Goal: Task Accomplishment & Management: Use online tool/utility

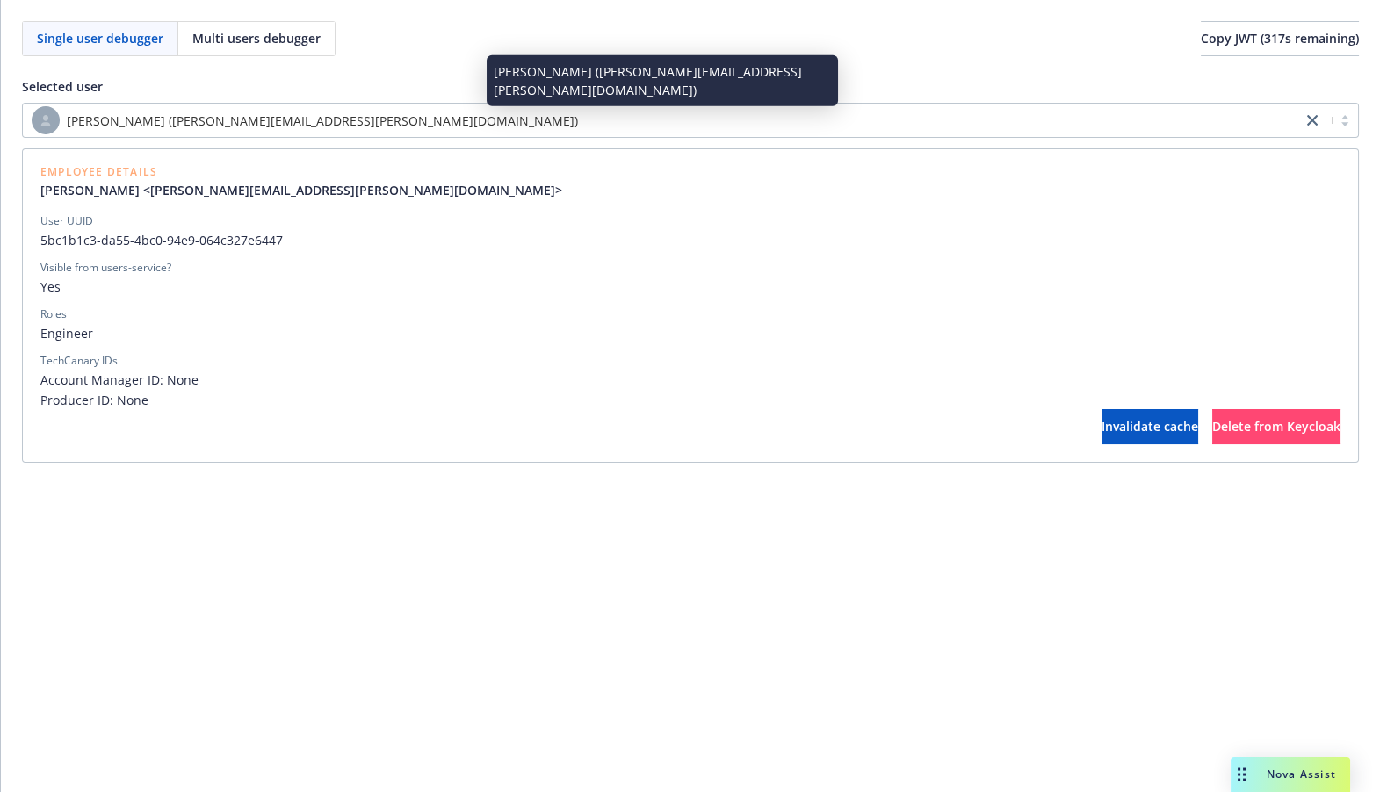
click at [206, 129] on span "[PERSON_NAME] ([PERSON_NAME][EMAIL_ADDRESS][PERSON_NAME][DOMAIN_NAME])" at bounding box center [322, 121] width 511 height 18
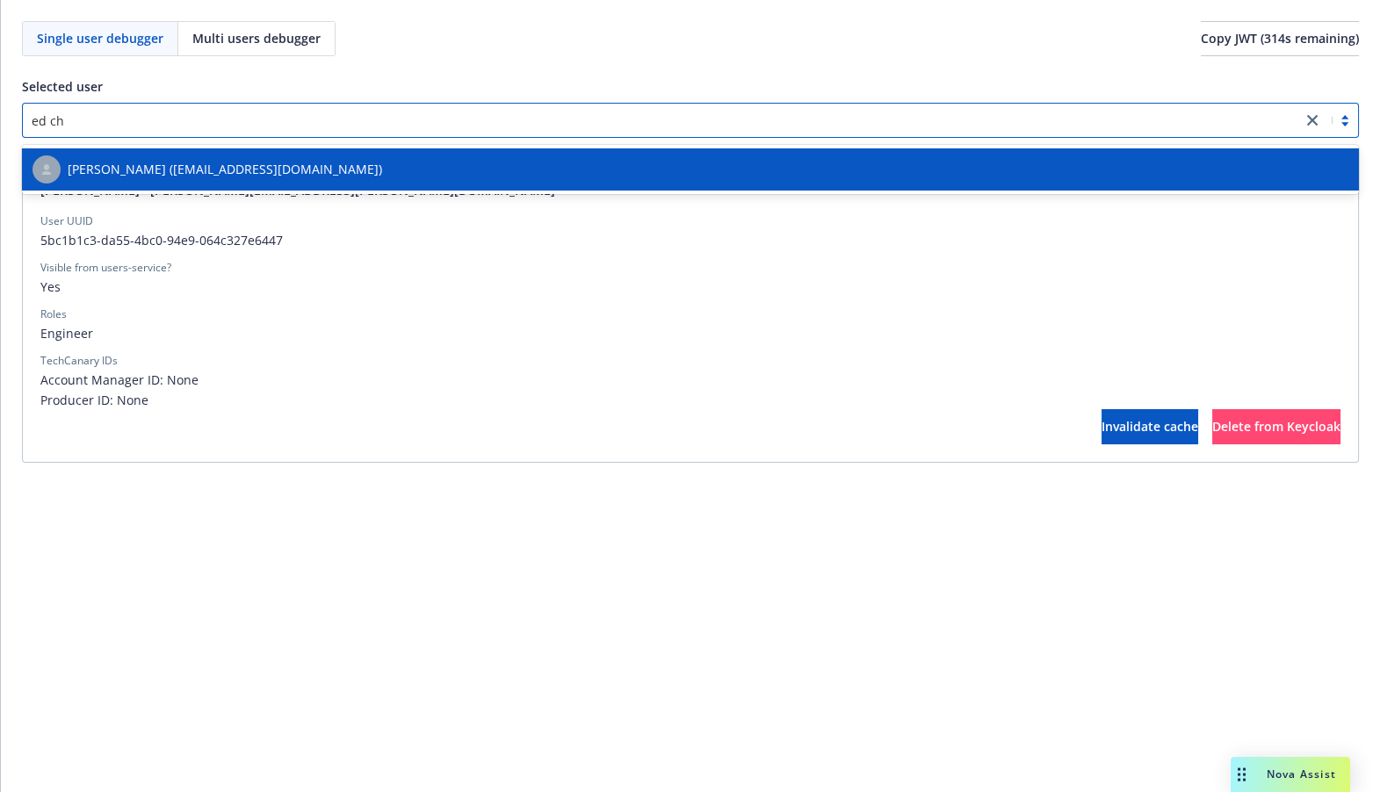
type input "[PERSON_NAME]"
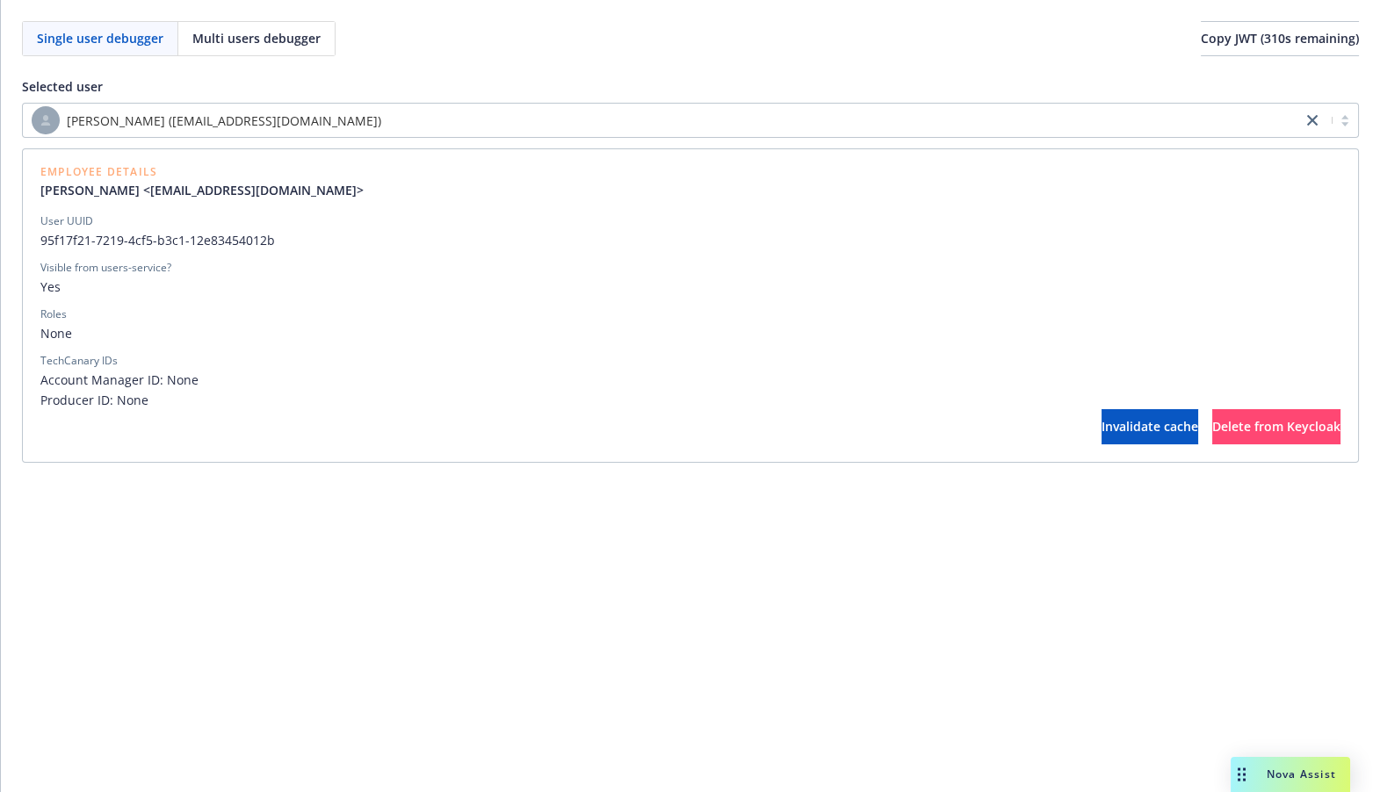
click at [155, 386] on span "Account Manager ID: None" at bounding box center [690, 380] width 1300 height 18
drag, startPoint x: 155, startPoint y: 386, endPoint x: 161, endPoint y: 408, distance: 23.6
click at [161, 408] on div "Account Manager ID: None Producer ID: None" at bounding box center [690, 390] width 1300 height 39
click at [161, 408] on span "Producer ID: None" at bounding box center [690, 400] width 1300 height 18
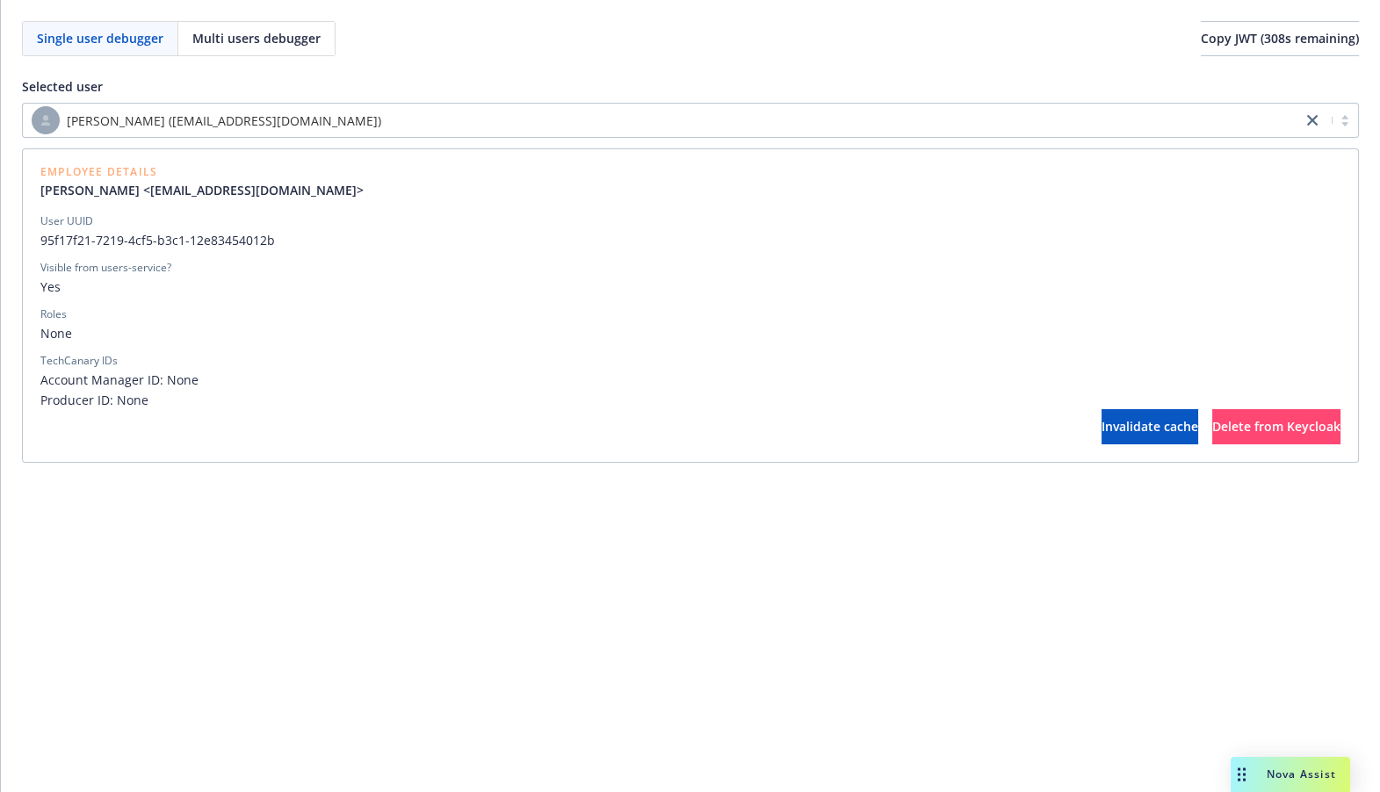
click at [201, 413] on div "Invalidate cache Delete from Keycloak" at bounding box center [690, 426] width 1300 height 35
click at [195, 400] on span "Producer ID: None" at bounding box center [690, 400] width 1300 height 18
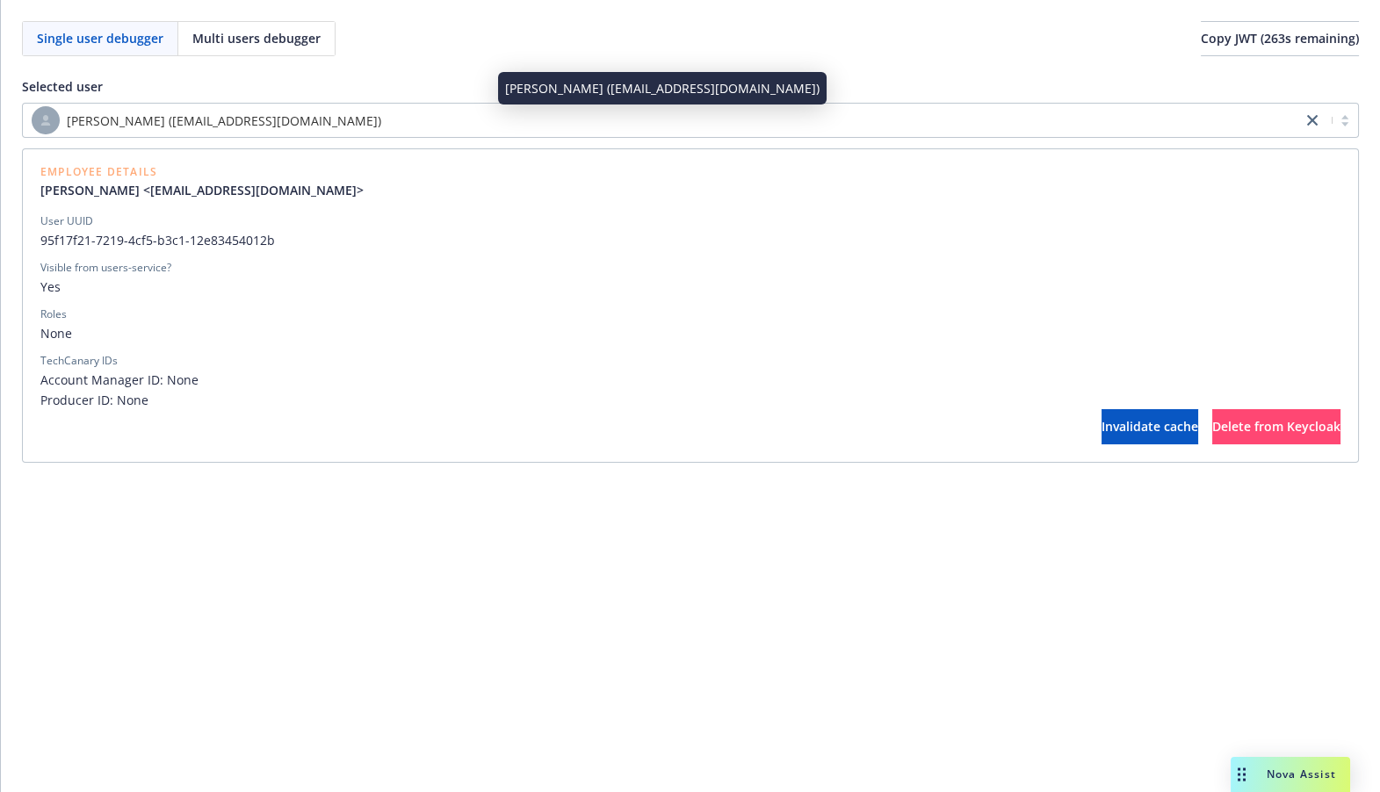
click at [333, 128] on div "[PERSON_NAME] ([EMAIL_ADDRESS][DOMAIN_NAME])" at bounding box center [662, 120] width 1261 height 28
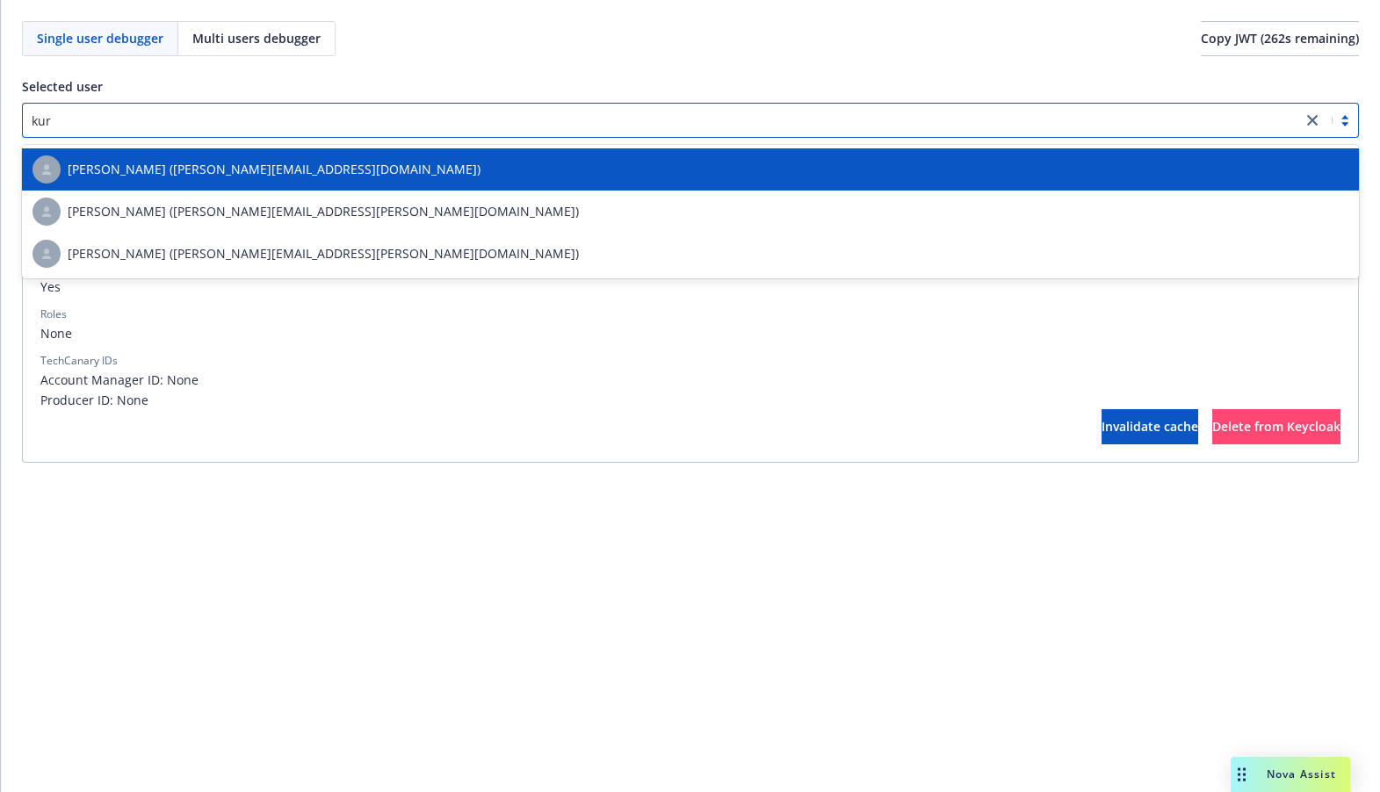
type input "[PERSON_NAME]"
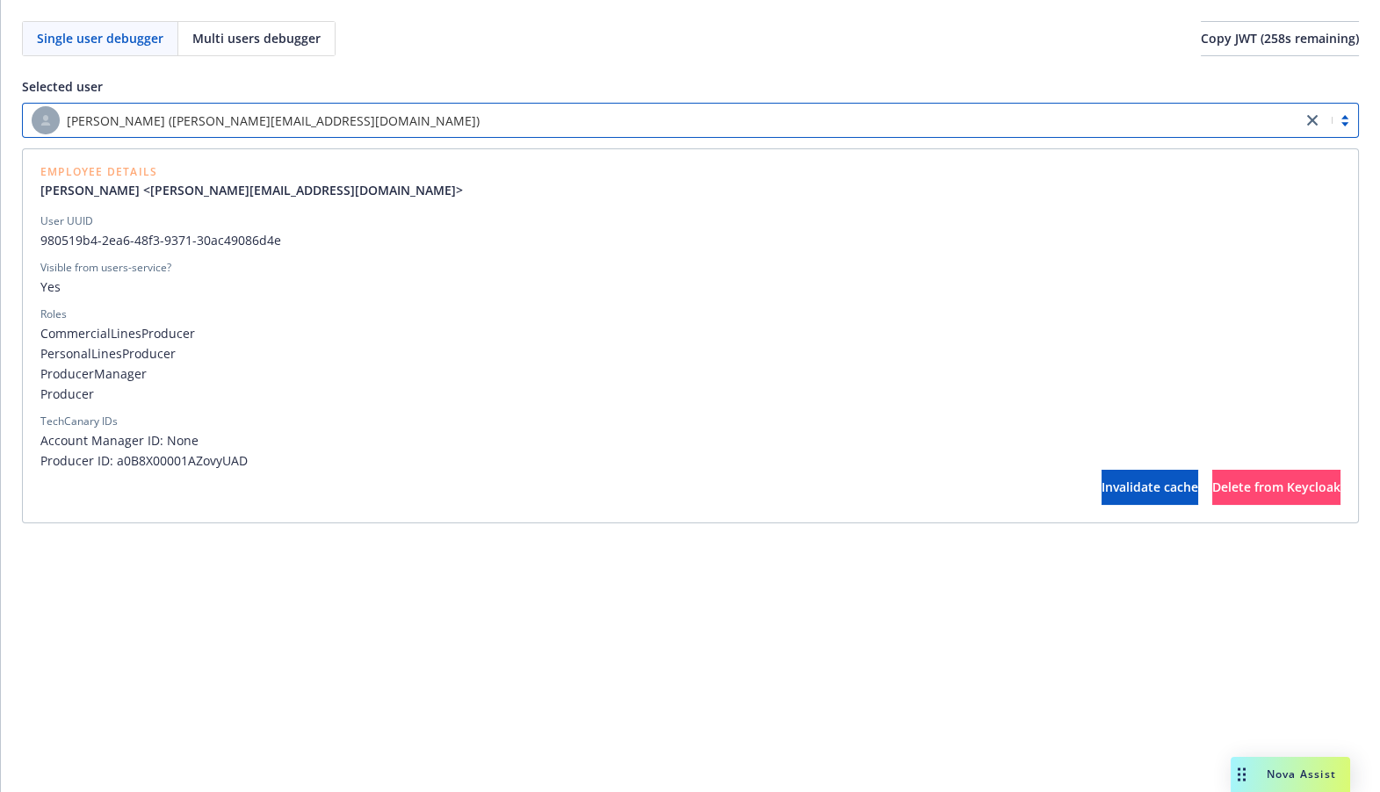
click at [113, 337] on span "CommercialLinesProducer" at bounding box center [690, 333] width 1300 height 18
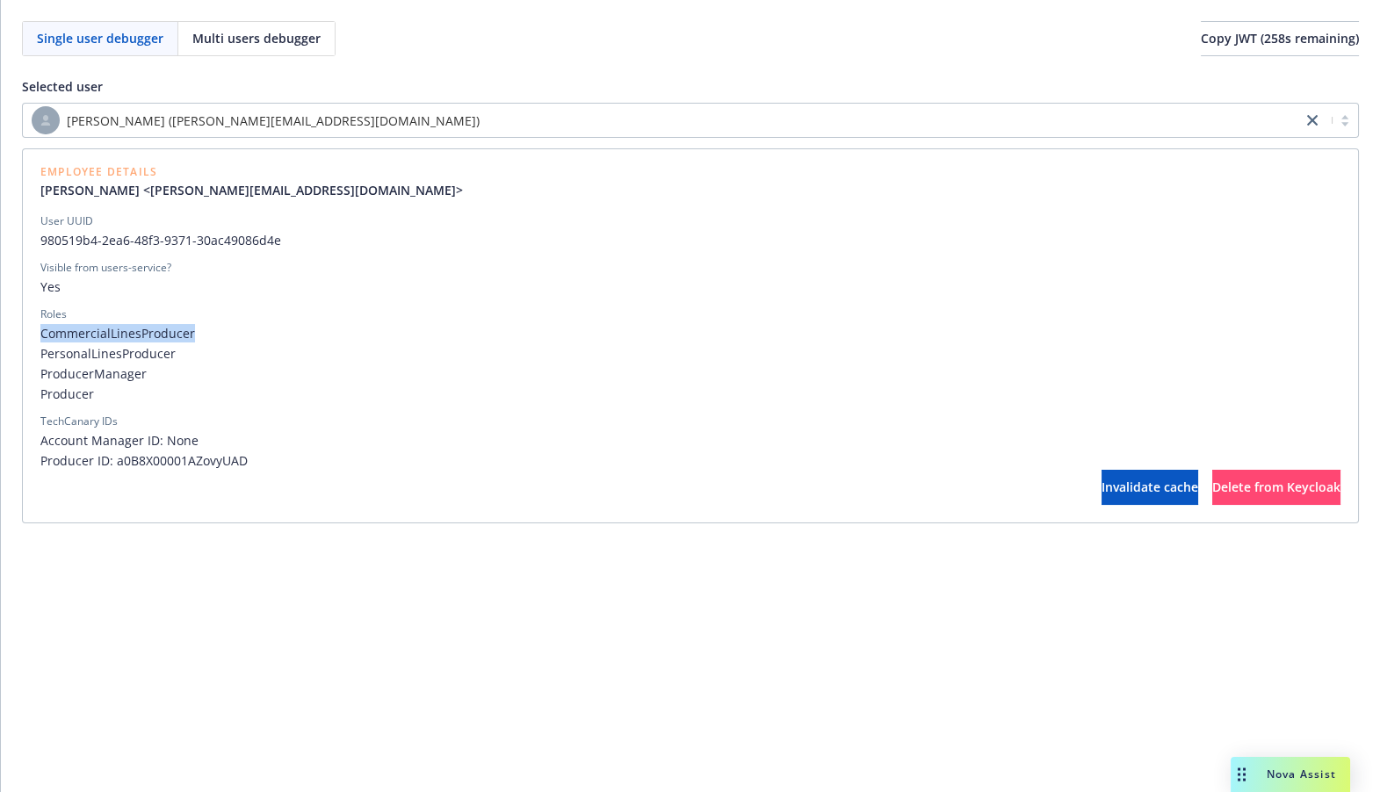
click at [113, 337] on span "CommercialLinesProducer" at bounding box center [690, 333] width 1300 height 18
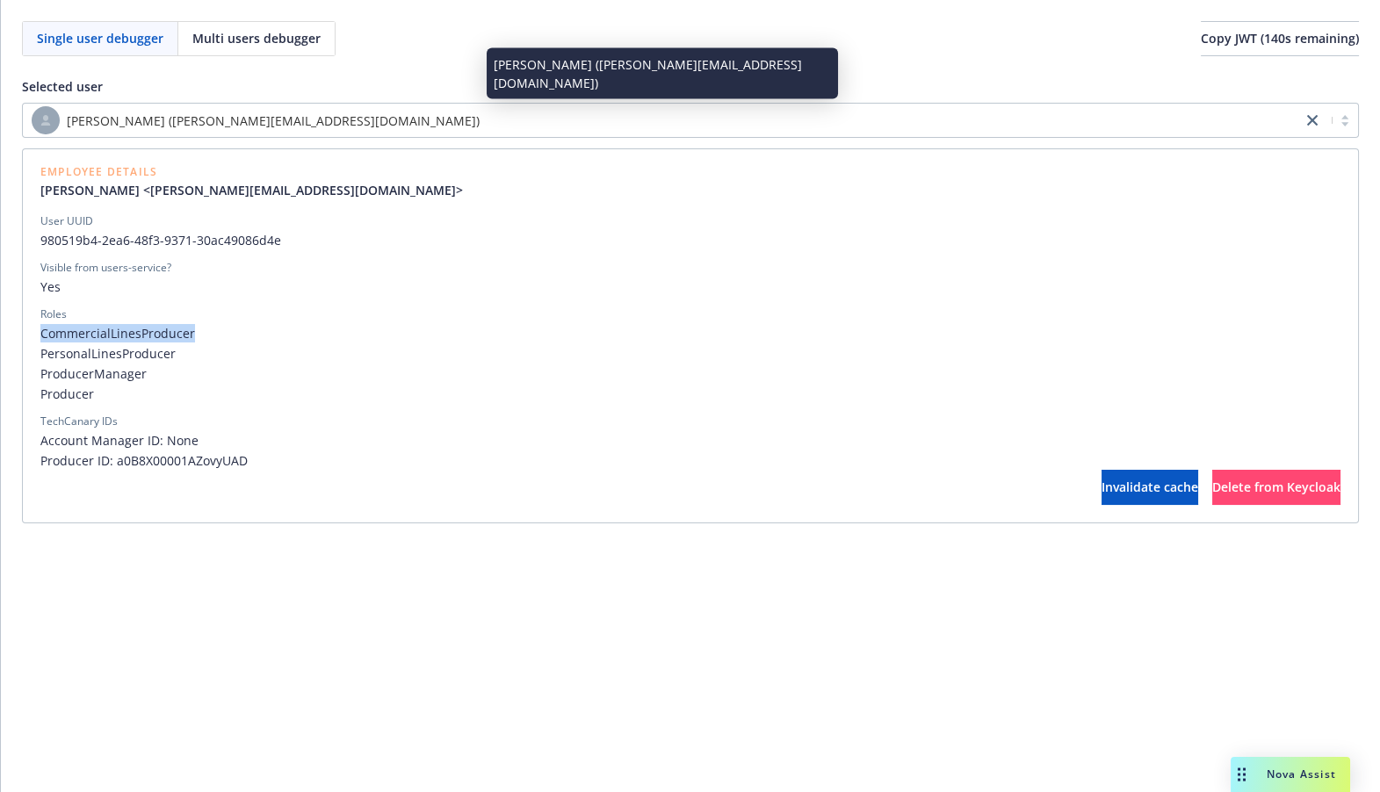
click at [386, 133] on div "[PERSON_NAME] ([PERSON_NAME][EMAIL_ADDRESS][DOMAIN_NAME])" at bounding box center [662, 120] width 1261 height 28
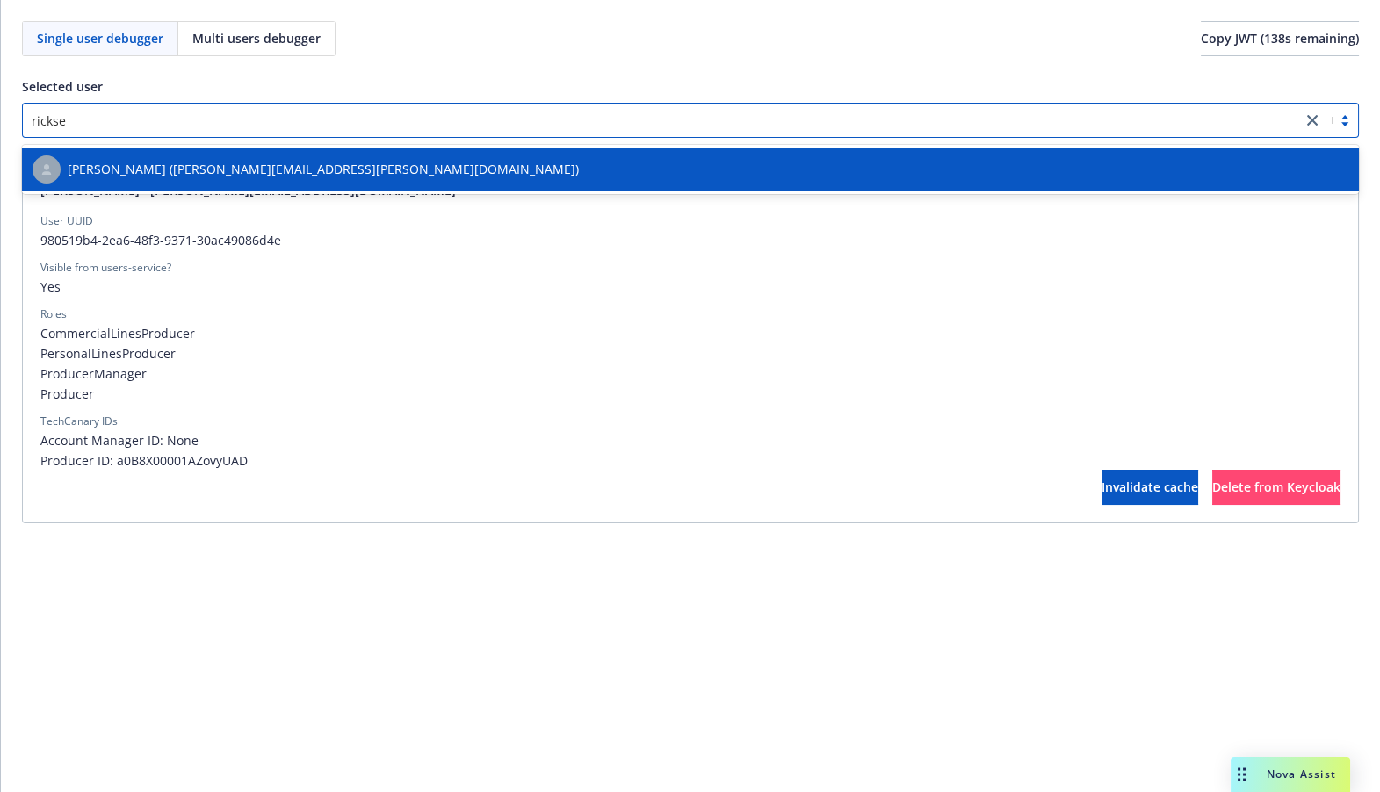
type input "ricksen"
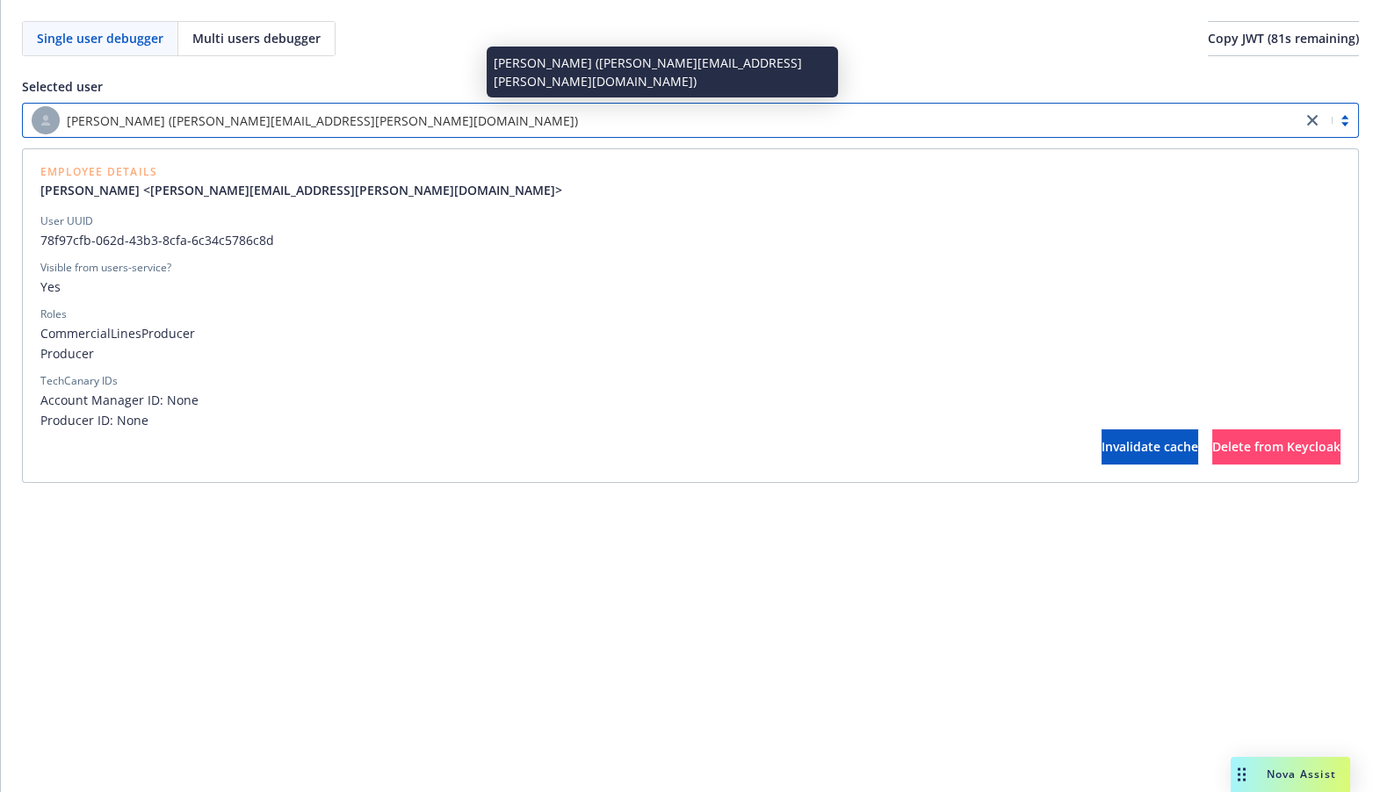
click at [379, 130] on div "[PERSON_NAME] ([PERSON_NAME][EMAIL_ADDRESS][PERSON_NAME][DOMAIN_NAME])" at bounding box center [662, 120] width 1261 height 28
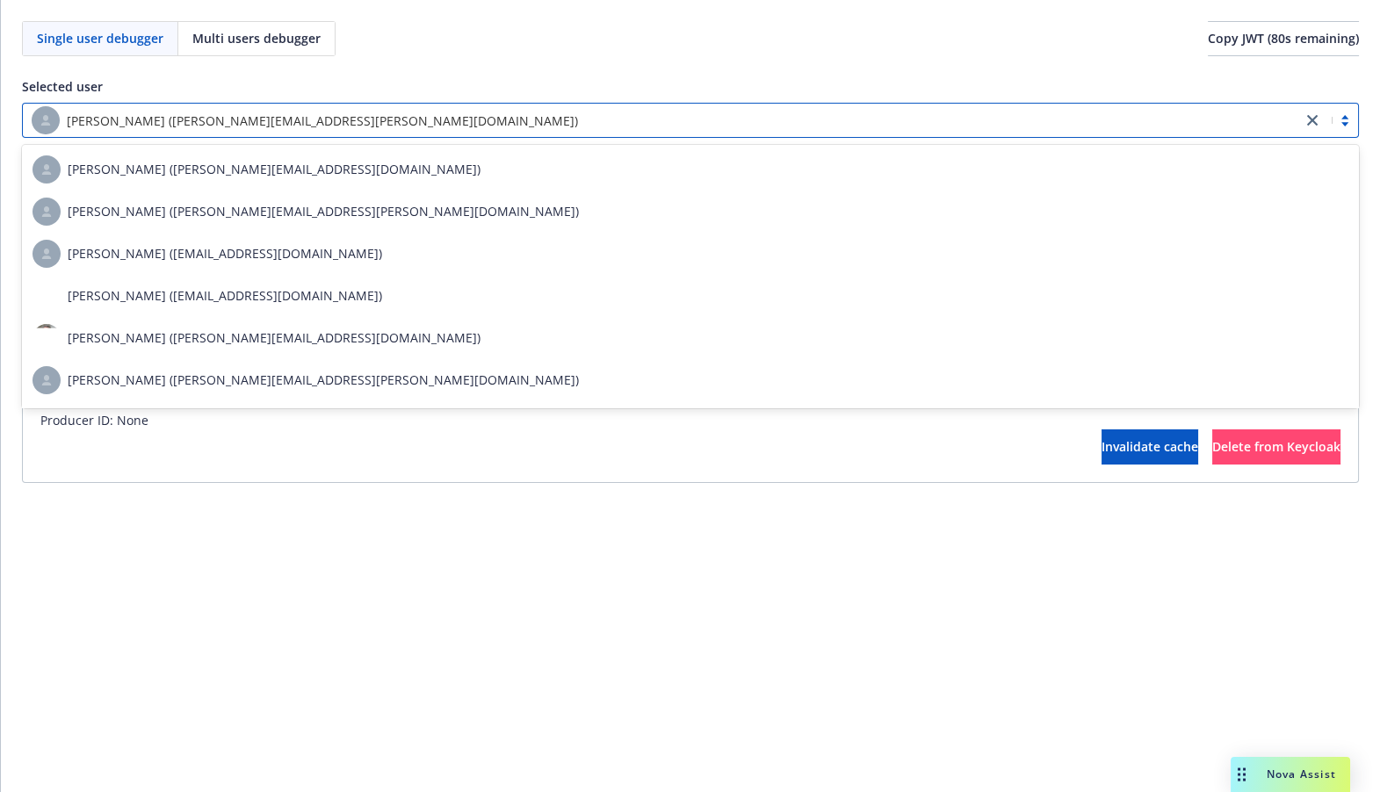
paste input "[PERSON_NAME]"
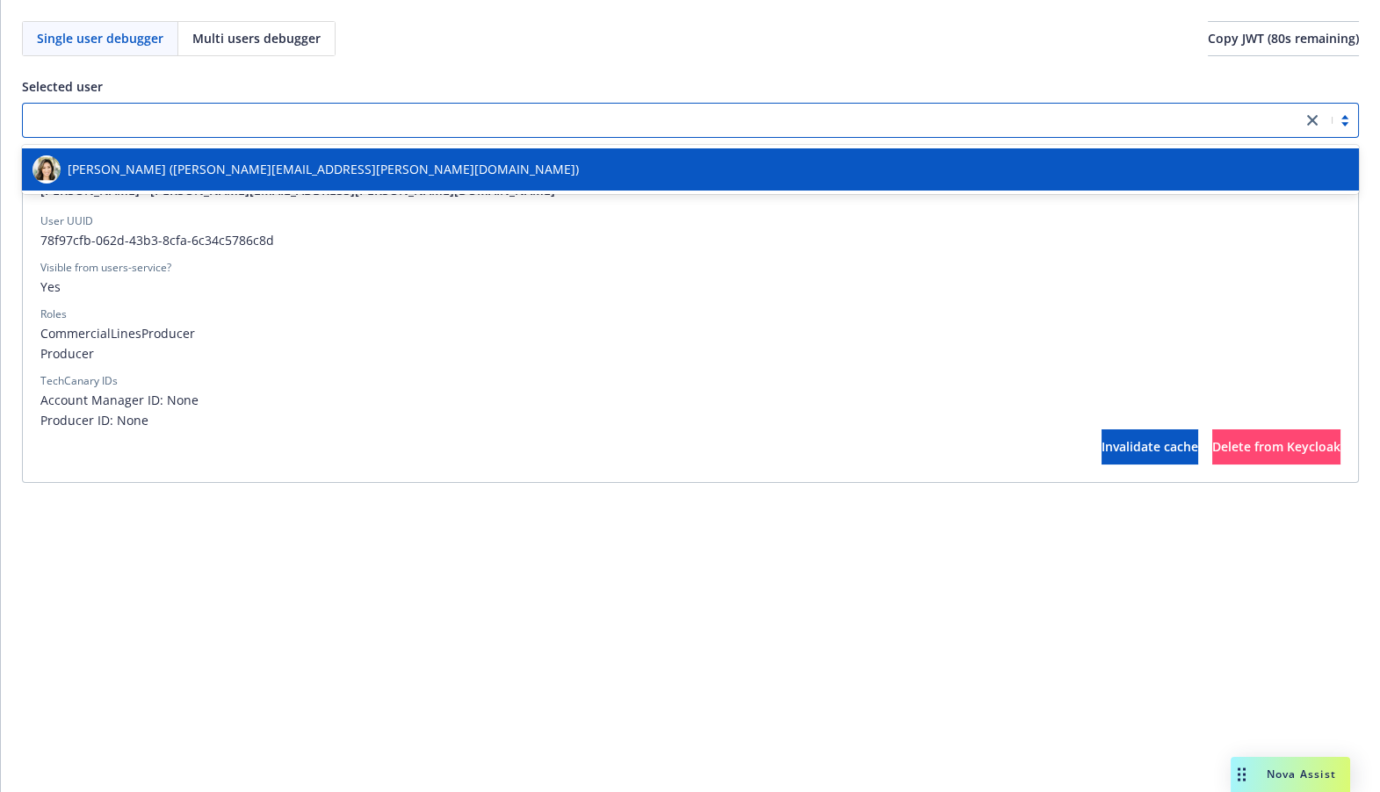
type input "[PERSON_NAME]"
click at [333, 179] on div "[PERSON_NAME] ([PERSON_NAME][EMAIL_ADDRESS][PERSON_NAME][DOMAIN_NAME])" at bounding box center [690, 169] width 1316 height 28
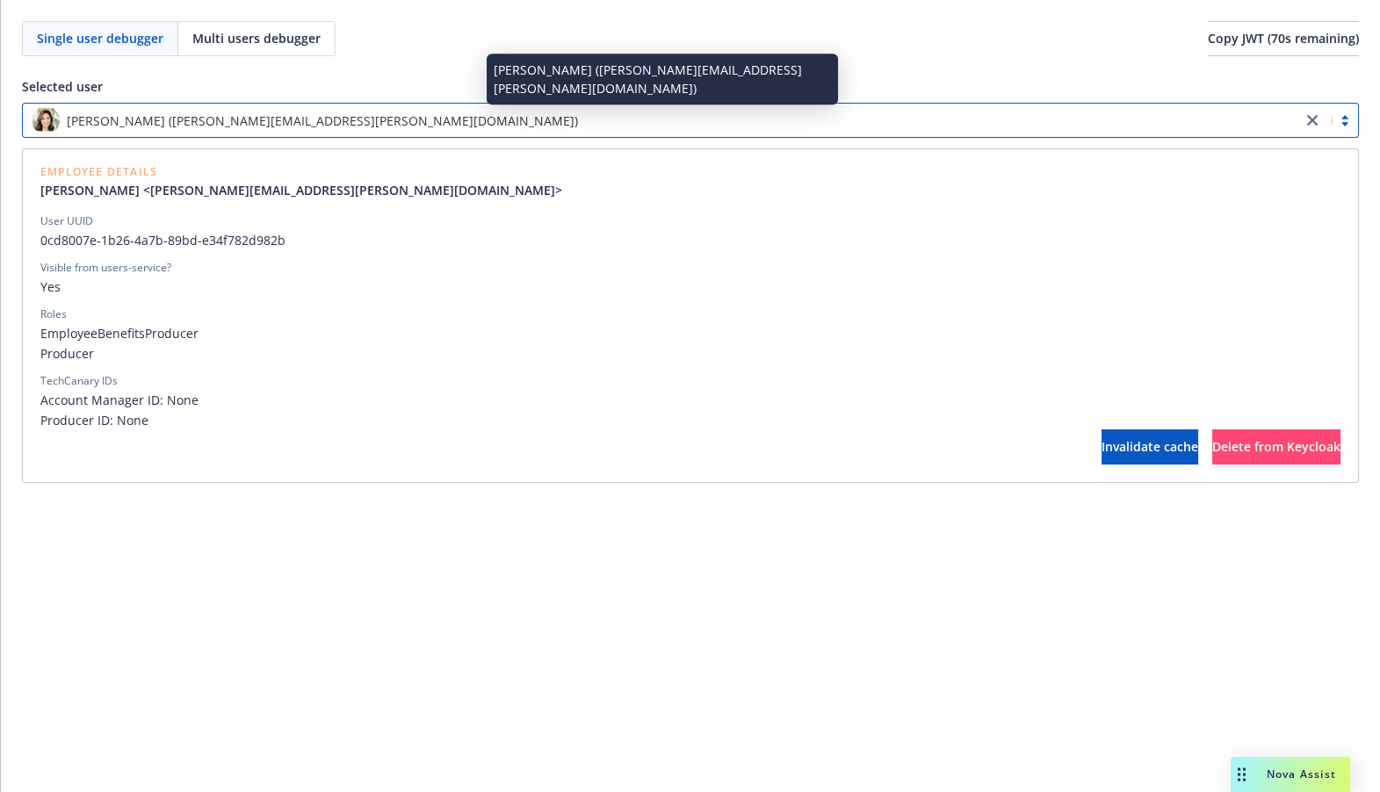
click at [535, 108] on div "[PERSON_NAME] ([PERSON_NAME][EMAIL_ADDRESS][PERSON_NAME][DOMAIN_NAME])" at bounding box center [662, 120] width 1261 height 28
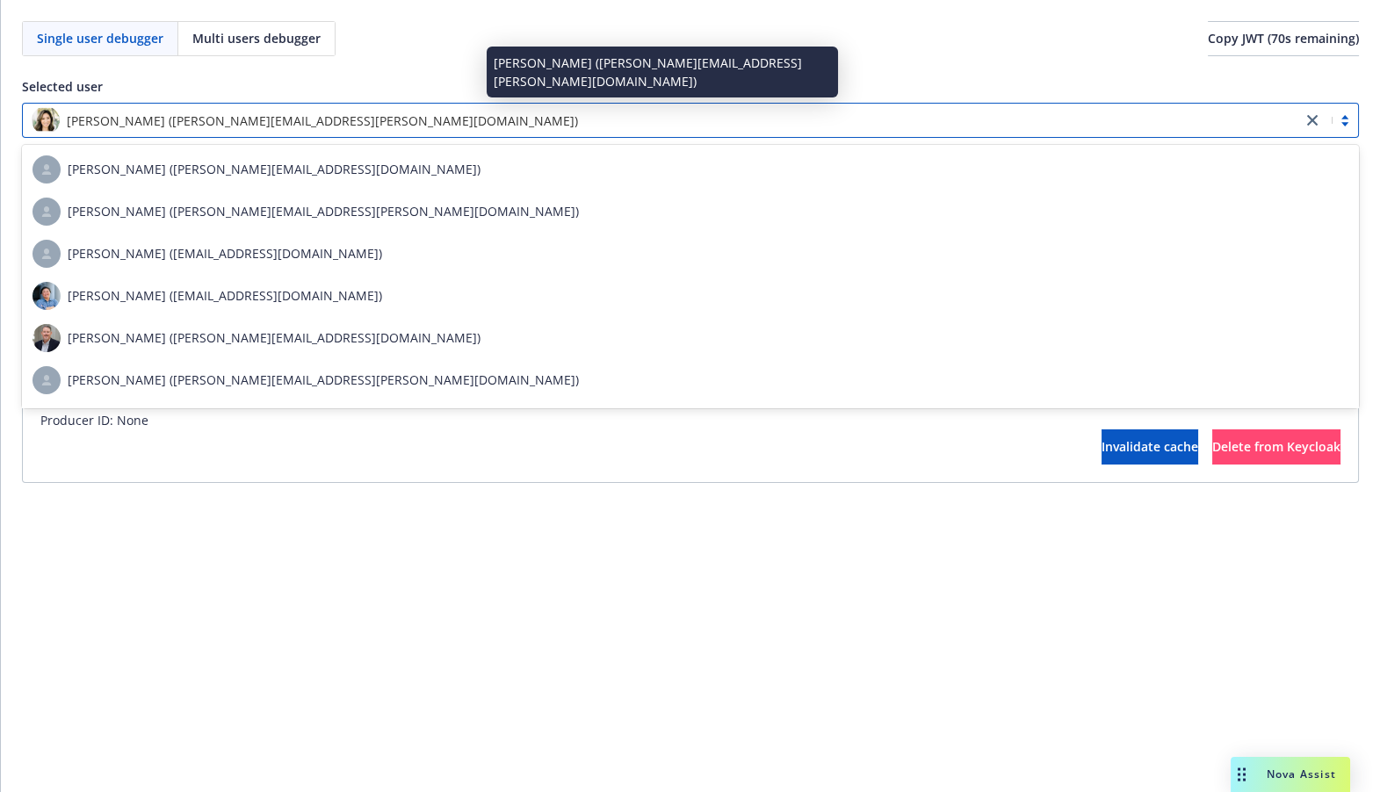
paste input "Fradelizio"
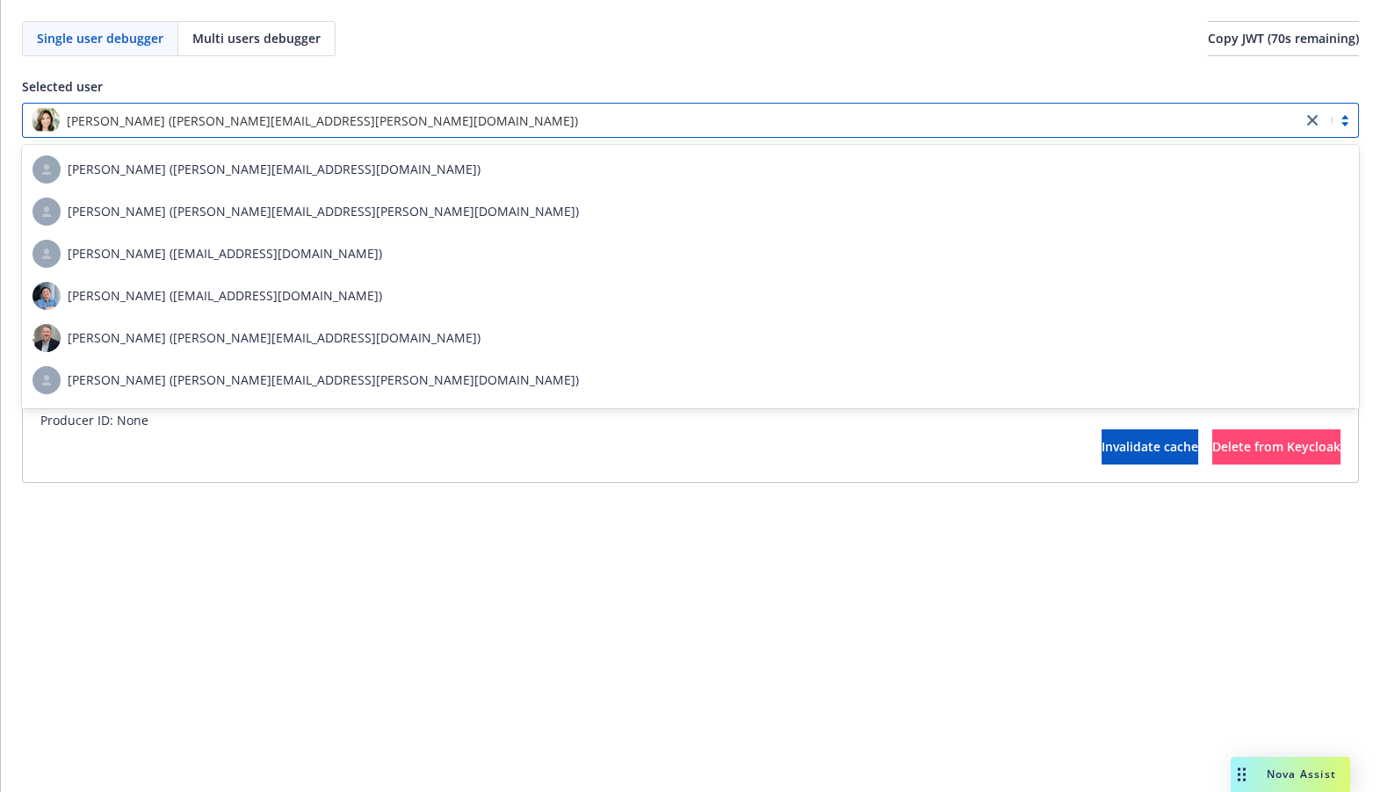
type input "Fradelizio"
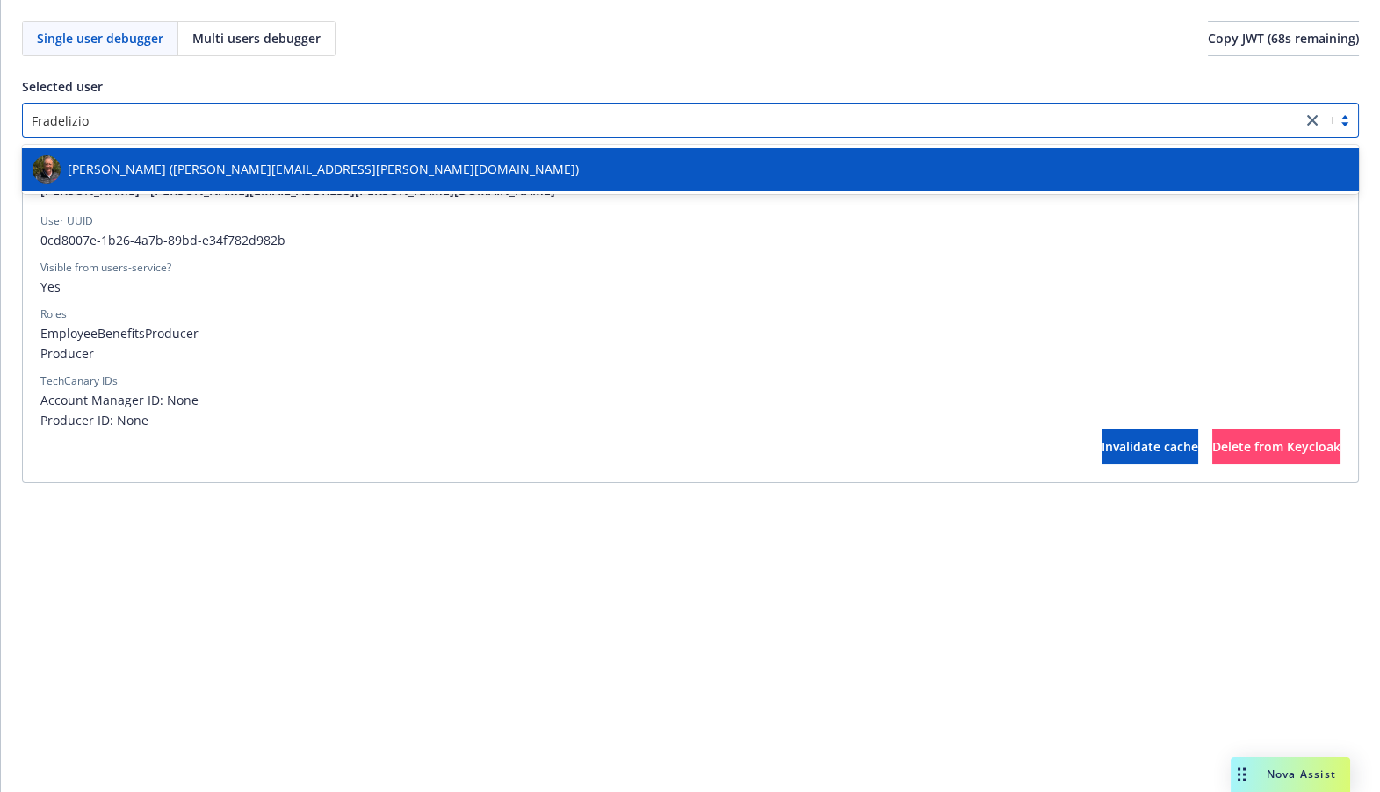
click at [463, 172] on div "[PERSON_NAME] ([PERSON_NAME][EMAIL_ADDRESS][PERSON_NAME][DOMAIN_NAME])" at bounding box center [690, 169] width 1316 height 28
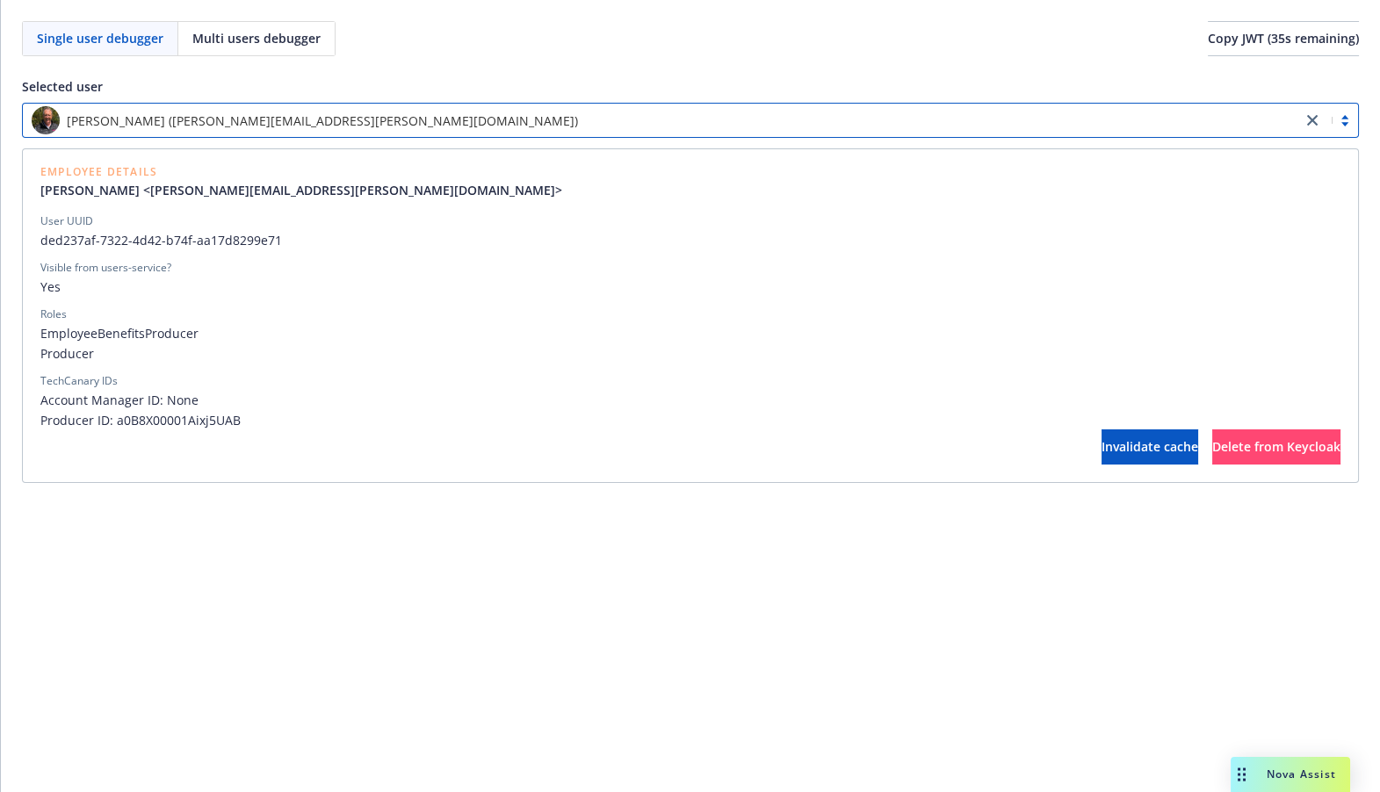
click at [655, 116] on div "[PERSON_NAME] ([PERSON_NAME][EMAIL_ADDRESS][PERSON_NAME][DOMAIN_NAME])" at bounding box center [662, 120] width 1261 height 28
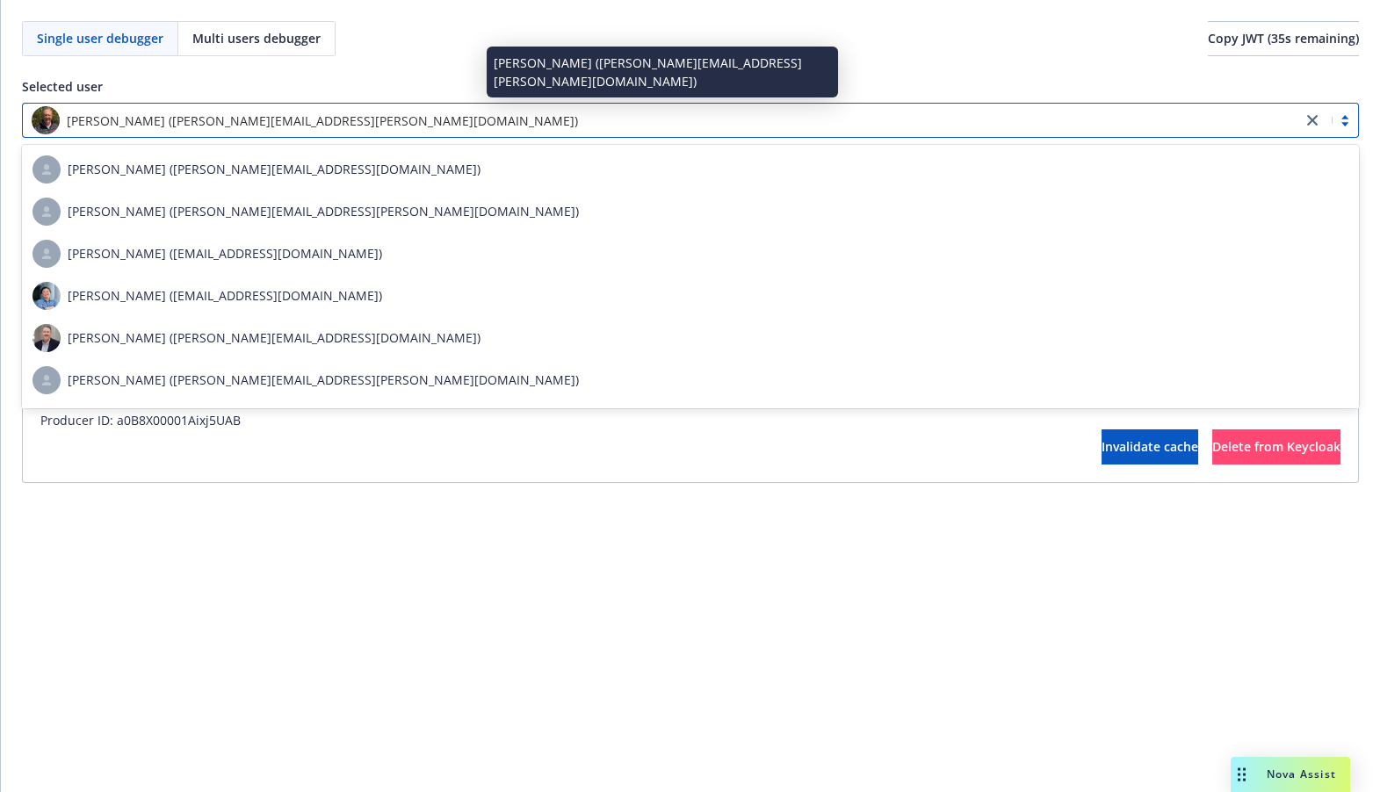
paste input "[PERSON_NAME][EMAIL_ADDRESS][PERSON_NAME][DOMAIN_NAME]"
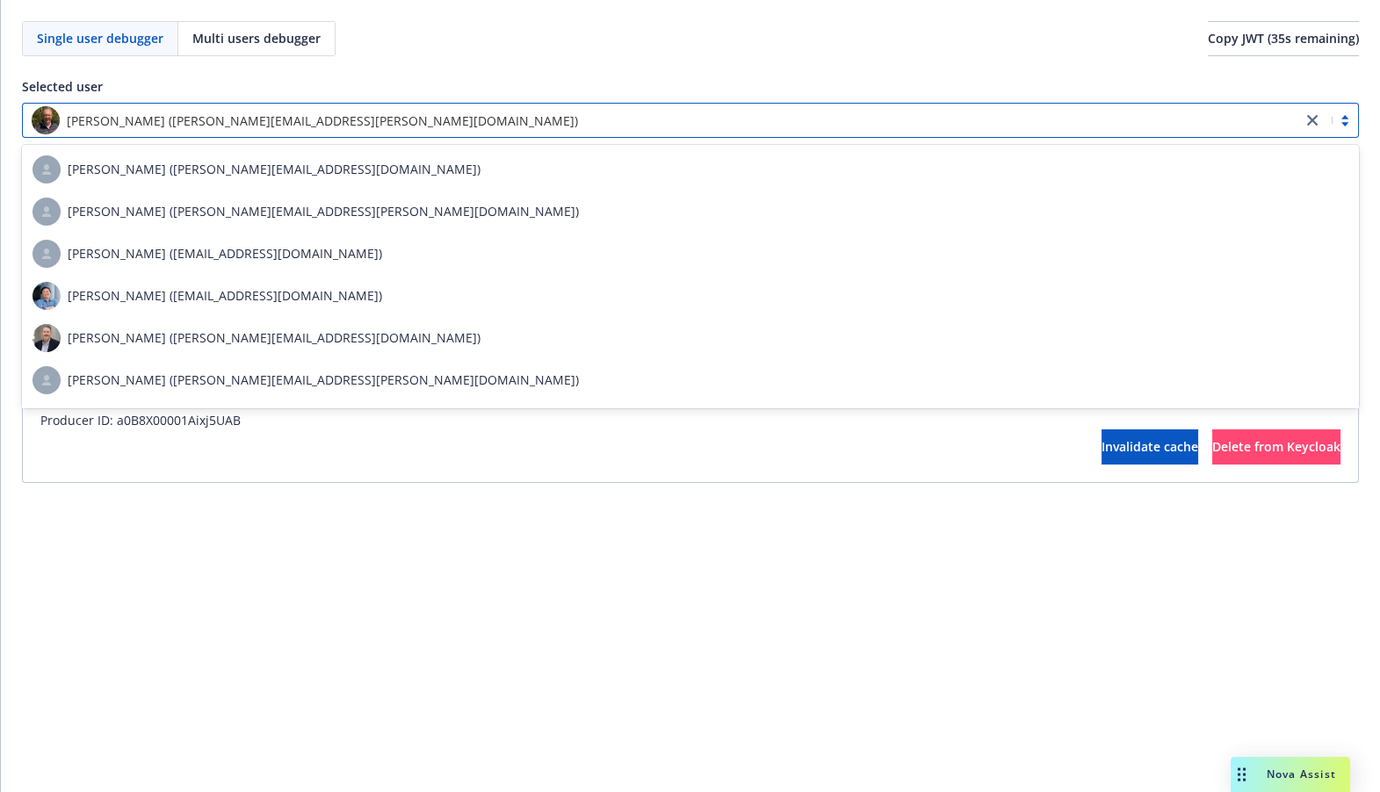
type input "[PERSON_NAME][EMAIL_ADDRESS][PERSON_NAME][DOMAIN_NAME]"
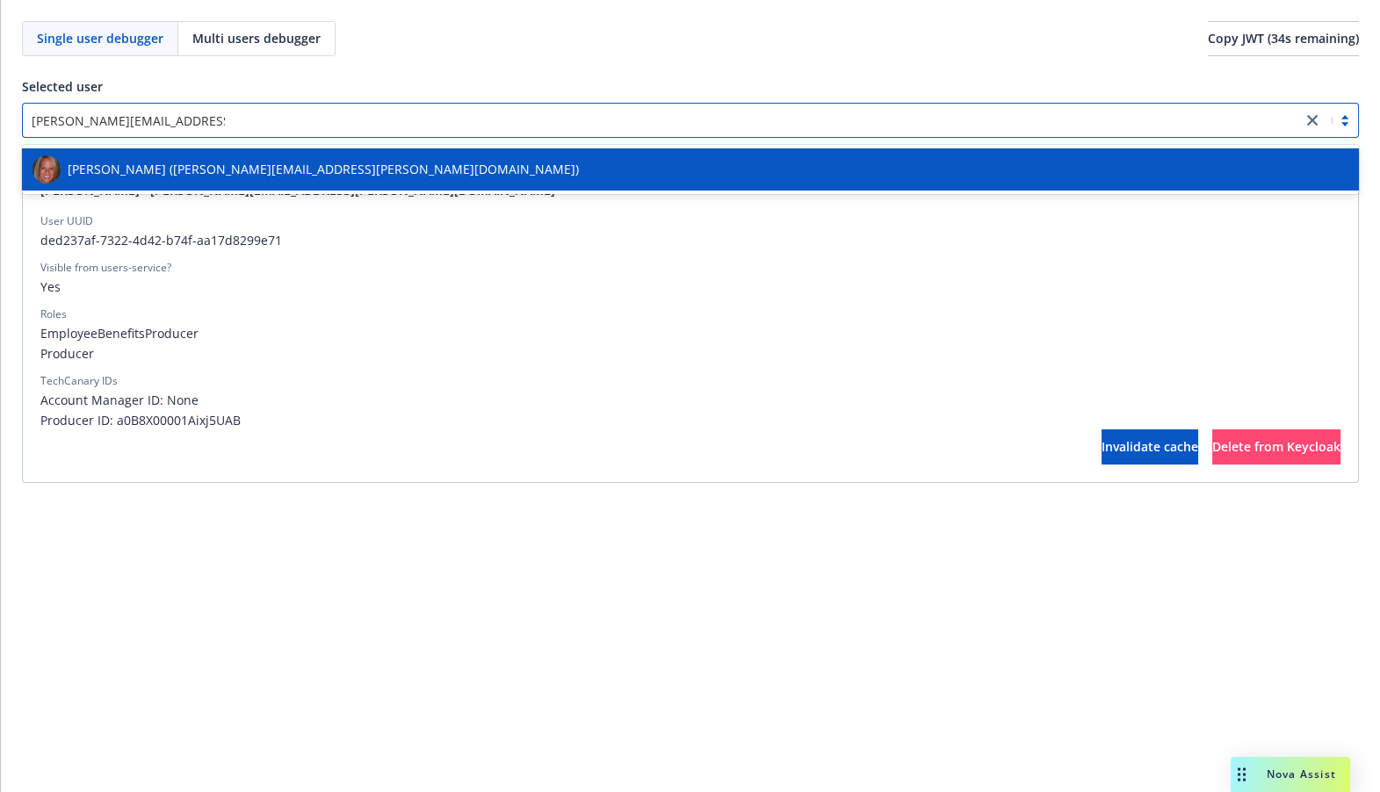
click at [560, 169] on div "[PERSON_NAME] ([PERSON_NAME][EMAIL_ADDRESS][PERSON_NAME][DOMAIN_NAME])" at bounding box center [690, 169] width 1316 height 28
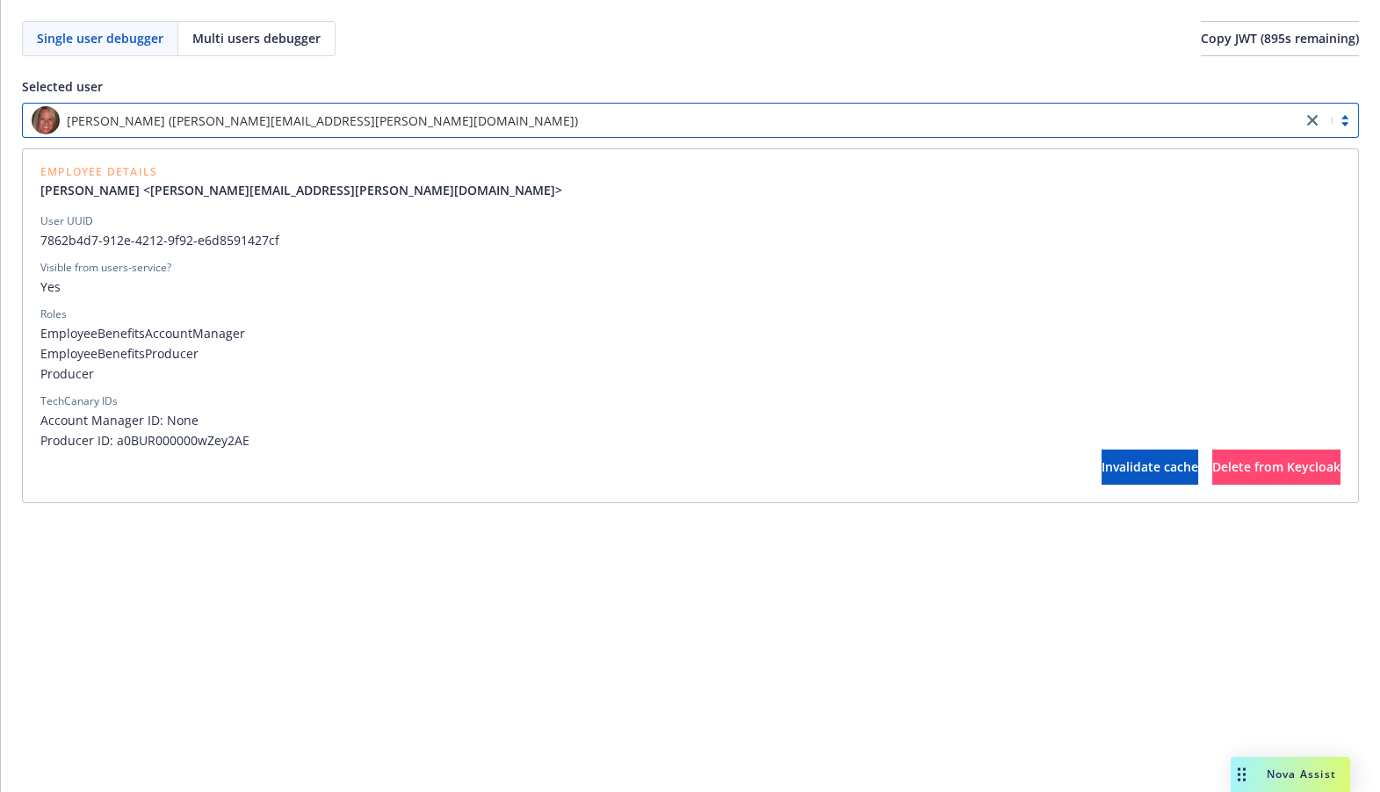
click at [702, 129] on div "[PERSON_NAME] ([PERSON_NAME][EMAIL_ADDRESS][PERSON_NAME][DOMAIN_NAME])" at bounding box center [662, 120] width 1261 height 28
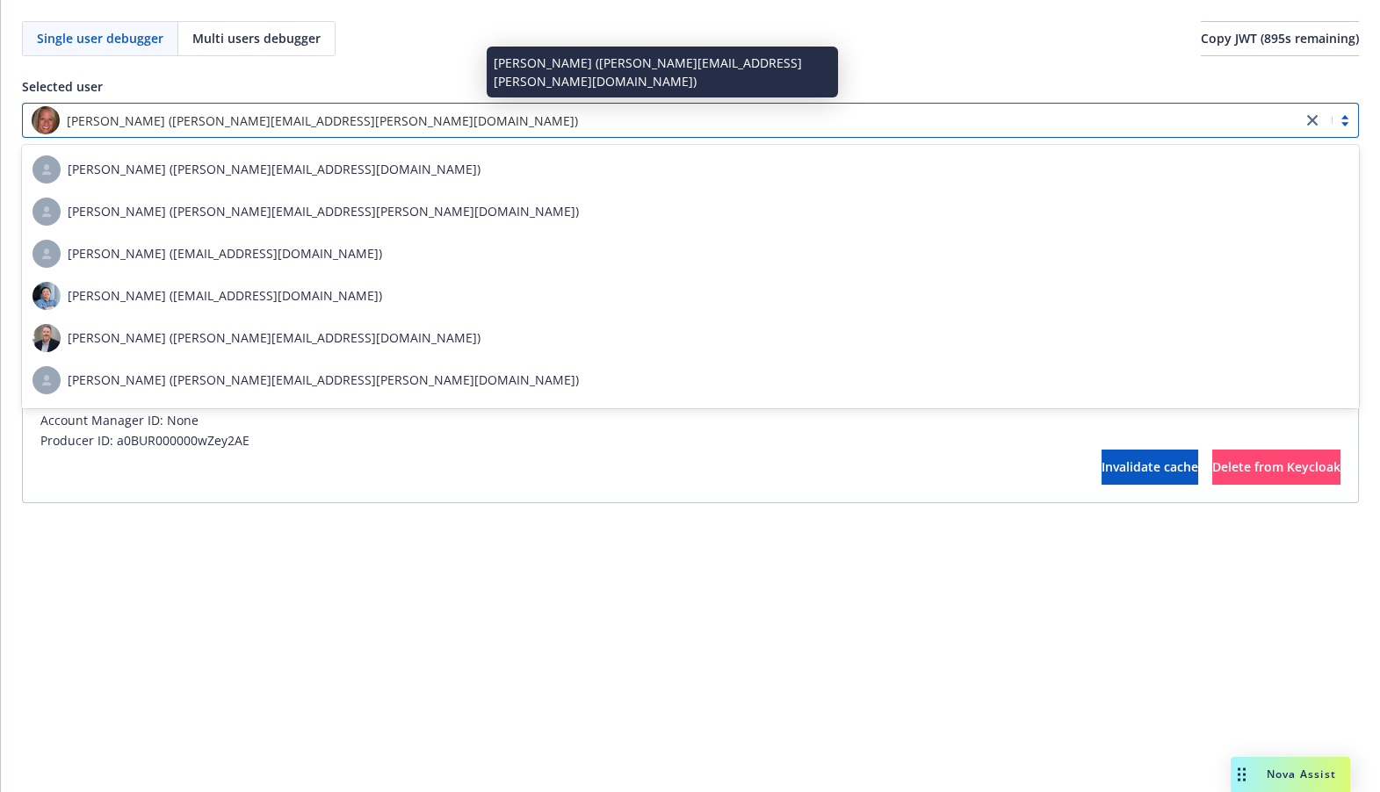
paste input "[EMAIL_ADDRESS][PERSON_NAME][DOMAIN_NAME]"
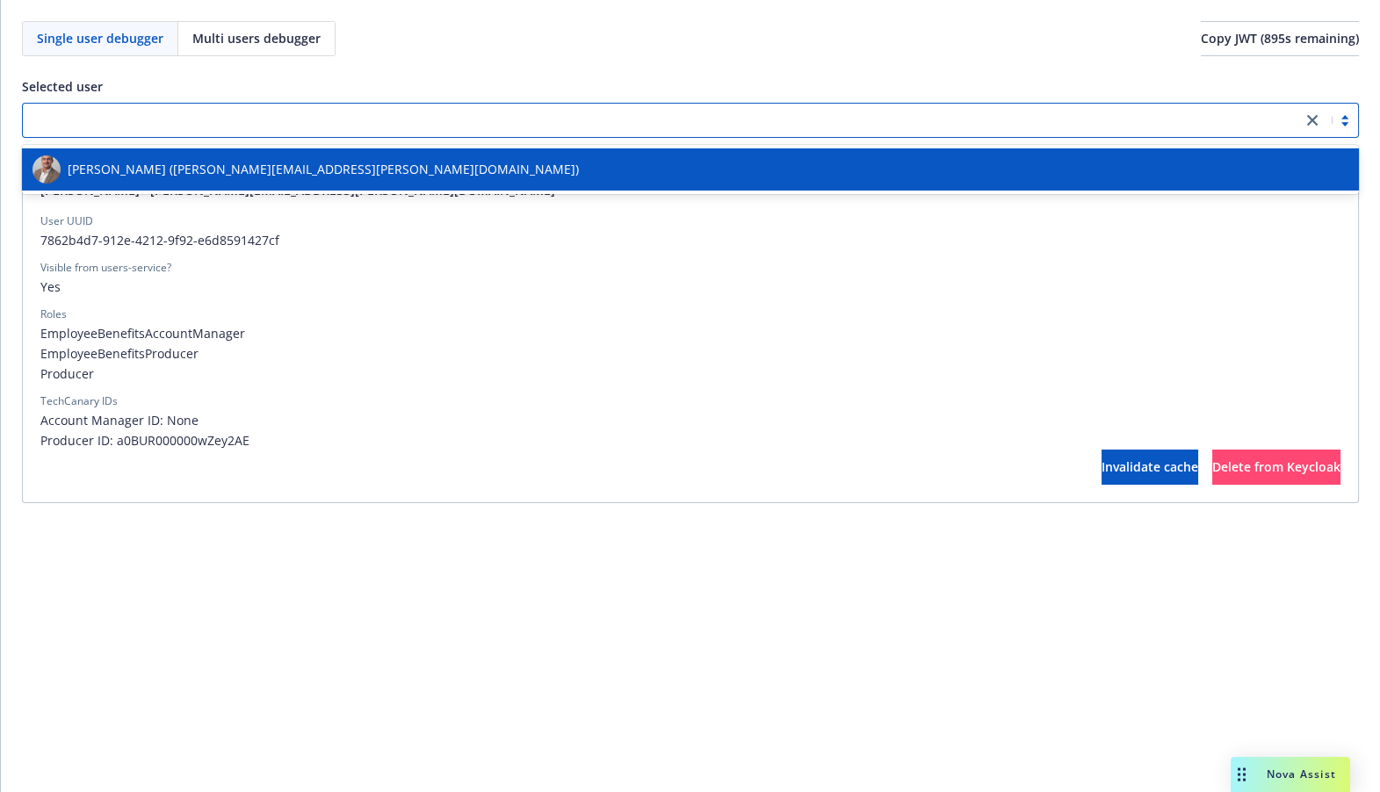
type input "[EMAIL_ADDRESS][PERSON_NAME][DOMAIN_NAME]"
click at [610, 178] on div "[PERSON_NAME] ([PERSON_NAME][EMAIL_ADDRESS][PERSON_NAME][DOMAIN_NAME])" at bounding box center [690, 169] width 1316 height 28
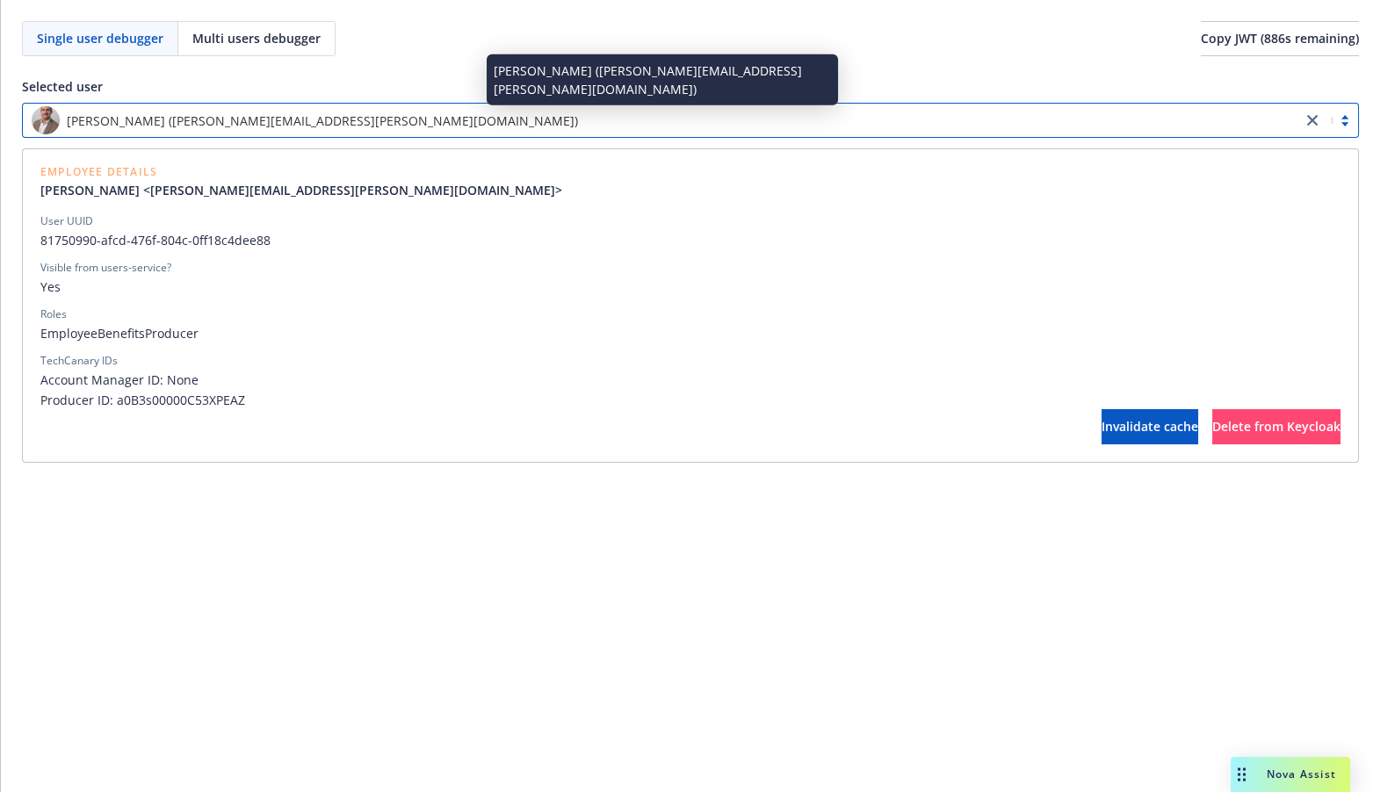
click at [532, 121] on div "[PERSON_NAME] ([PERSON_NAME][EMAIL_ADDRESS][PERSON_NAME][DOMAIN_NAME])" at bounding box center [662, 120] width 1261 height 28
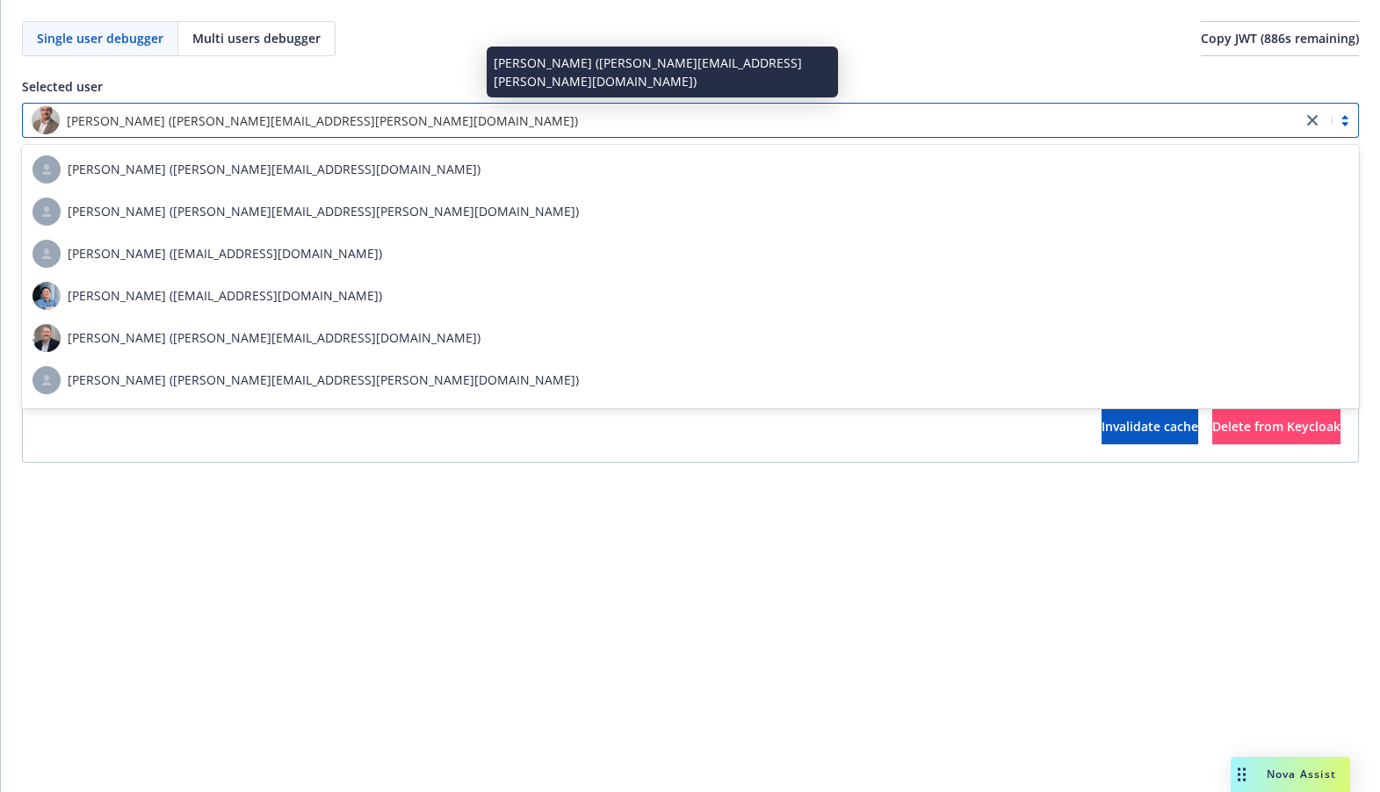
paste input "[PERSON_NAME][EMAIL_ADDRESS][PERSON_NAME][DOMAIN_NAME]"
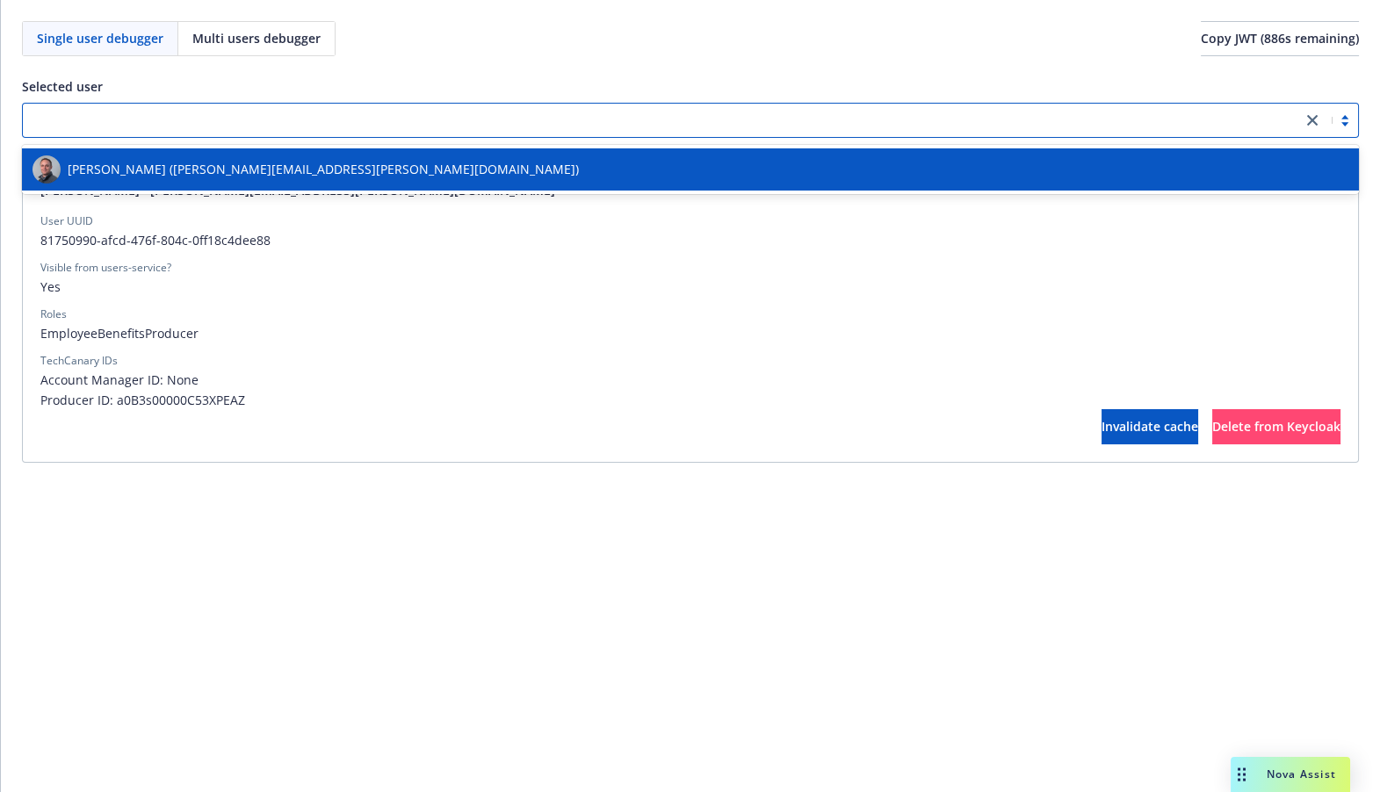
type input "[PERSON_NAME][EMAIL_ADDRESS][PERSON_NAME][DOMAIN_NAME]"
click at [491, 171] on div "[PERSON_NAME] ([PERSON_NAME][EMAIL_ADDRESS][PERSON_NAME][DOMAIN_NAME])" at bounding box center [690, 169] width 1316 height 28
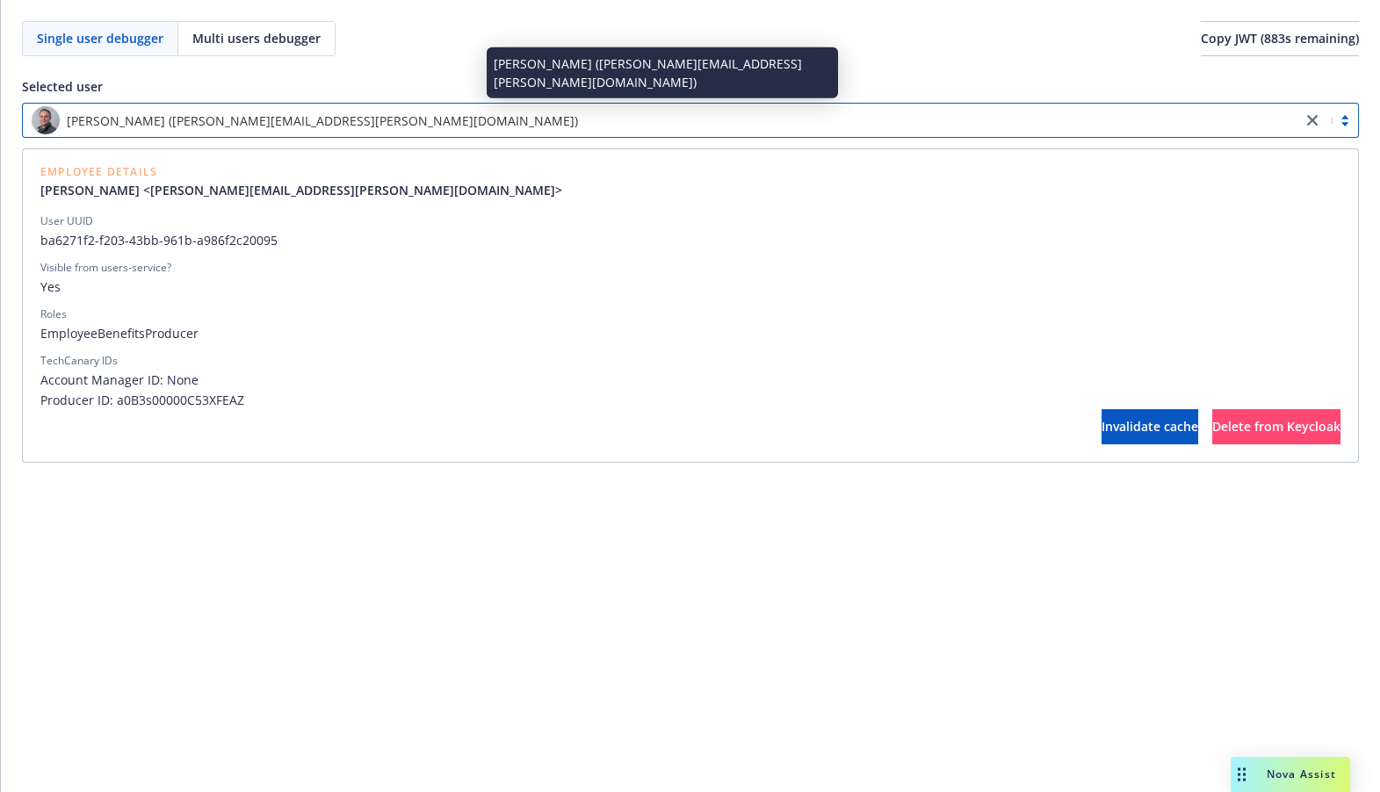
click at [1005, 121] on div "[PERSON_NAME] ([PERSON_NAME][EMAIL_ADDRESS][PERSON_NAME][DOMAIN_NAME])" at bounding box center [662, 120] width 1261 height 28
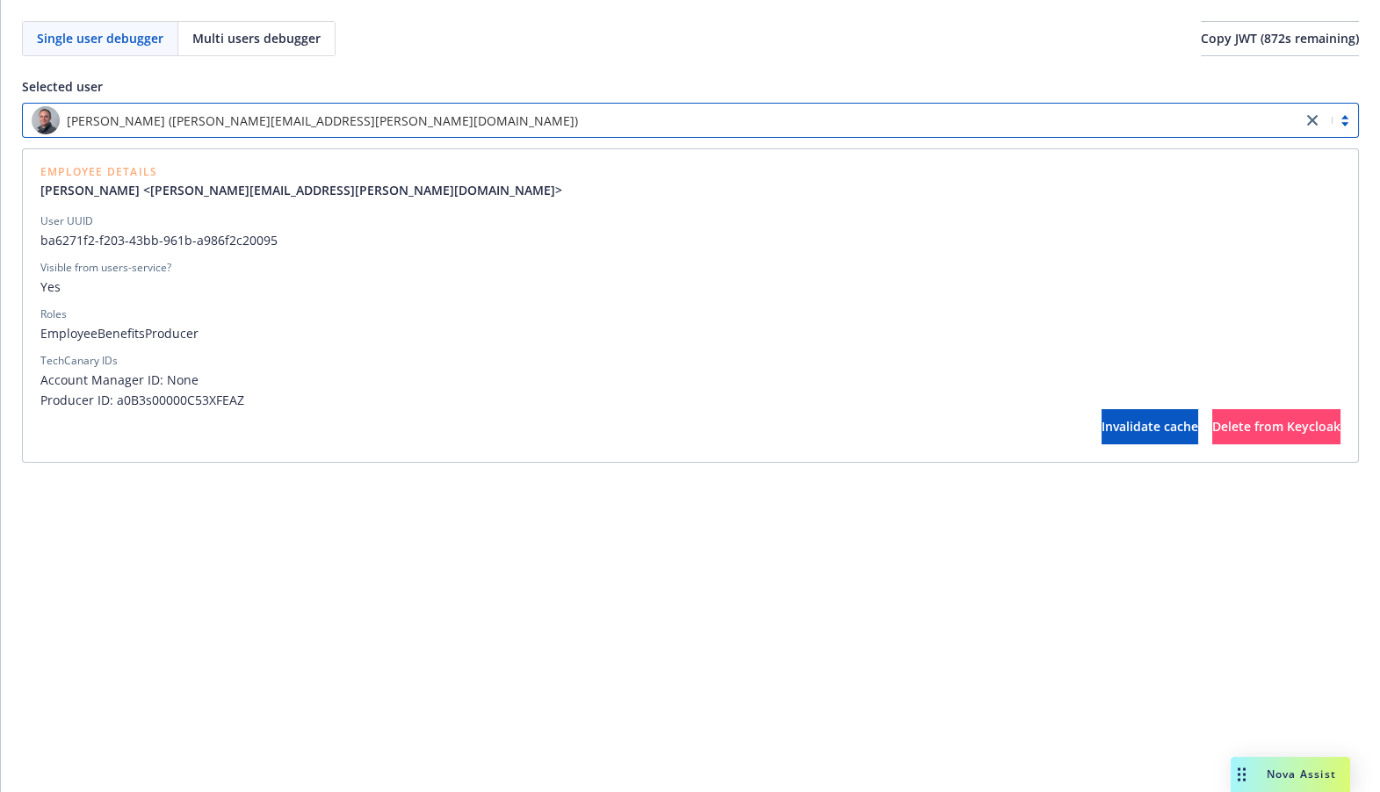
click at [543, 110] on div "[PERSON_NAME] ([PERSON_NAME][EMAIL_ADDRESS][PERSON_NAME][DOMAIN_NAME])" at bounding box center [662, 120] width 1261 height 28
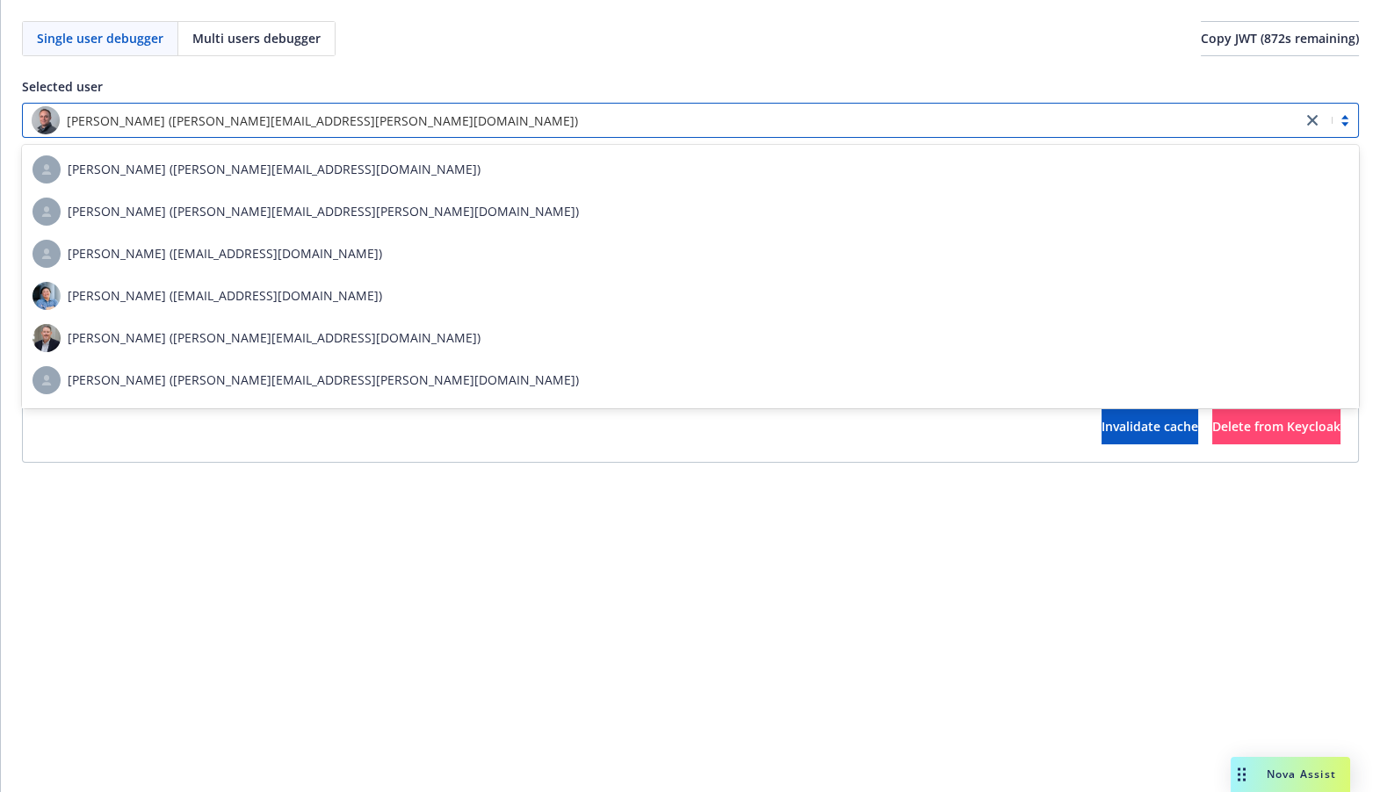
paste input "[PERSON_NAME][EMAIL_ADDRESS][PERSON_NAME][DOMAIN_NAME]"
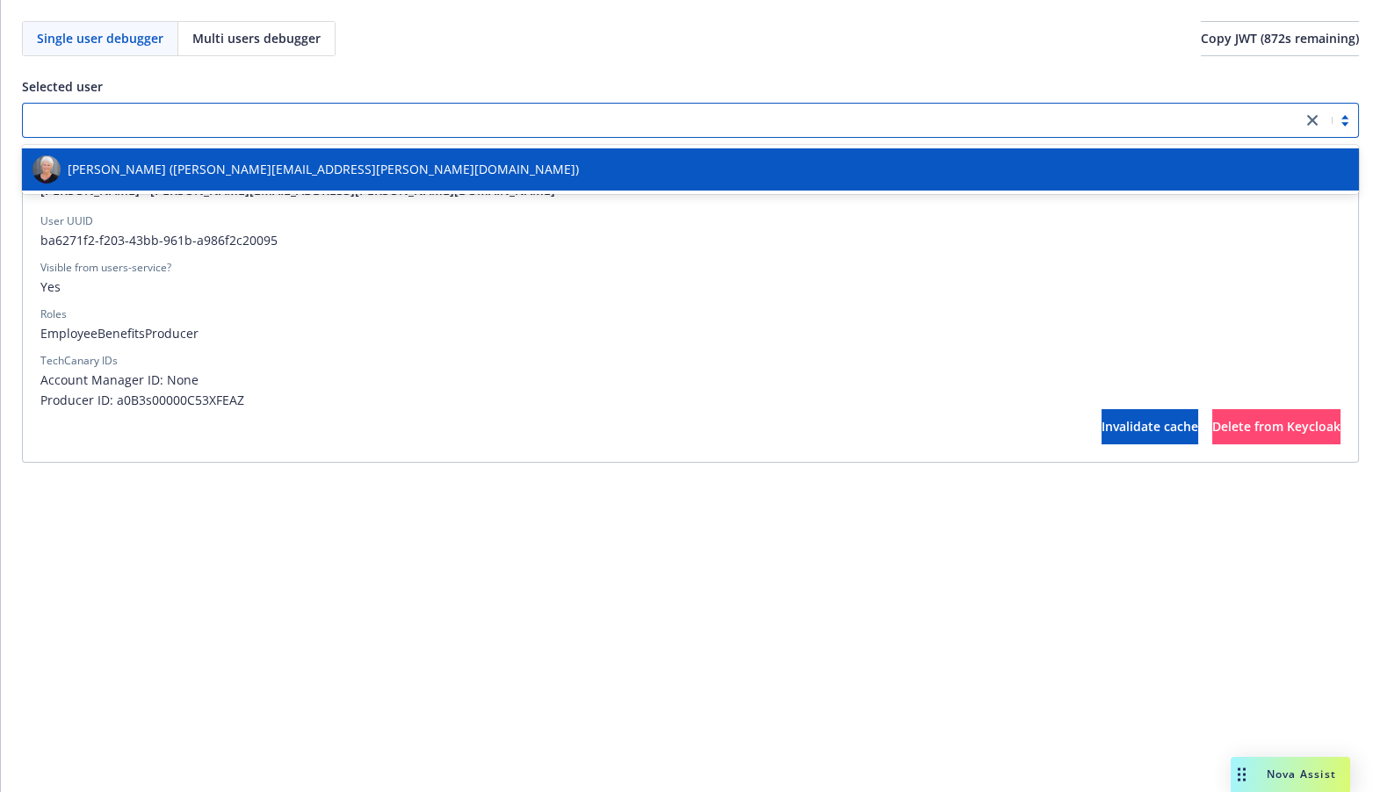
type input "[PERSON_NAME][EMAIL_ADDRESS][PERSON_NAME][DOMAIN_NAME]"
click at [407, 173] on div "[PERSON_NAME] ([PERSON_NAME][EMAIL_ADDRESS][PERSON_NAME][DOMAIN_NAME])" at bounding box center [690, 169] width 1316 height 28
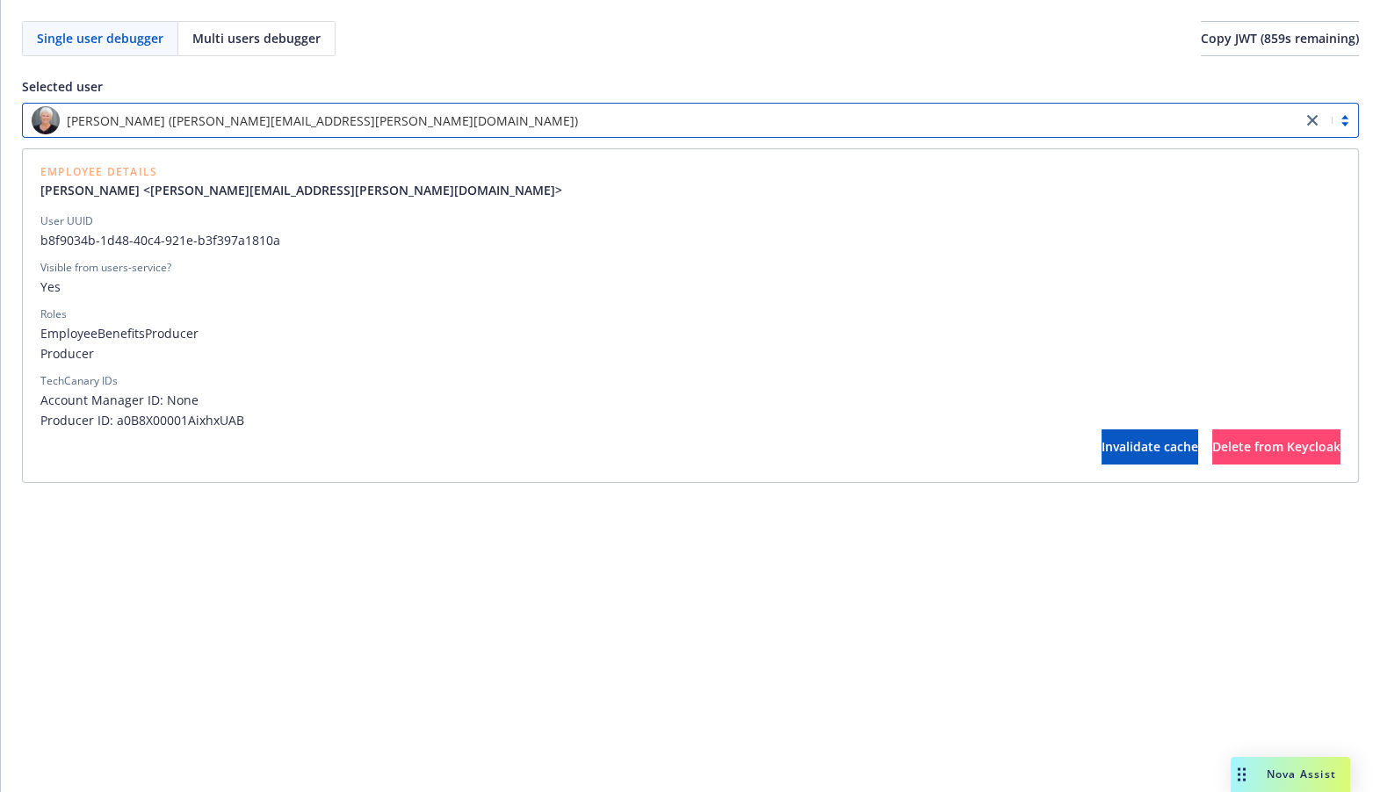
click at [538, 110] on div "[PERSON_NAME] ([PERSON_NAME][EMAIL_ADDRESS][PERSON_NAME][DOMAIN_NAME])" at bounding box center [662, 120] width 1261 height 28
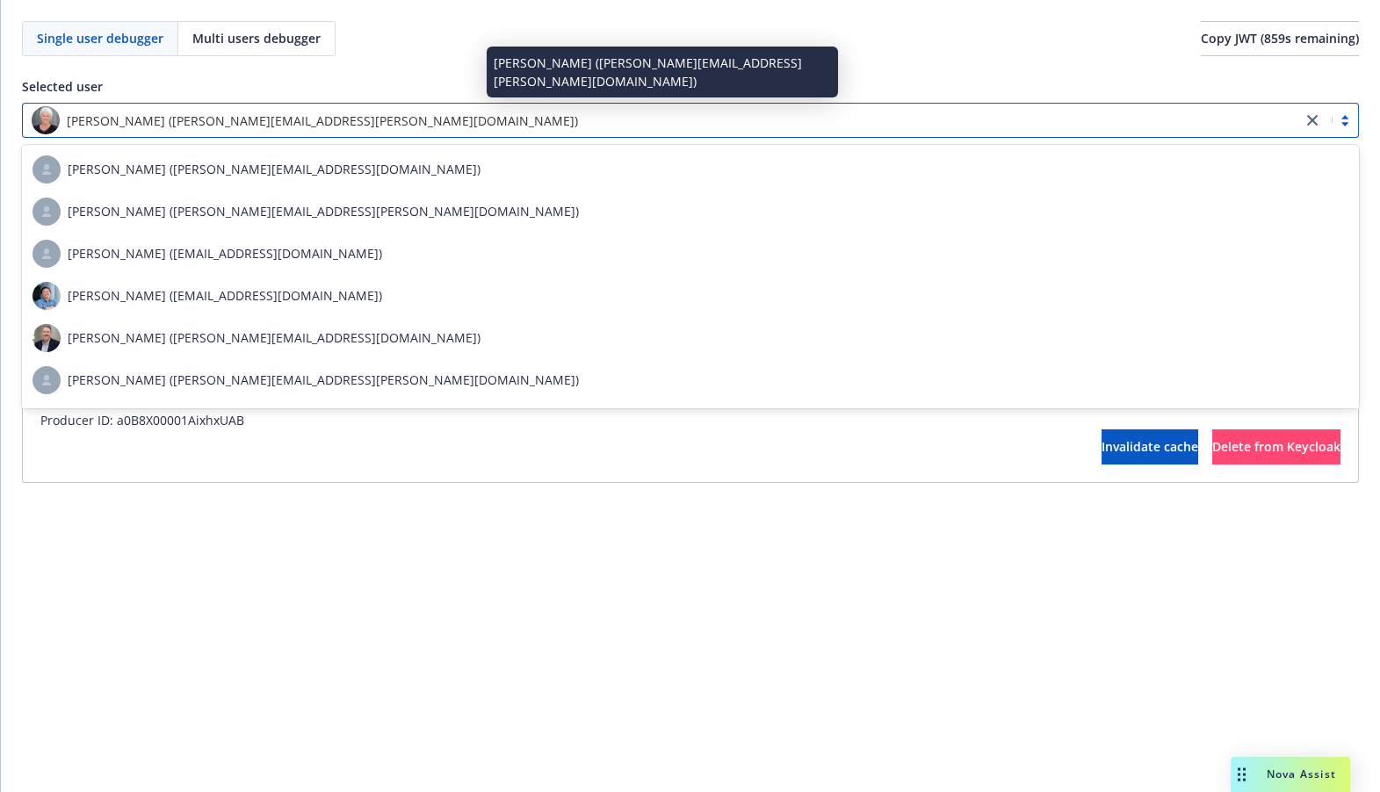
paste input "[PERSON_NAME][EMAIL_ADDRESS][PERSON_NAME][DOMAIN_NAME]"
type input "[PERSON_NAME][EMAIL_ADDRESS][PERSON_NAME][DOMAIN_NAME]"
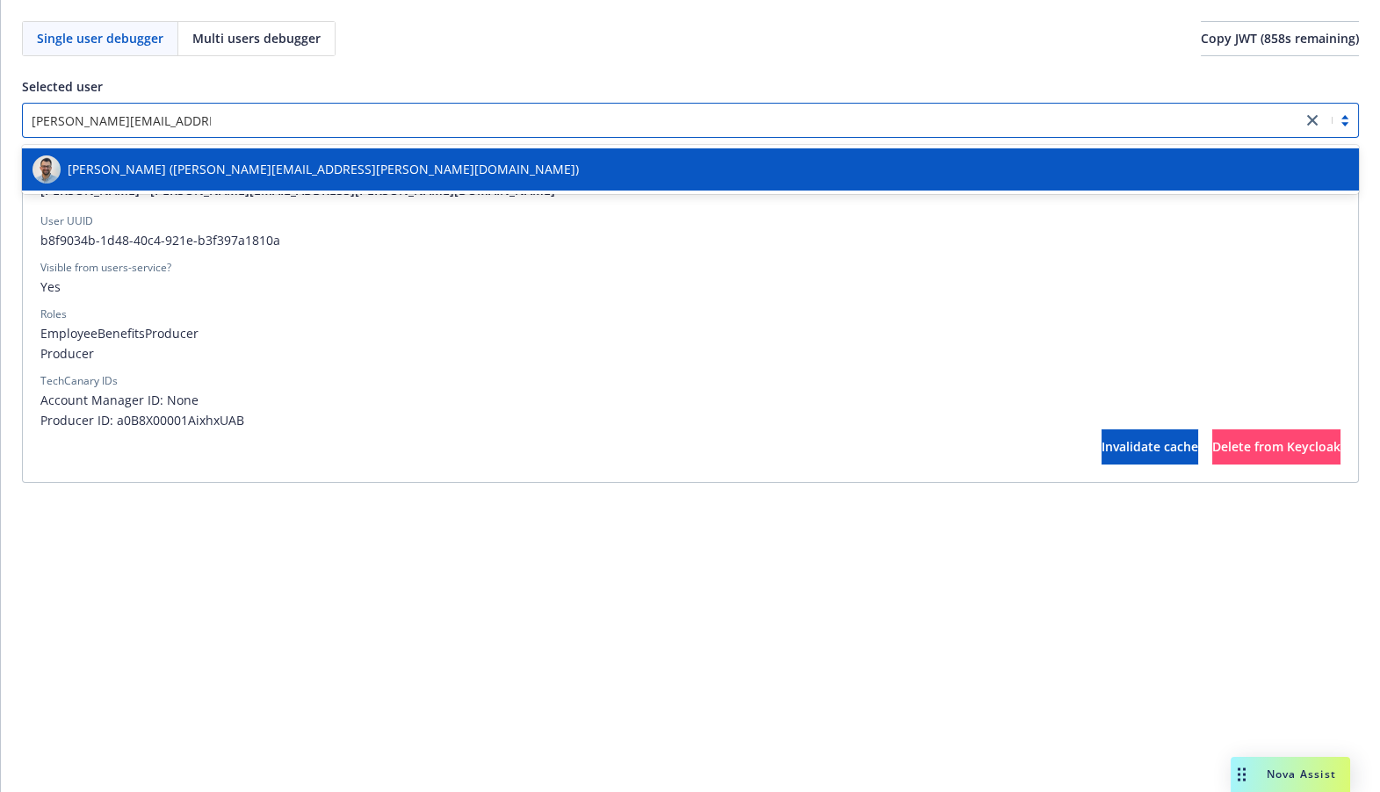
click at [460, 173] on div "[PERSON_NAME] ([PERSON_NAME][EMAIL_ADDRESS][PERSON_NAME][DOMAIN_NAME])" at bounding box center [690, 169] width 1316 height 28
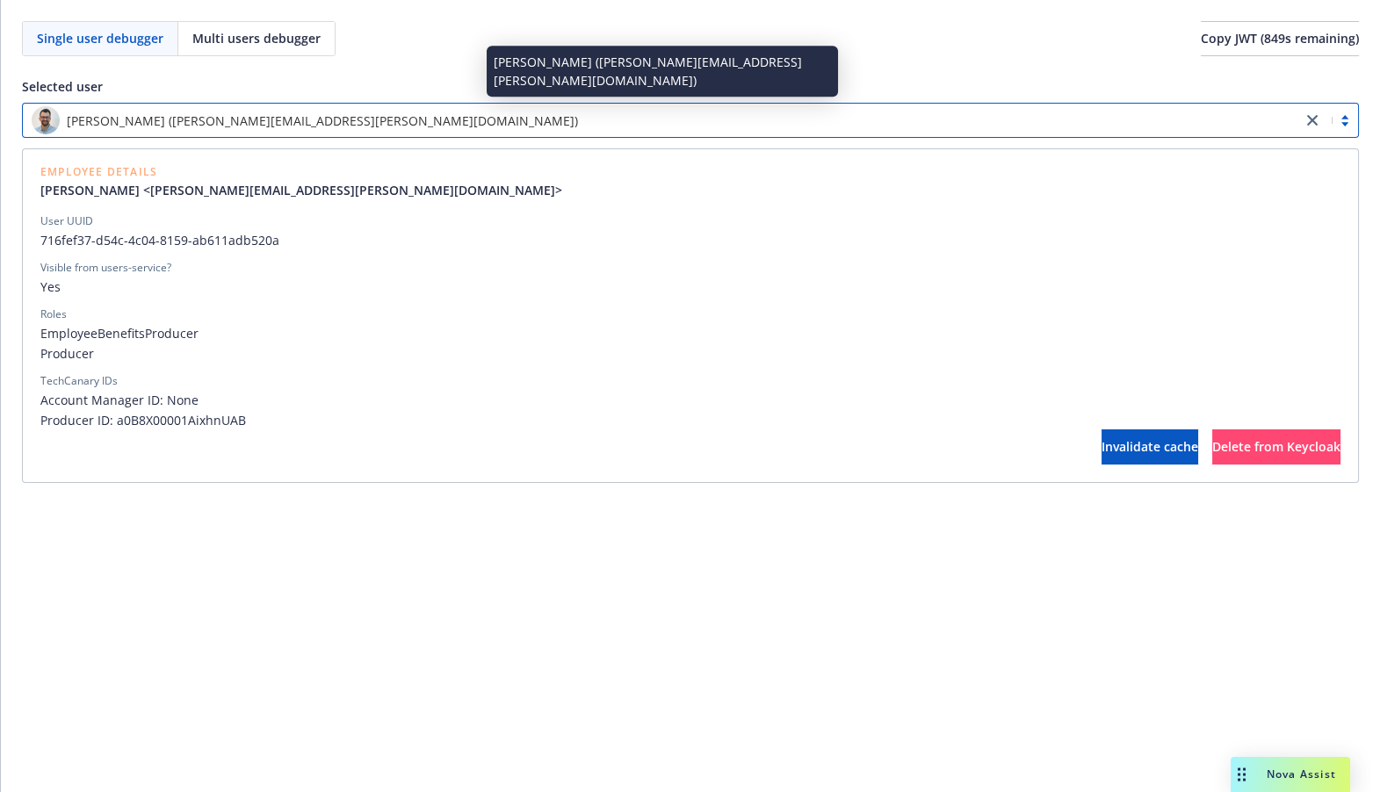
click at [660, 119] on div "[PERSON_NAME] ([PERSON_NAME][EMAIL_ADDRESS][PERSON_NAME][DOMAIN_NAME])" at bounding box center [662, 120] width 1261 height 28
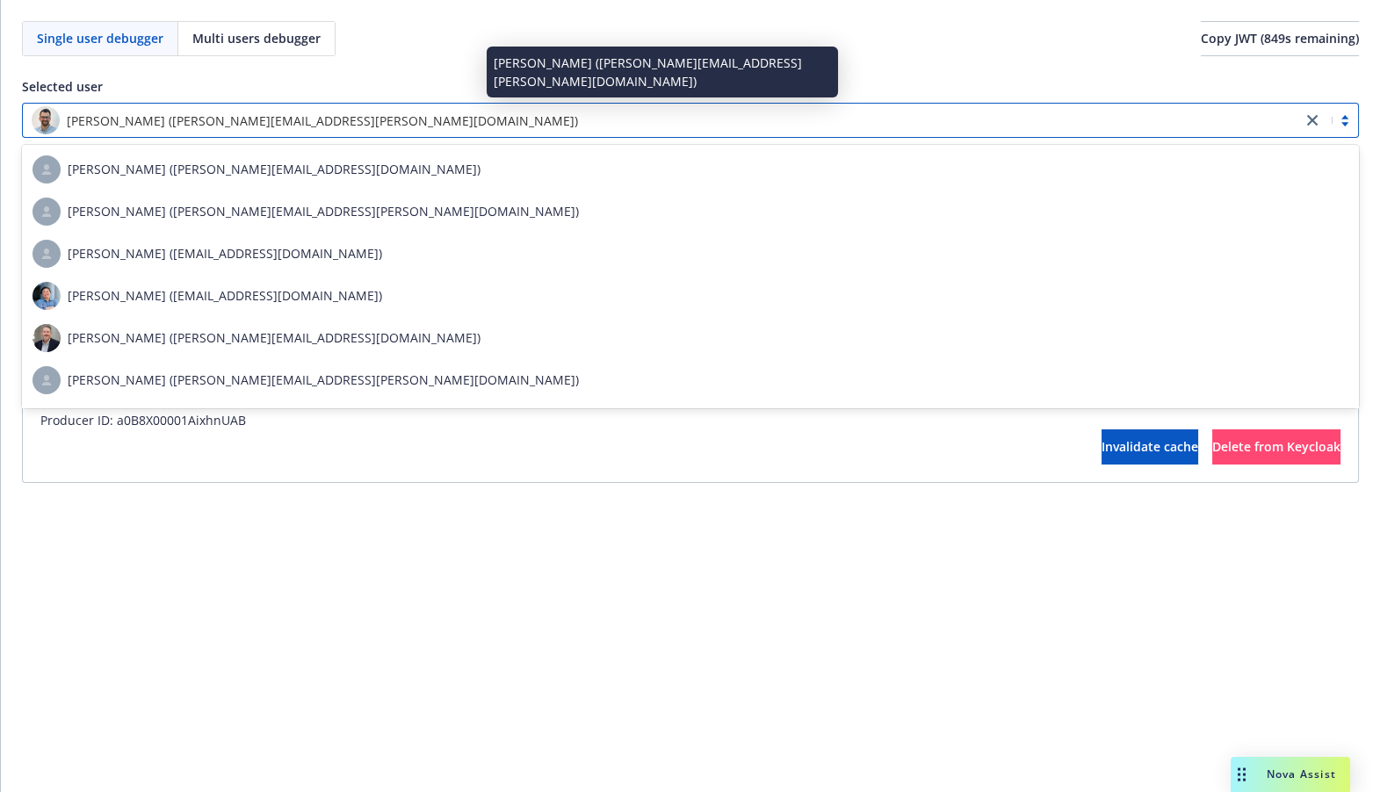
paste input "[PERSON_NAME][EMAIL_ADDRESS][PERSON_NAME][DOMAIN_NAME]"
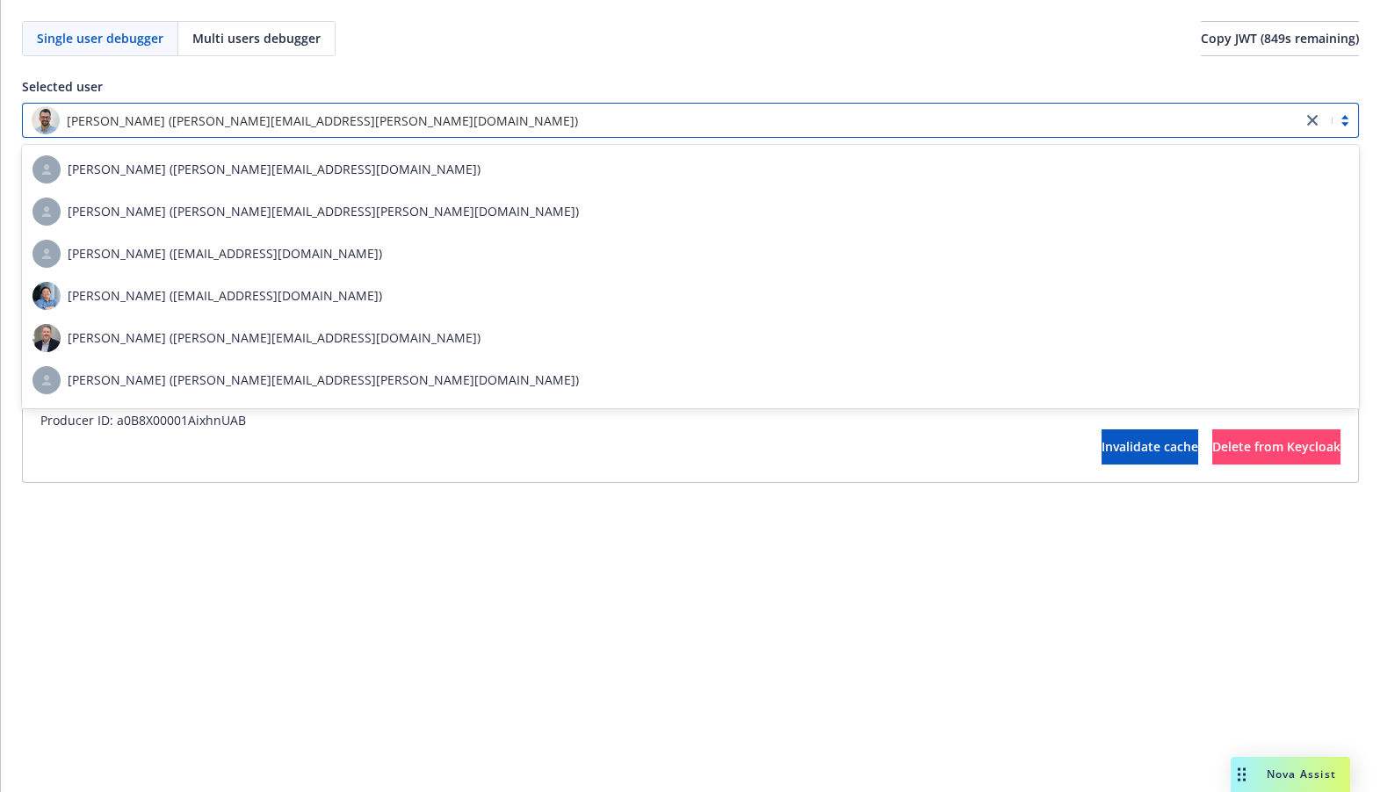
type input "[PERSON_NAME][EMAIL_ADDRESS][PERSON_NAME][DOMAIN_NAME]"
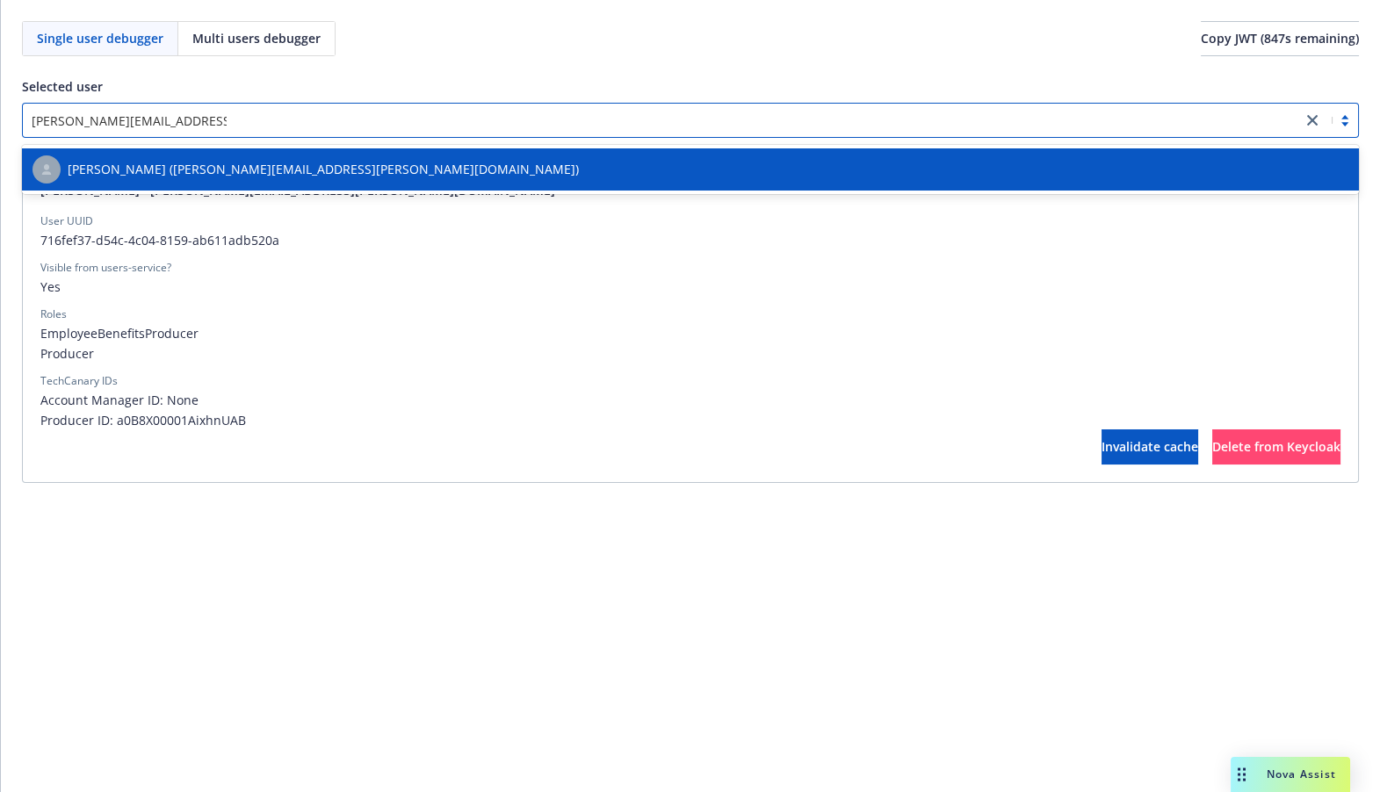
click at [545, 172] on div "[PERSON_NAME] ([PERSON_NAME][EMAIL_ADDRESS][PERSON_NAME][DOMAIN_NAME])" at bounding box center [690, 169] width 1316 height 28
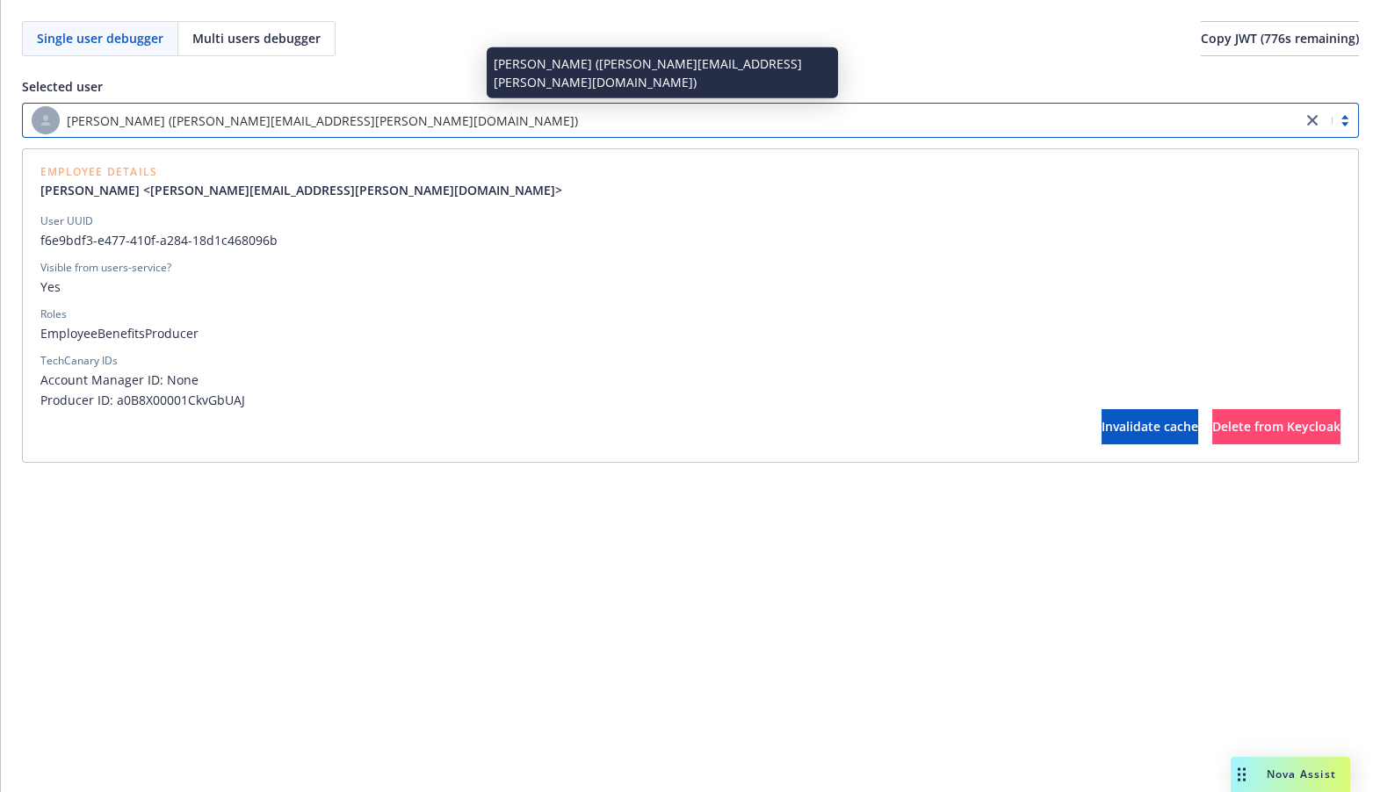
click at [706, 119] on div "[PERSON_NAME] ([PERSON_NAME][EMAIL_ADDRESS][PERSON_NAME][DOMAIN_NAME])" at bounding box center [662, 120] width 1261 height 28
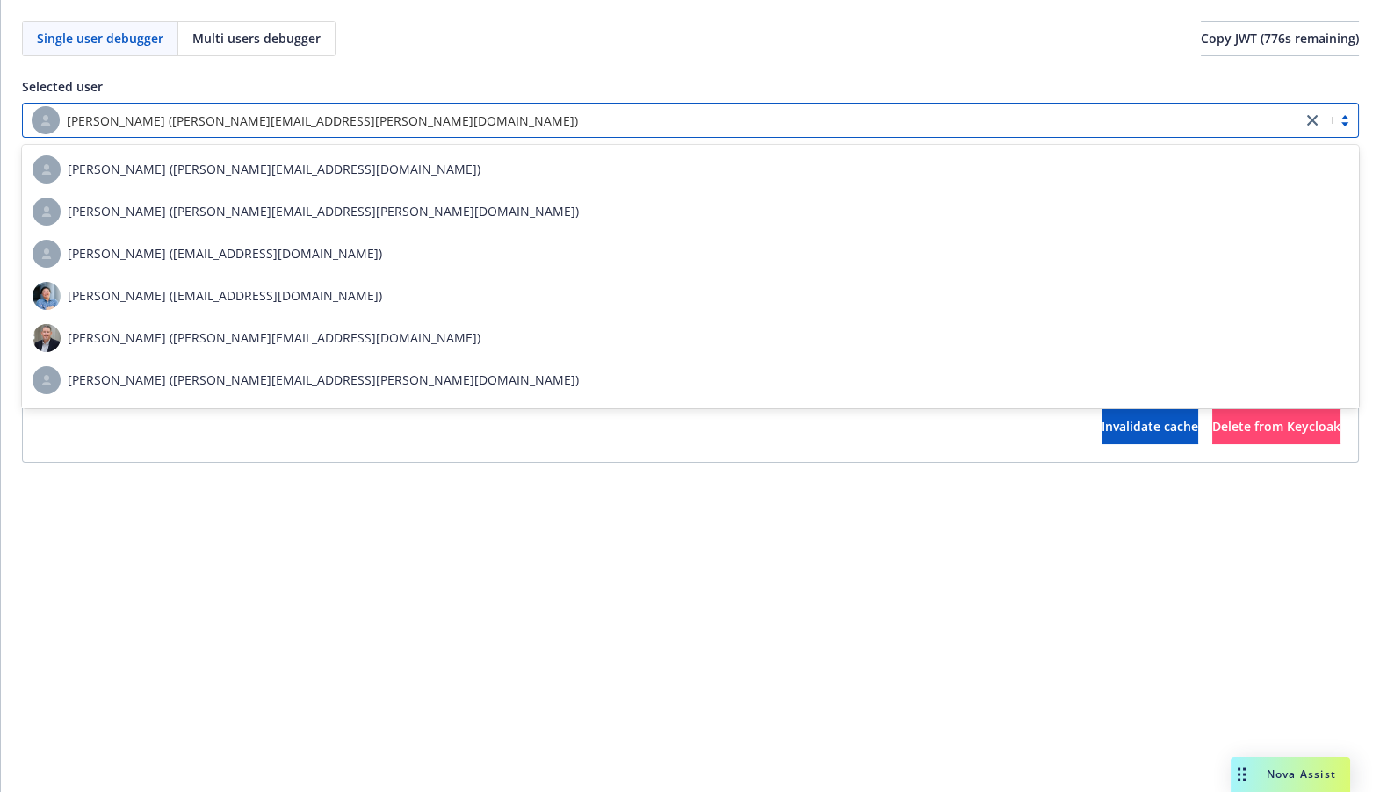
paste input "[EMAIL_ADDRESS][PERSON_NAME][DOMAIN_NAME]"
type input "[EMAIL_ADDRESS][PERSON_NAME][DOMAIN_NAME]"
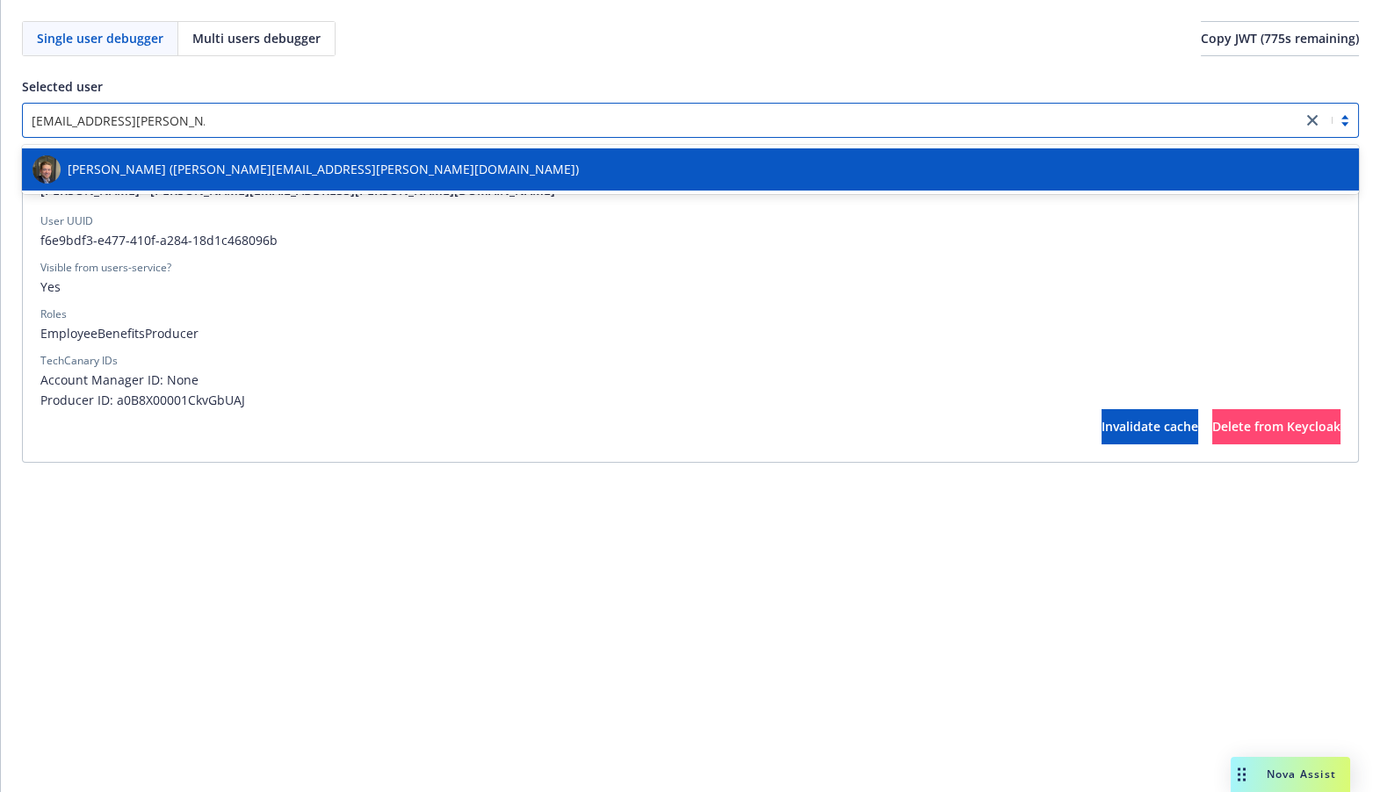
click at [609, 168] on div "[PERSON_NAME] ([PERSON_NAME][EMAIL_ADDRESS][PERSON_NAME][DOMAIN_NAME])" at bounding box center [690, 169] width 1316 height 28
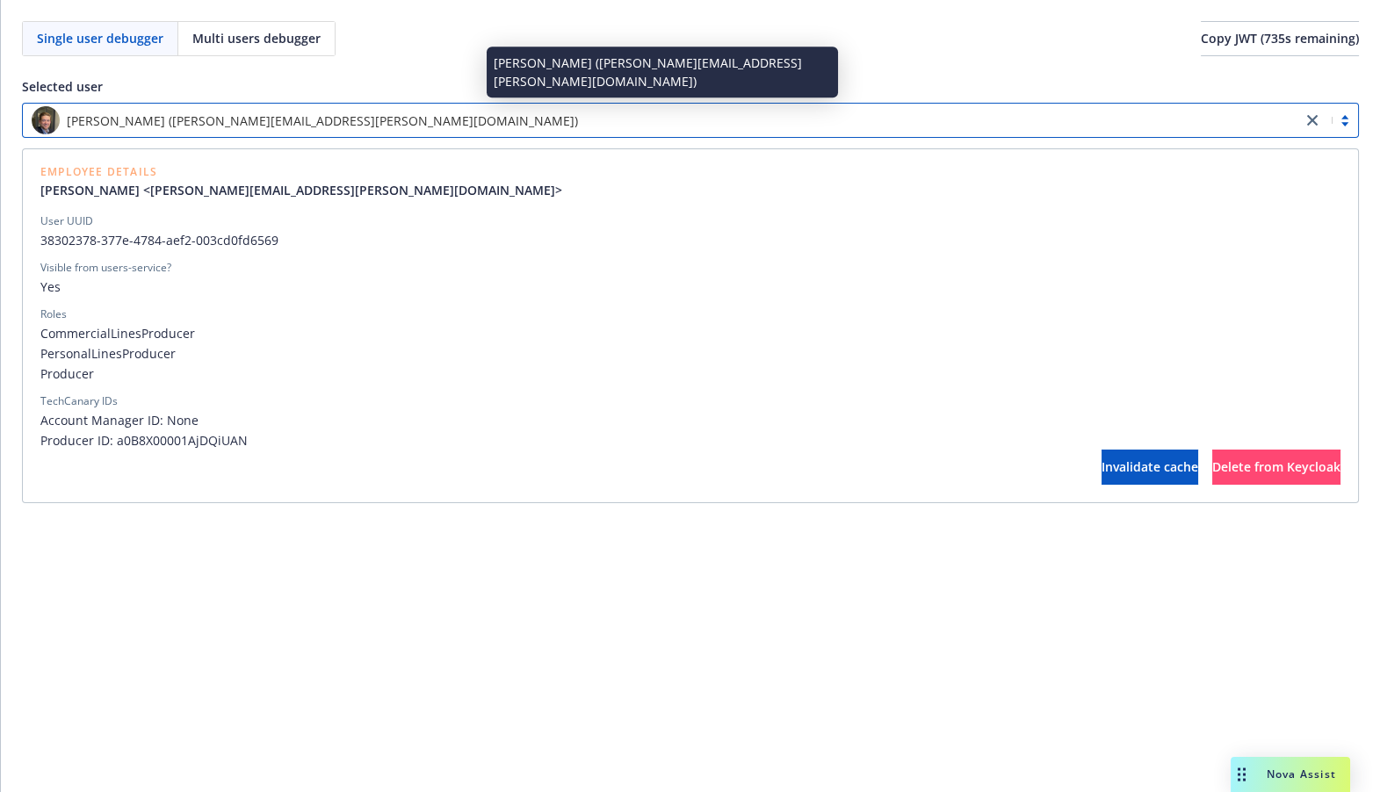
click at [874, 126] on div "[PERSON_NAME] ([PERSON_NAME][EMAIL_ADDRESS][PERSON_NAME][DOMAIN_NAME])" at bounding box center [662, 120] width 1261 height 28
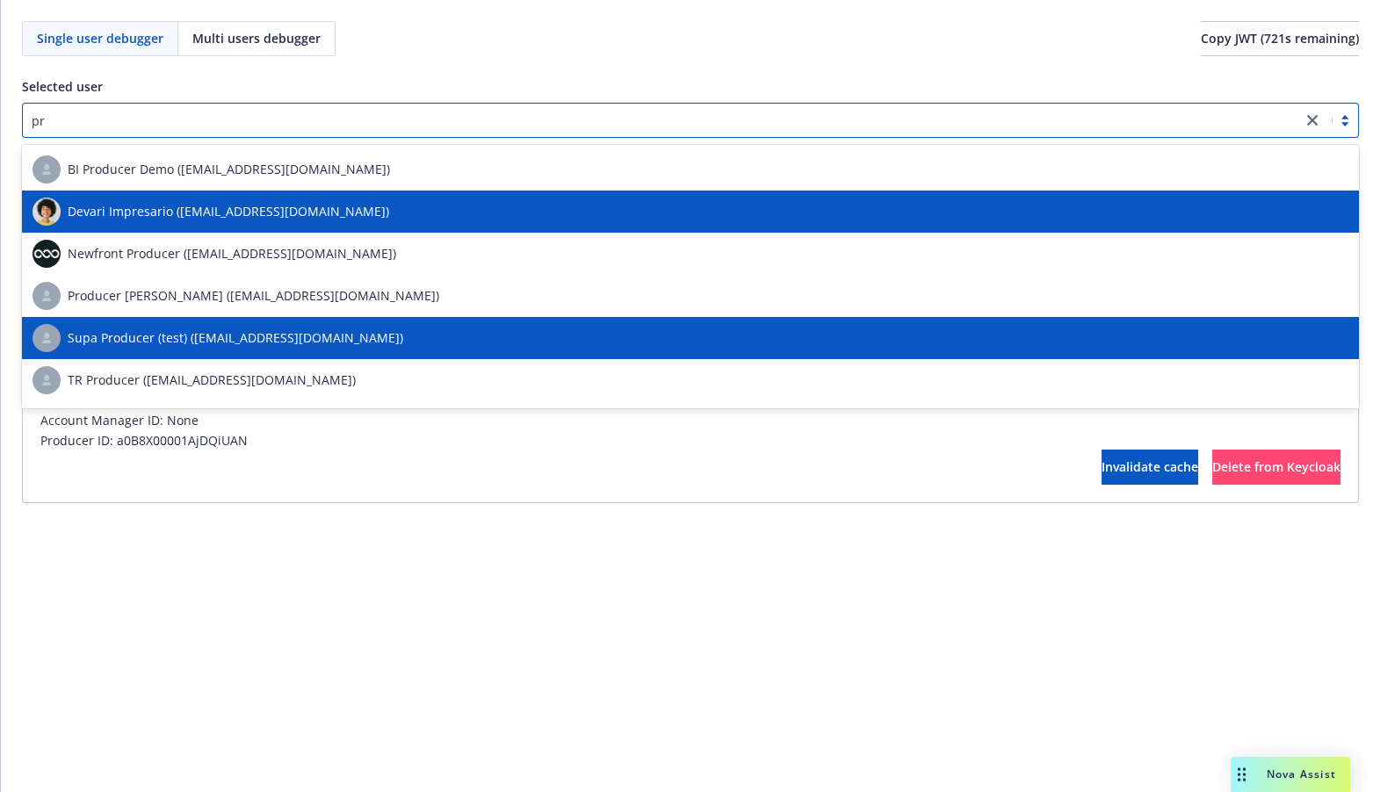
type input "p"
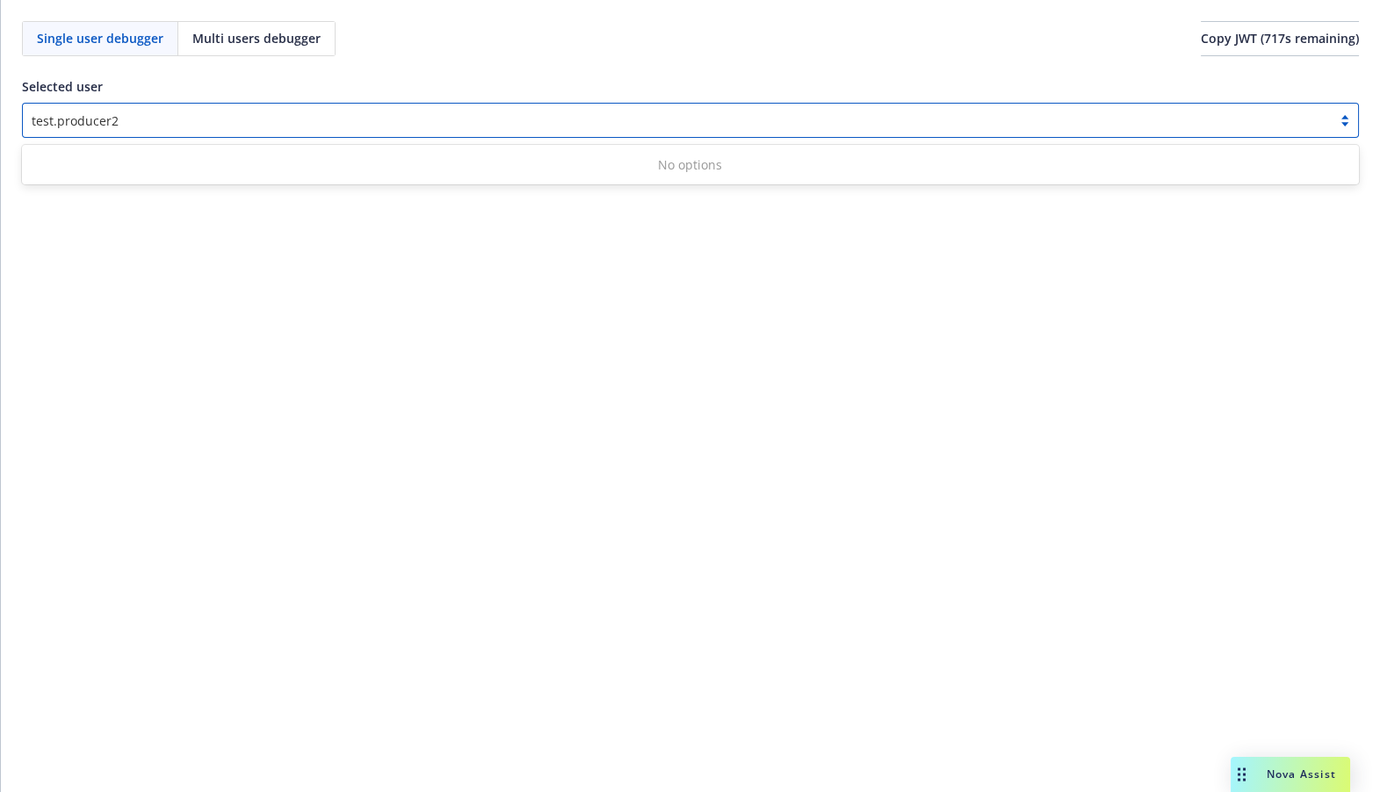
type input "test.producer"
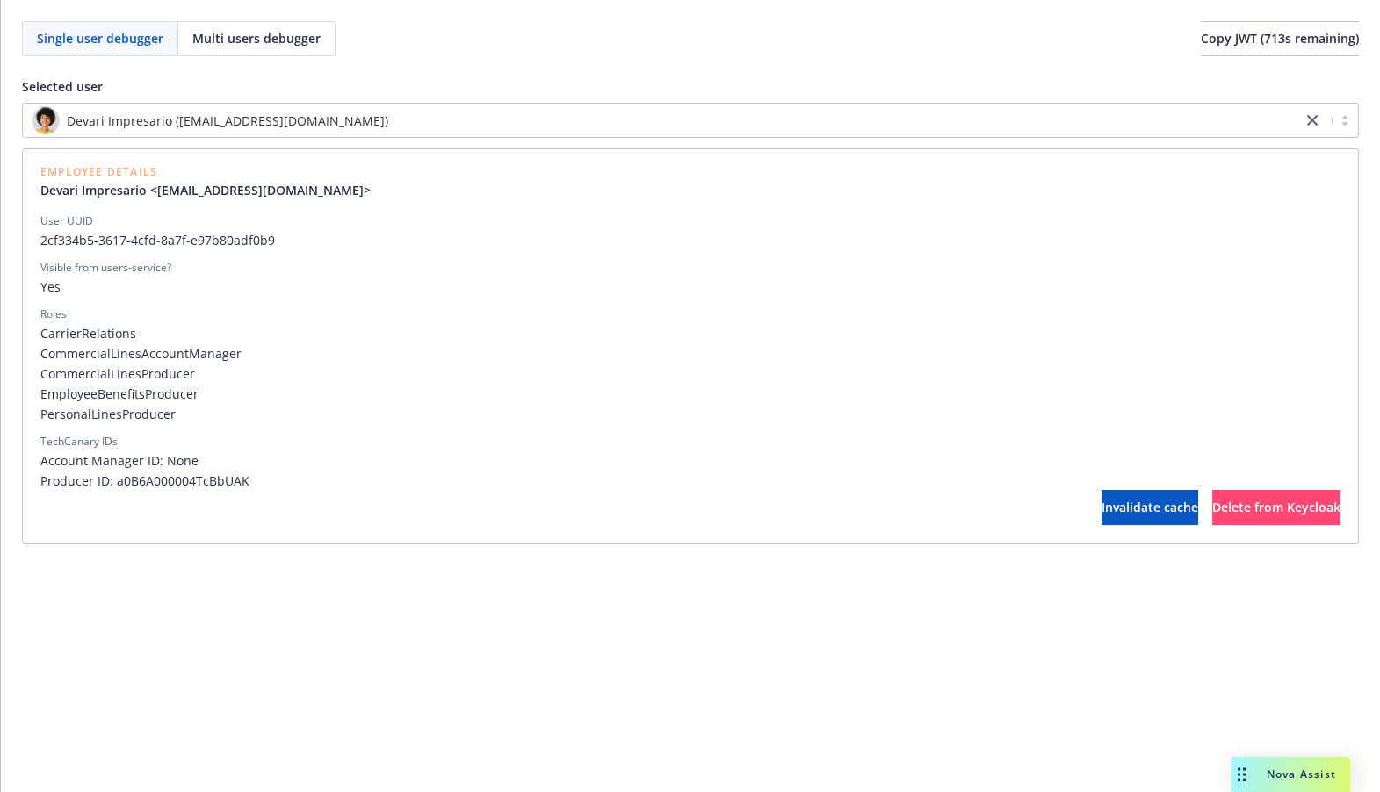
click at [213, 357] on span "CommercialLinesAccountManager" at bounding box center [690, 353] width 1300 height 18
click at [217, 376] on span "CommercialLinesProducer" at bounding box center [690, 373] width 1300 height 18
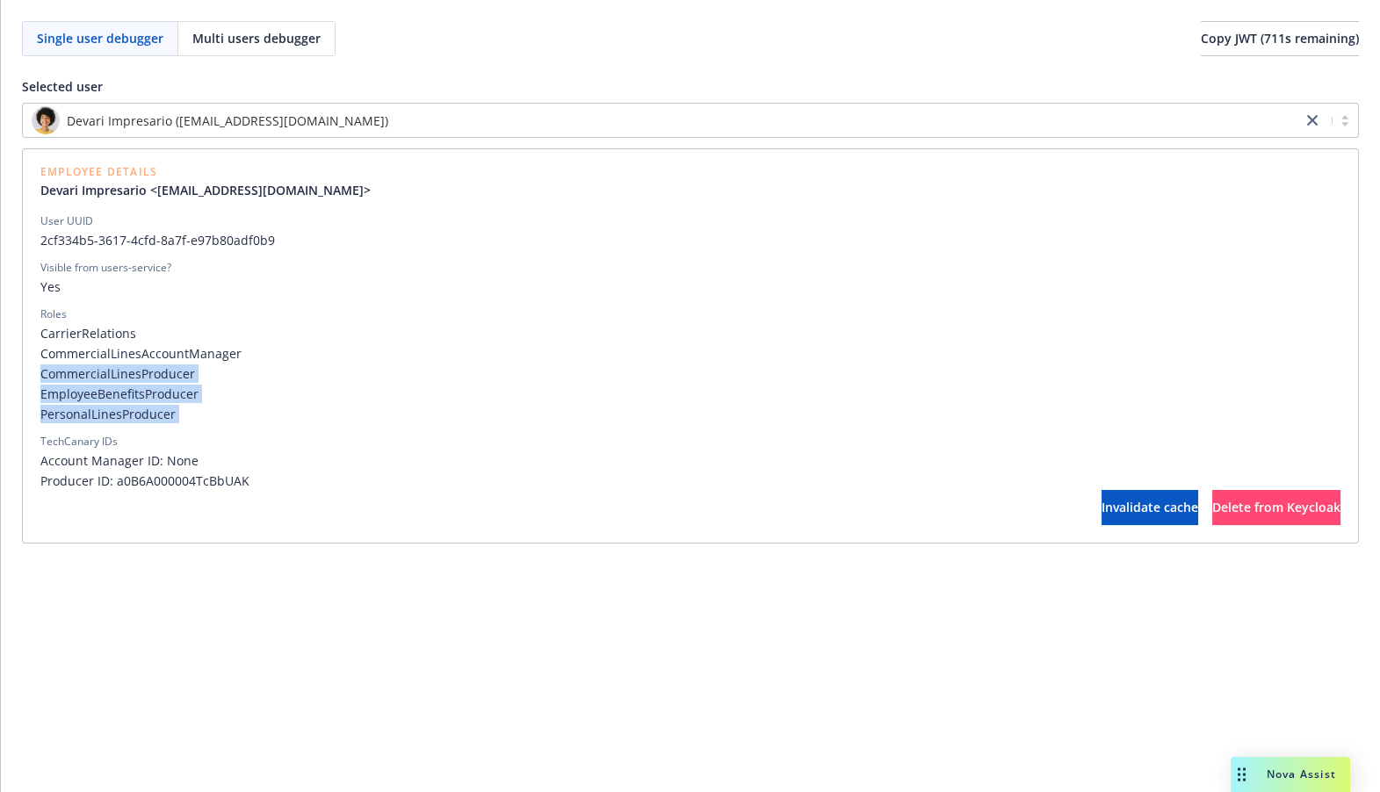
drag, startPoint x: 217, startPoint y: 376, endPoint x: 221, endPoint y: 405, distance: 29.3
click at [221, 405] on div "CarrierRelations CommercialLinesAccountManager CommercialLinesProducer Employee…" at bounding box center [690, 373] width 1300 height 99
click at [221, 405] on span "PersonalLinesProducer" at bounding box center [690, 414] width 1300 height 18
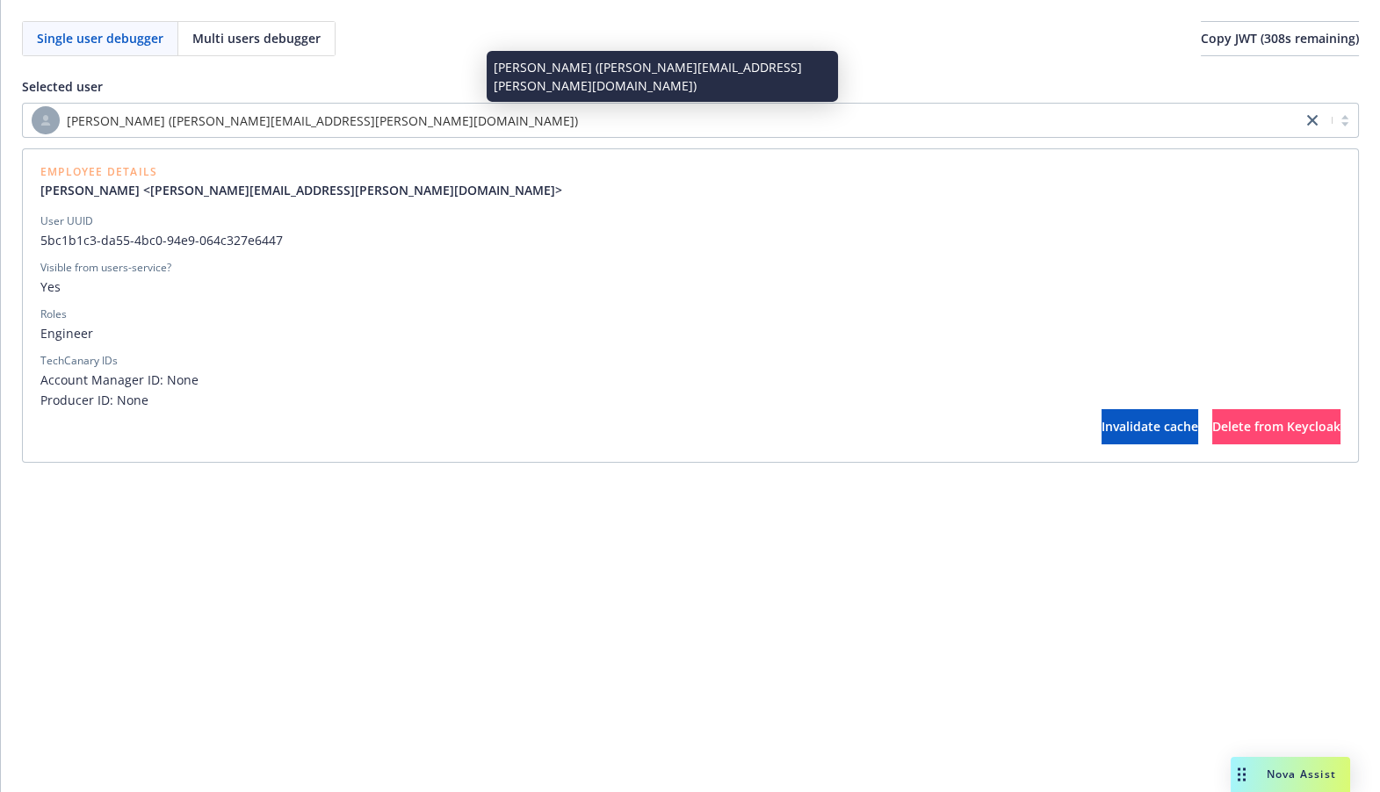
click at [377, 125] on div "[PERSON_NAME] ([PERSON_NAME][EMAIL_ADDRESS][PERSON_NAME][DOMAIN_NAME])" at bounding box center [662, 120] width 1261 height 28
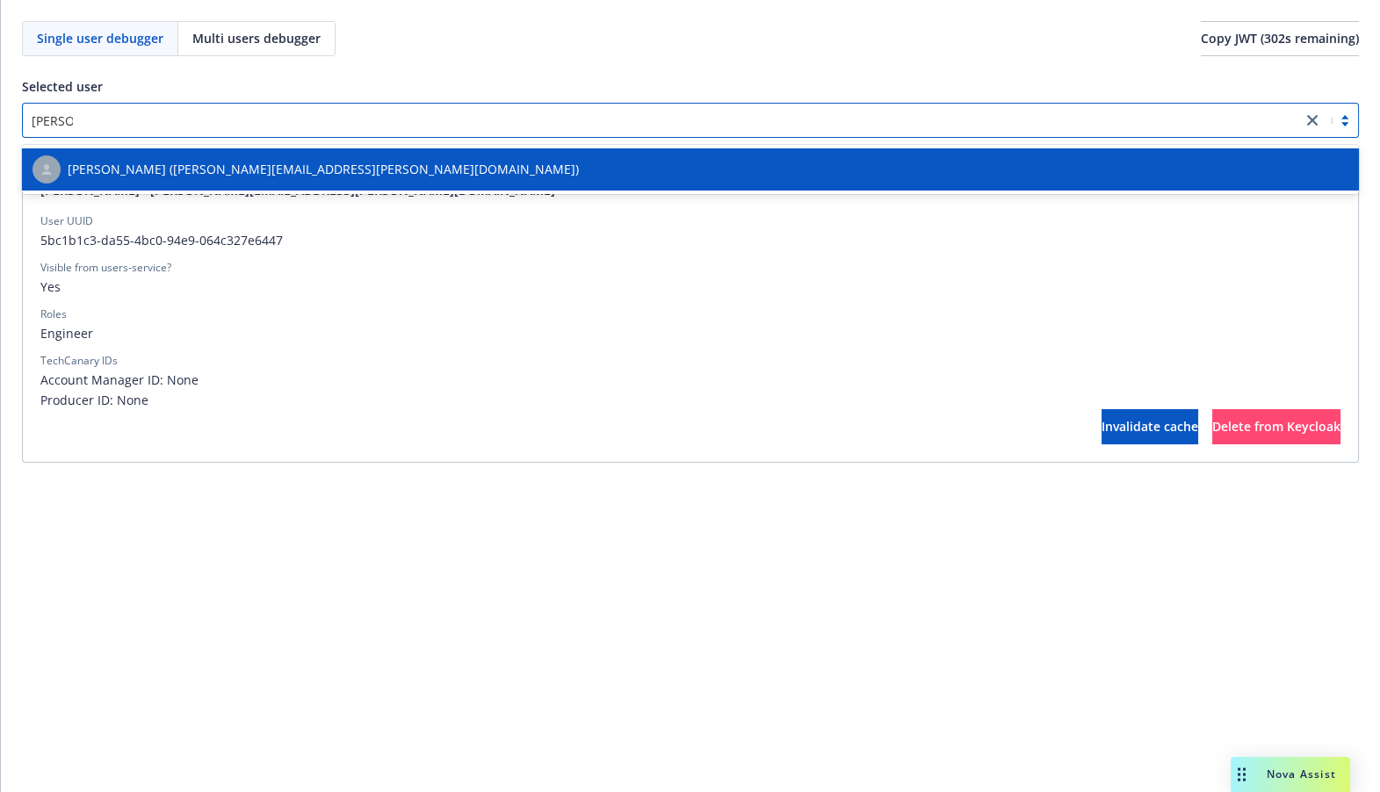
type input "john"
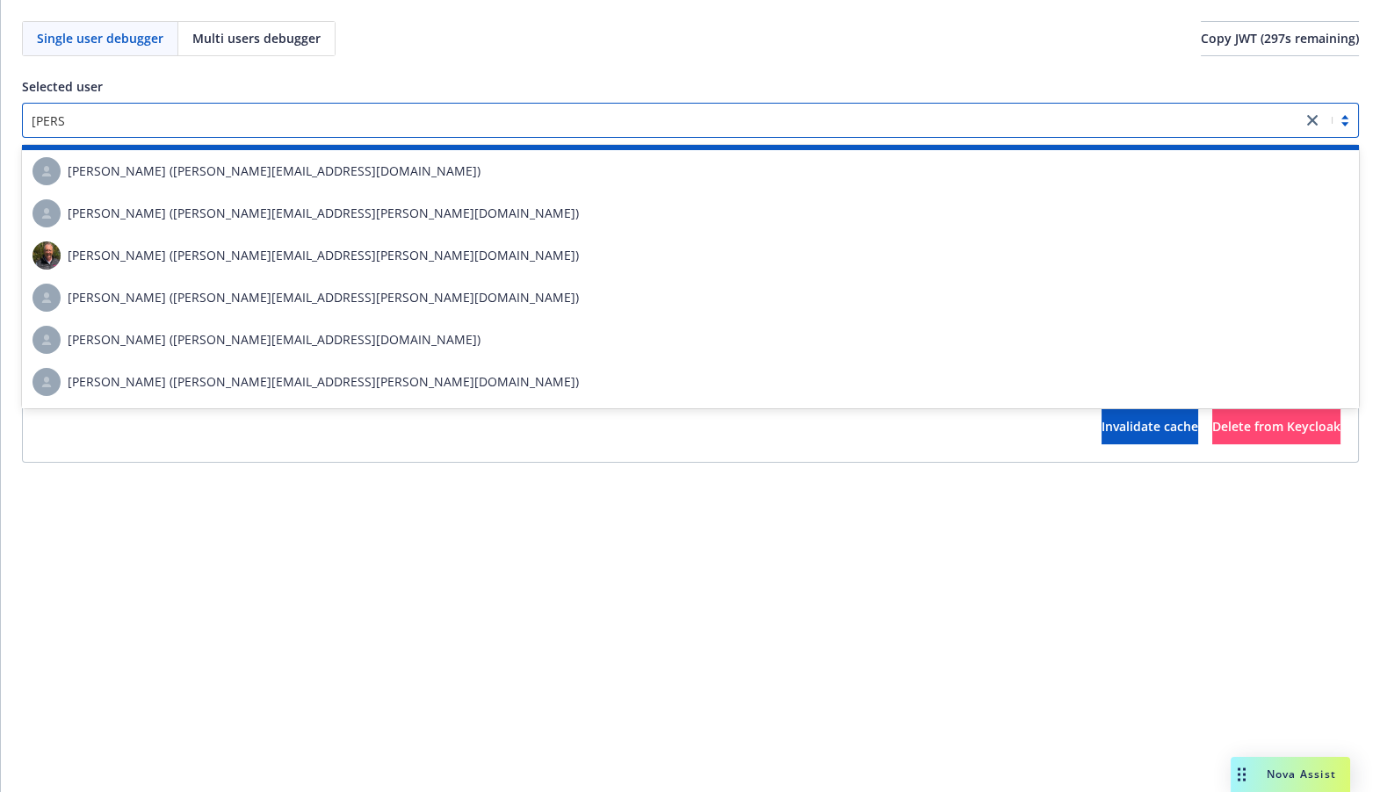
scroll to position [308, 0]
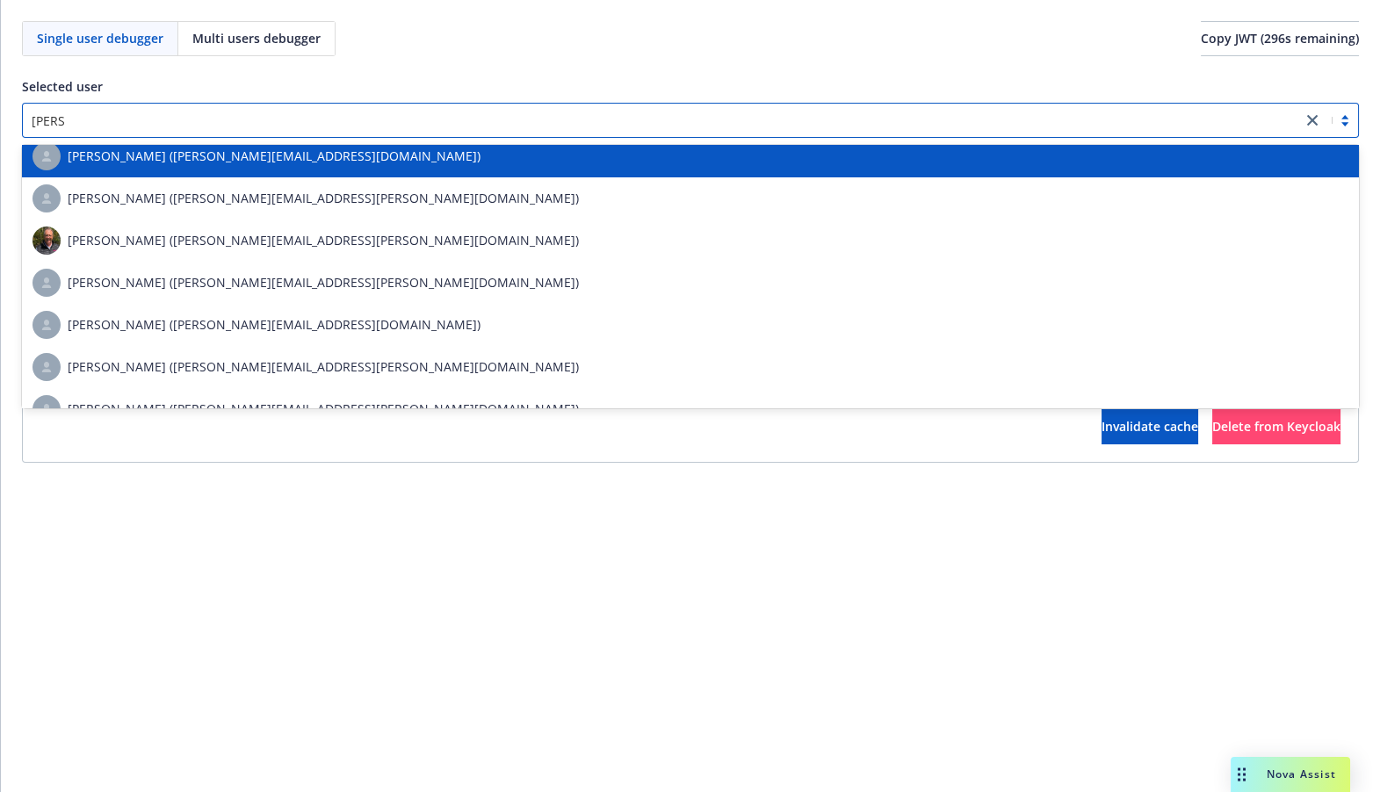
click at [334, 174] on div "[PERSON_NAME] ([PERSON_NAME][EMAIL_ADDRESS][DOMAIN_NAME])" at bounding box center [690, 156] width 1337 height 42
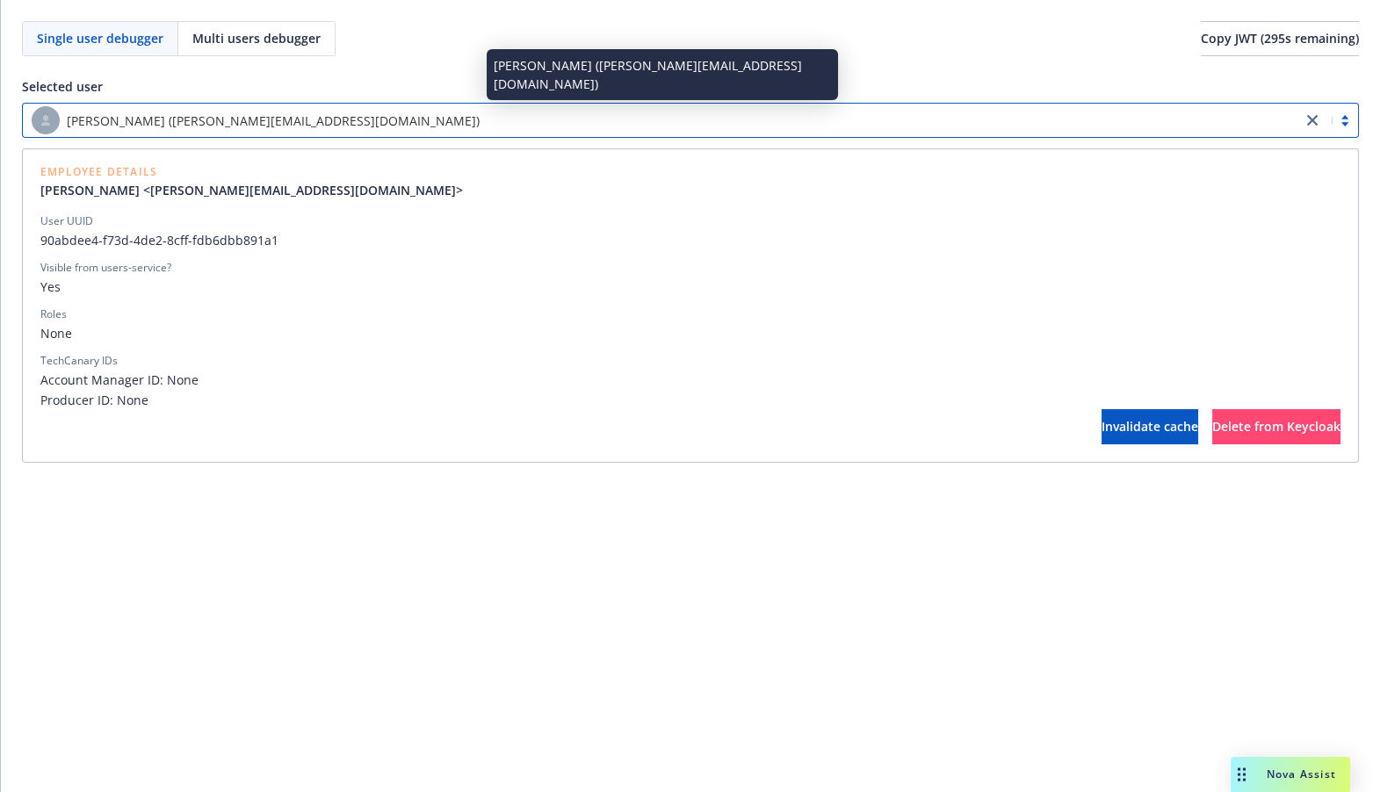
click at [236, 123] on span "[PERSON_NAME] ([PERSON_NAME][EMAIL_ADDRESS][DOMAIN_NAME])" at bounding box center [273, 121] width 413 height 18
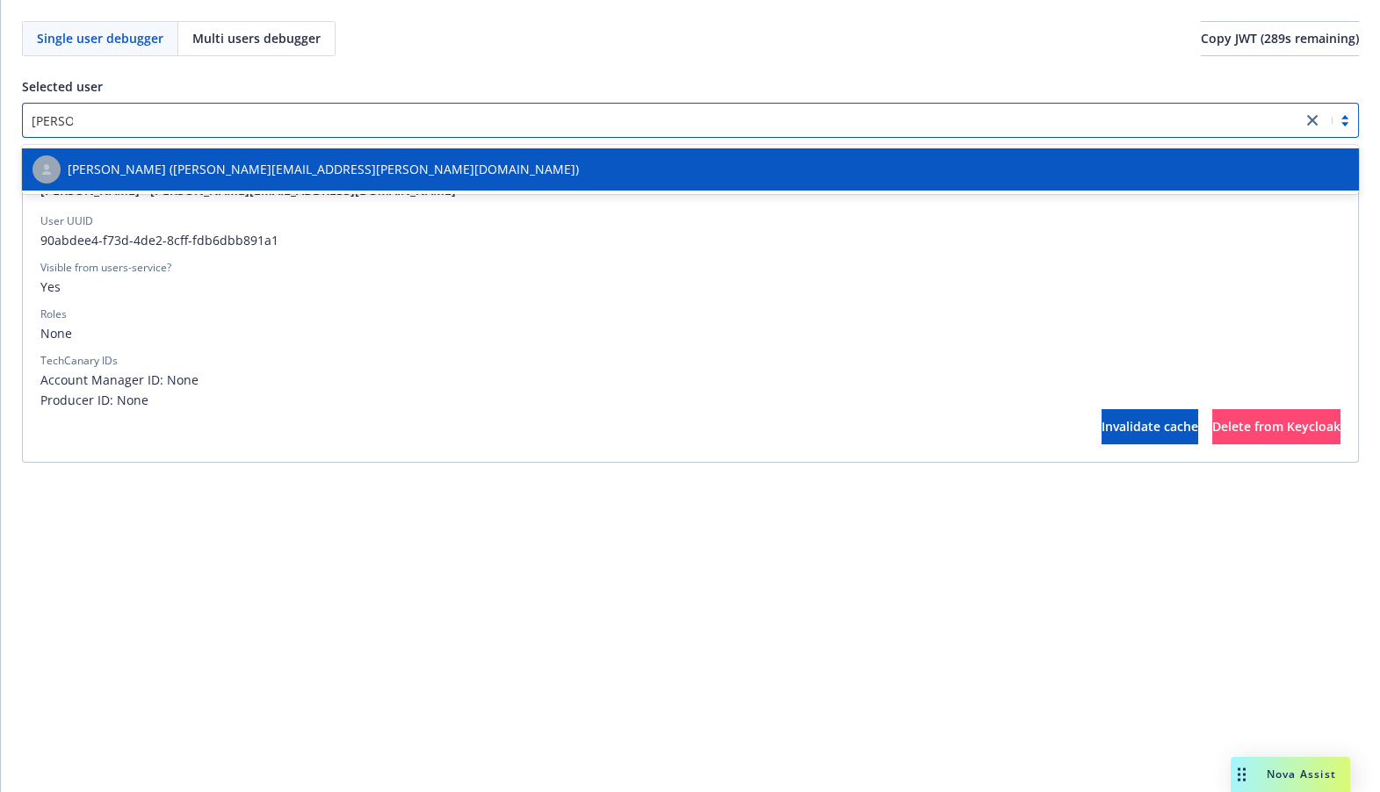
scroll to position [0, 0]
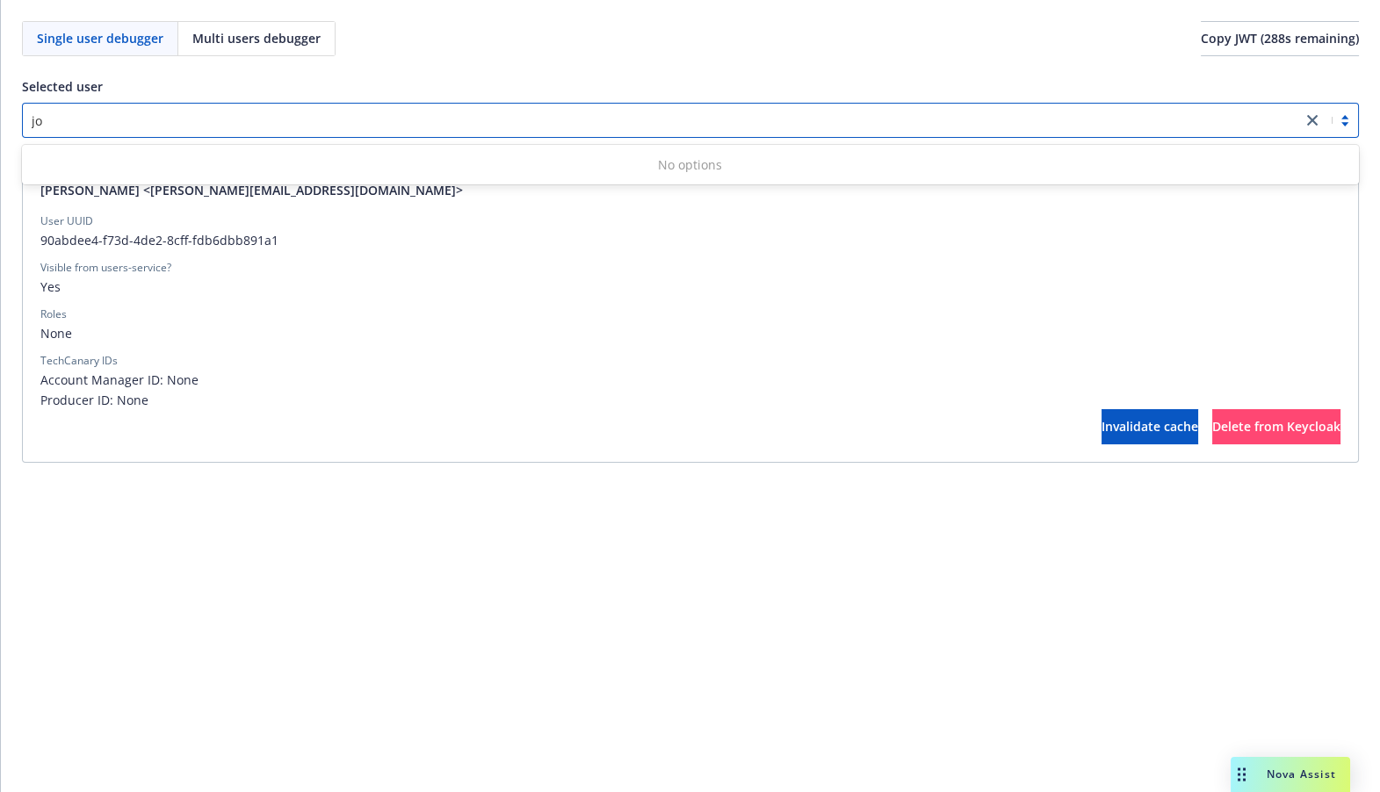
type input "j"
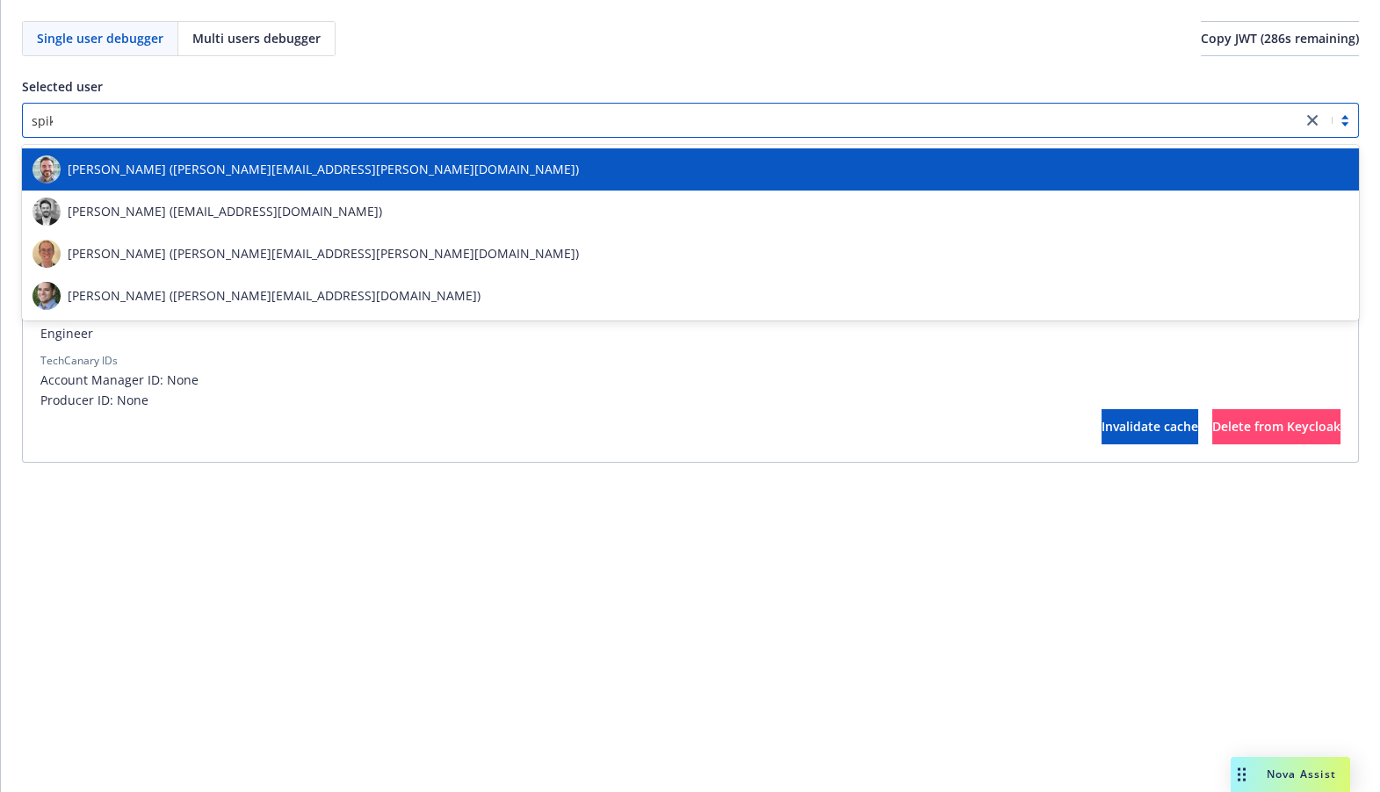
type input "spike"
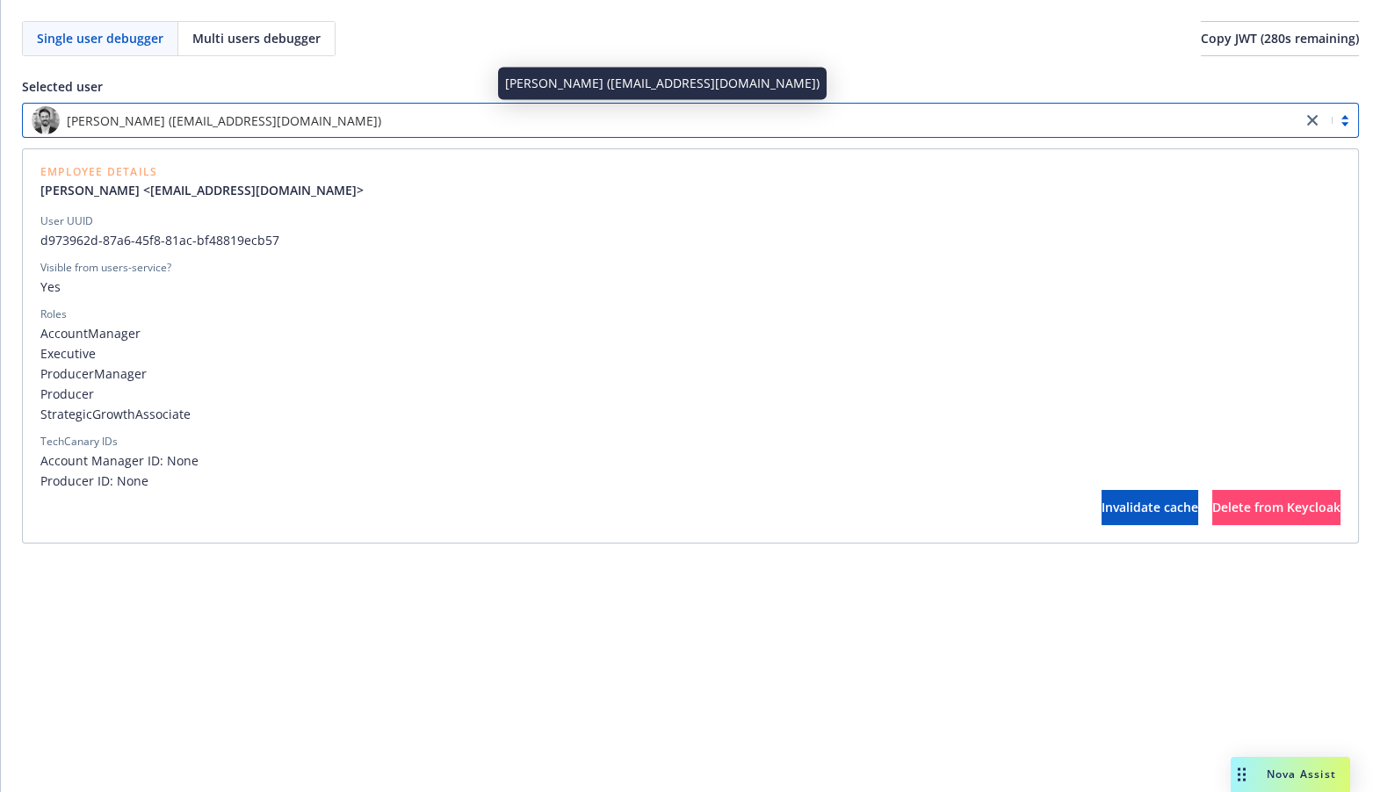
click at [229, 118] on span "[PERSON_NAME] ([EMAIL_ADDRESS][DOMAIN_NAME])" at bounding box center [224, 121] width 314 height 18
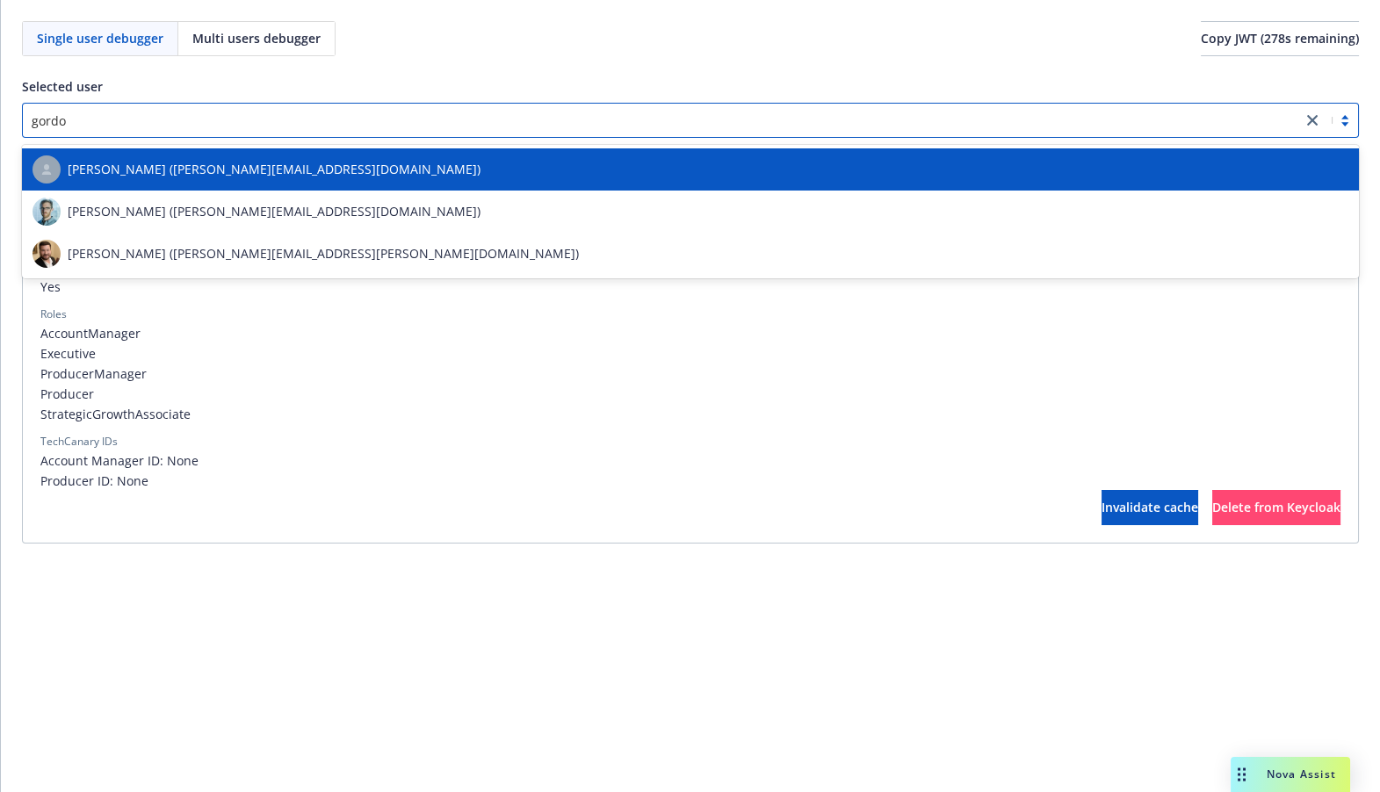
type input "gordon"
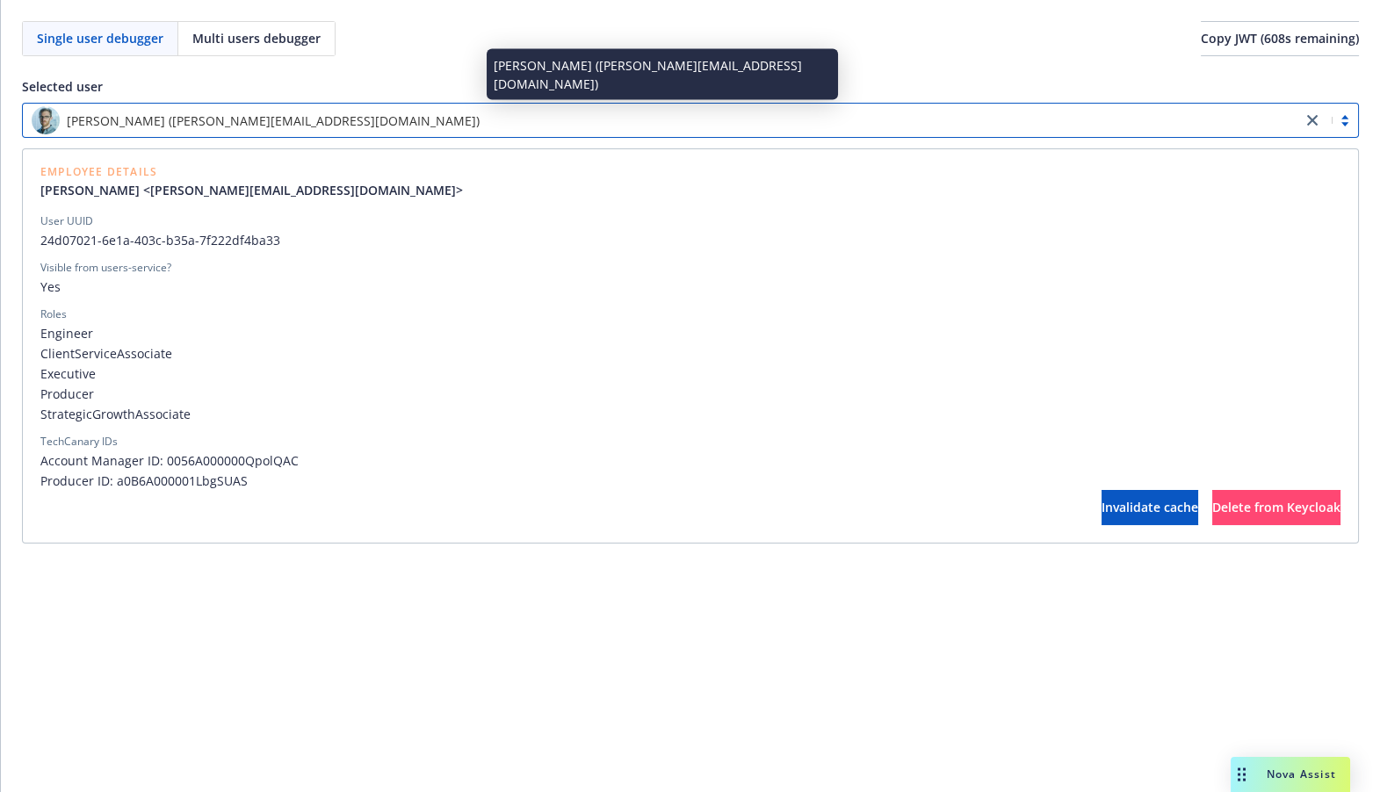
click at [455, 124] on div "[PERSON_NAME] ([PERSON_NAME][EMAIL_ADDRESS][DOMAIN_NAME])" at bounding box center [662, 120] width 1261 height 28
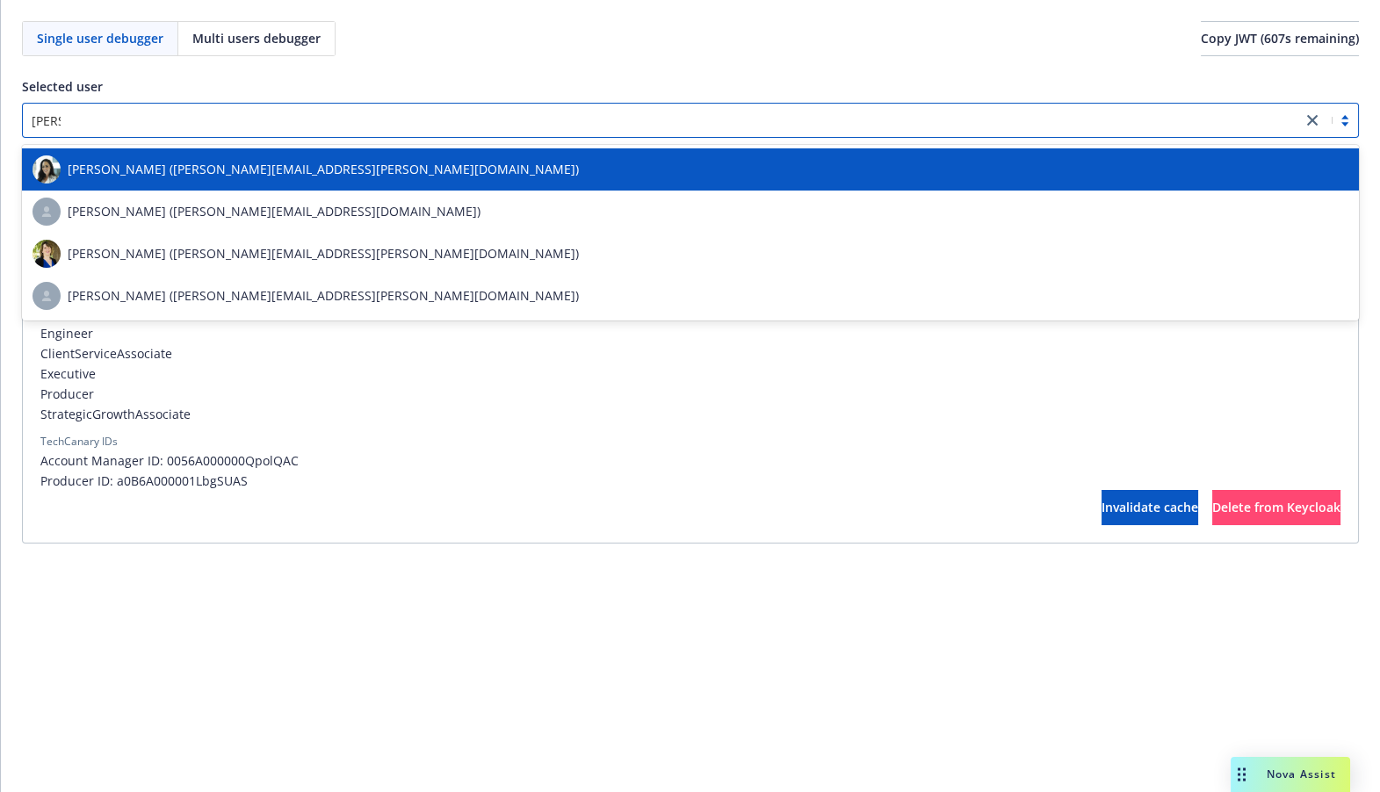
type input "janet"
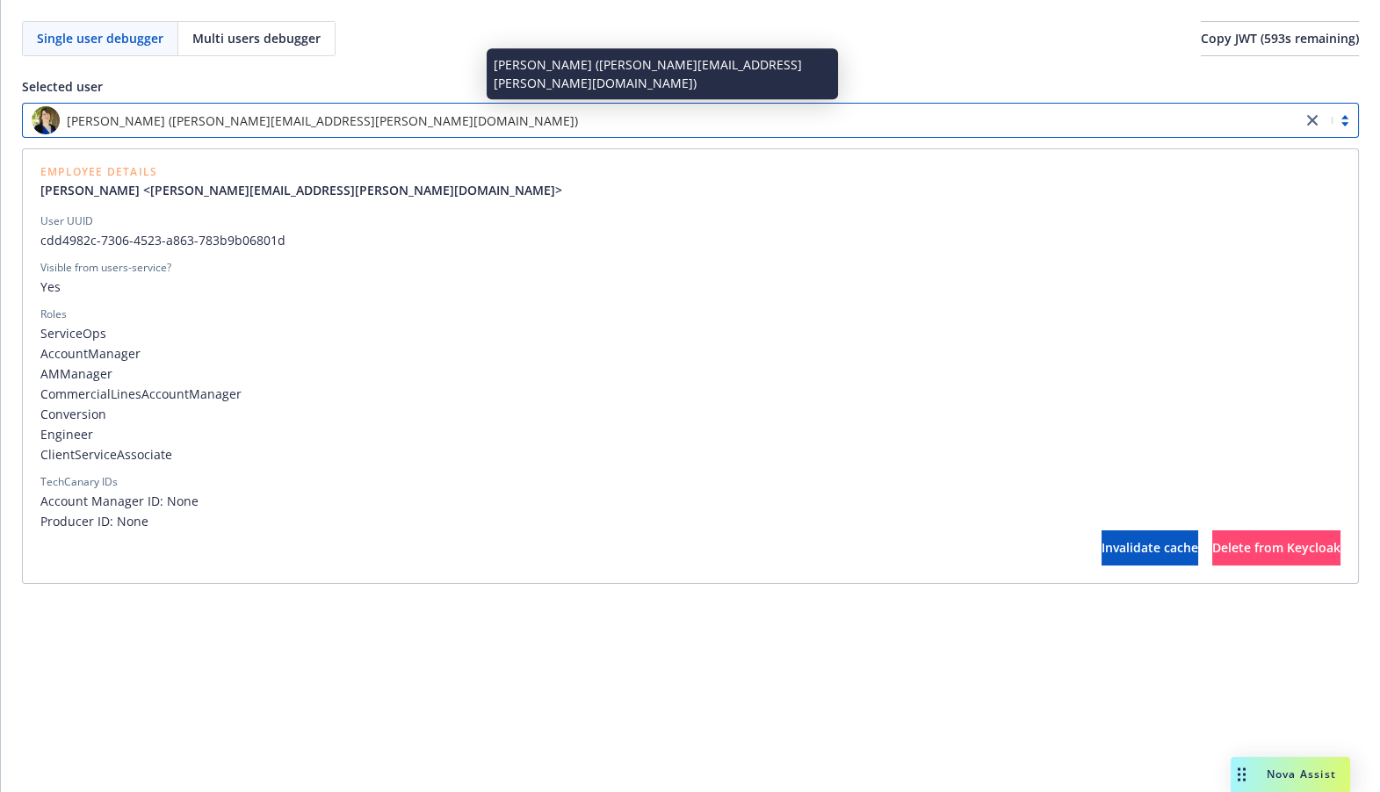
click at [404, 125] on div "[PERSON_NAME] ([PERSON_NAME][EMAIL_ADDRESS][PERSON_NAME][DOMAIN_NAME])" at bounding box center [662, 120] width 1261 height 28
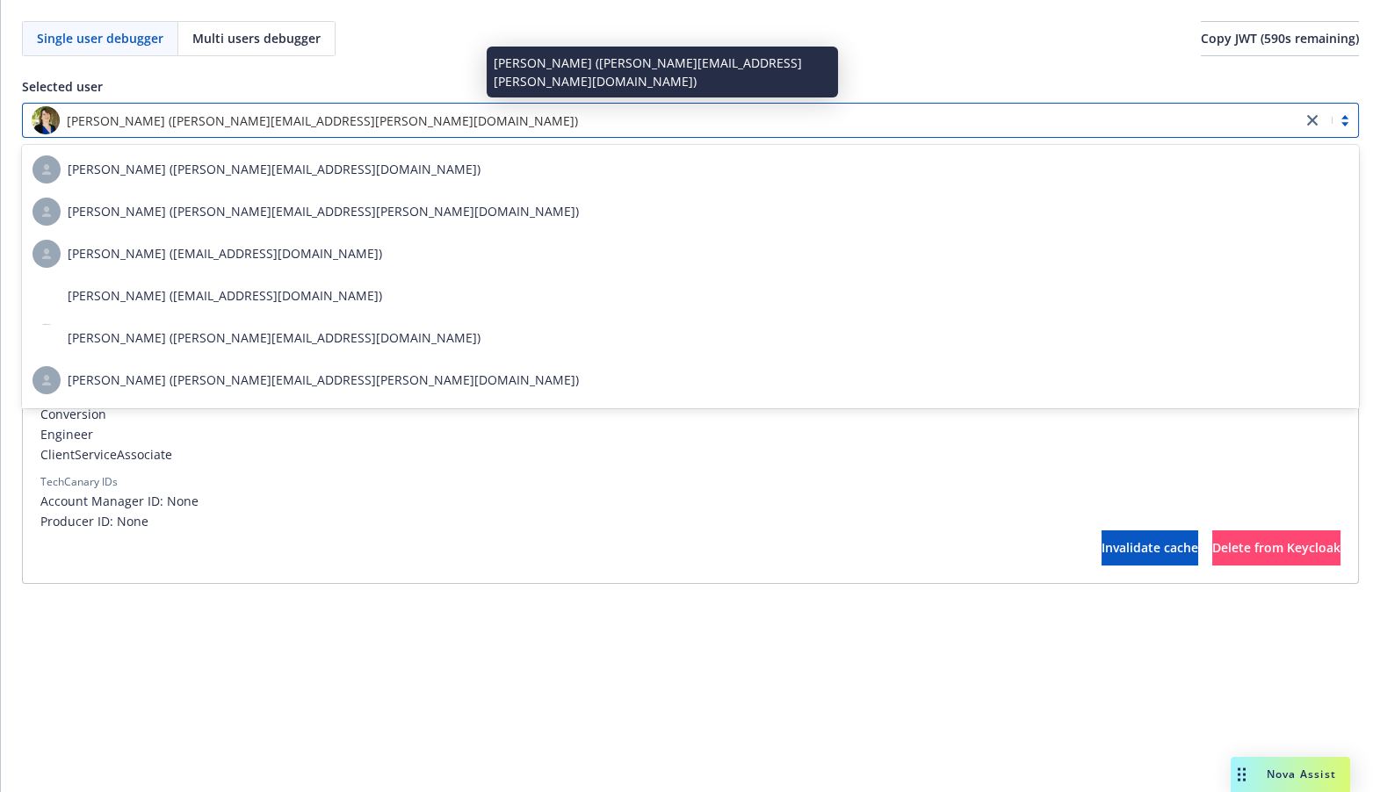
scroll to position [7541, 0]
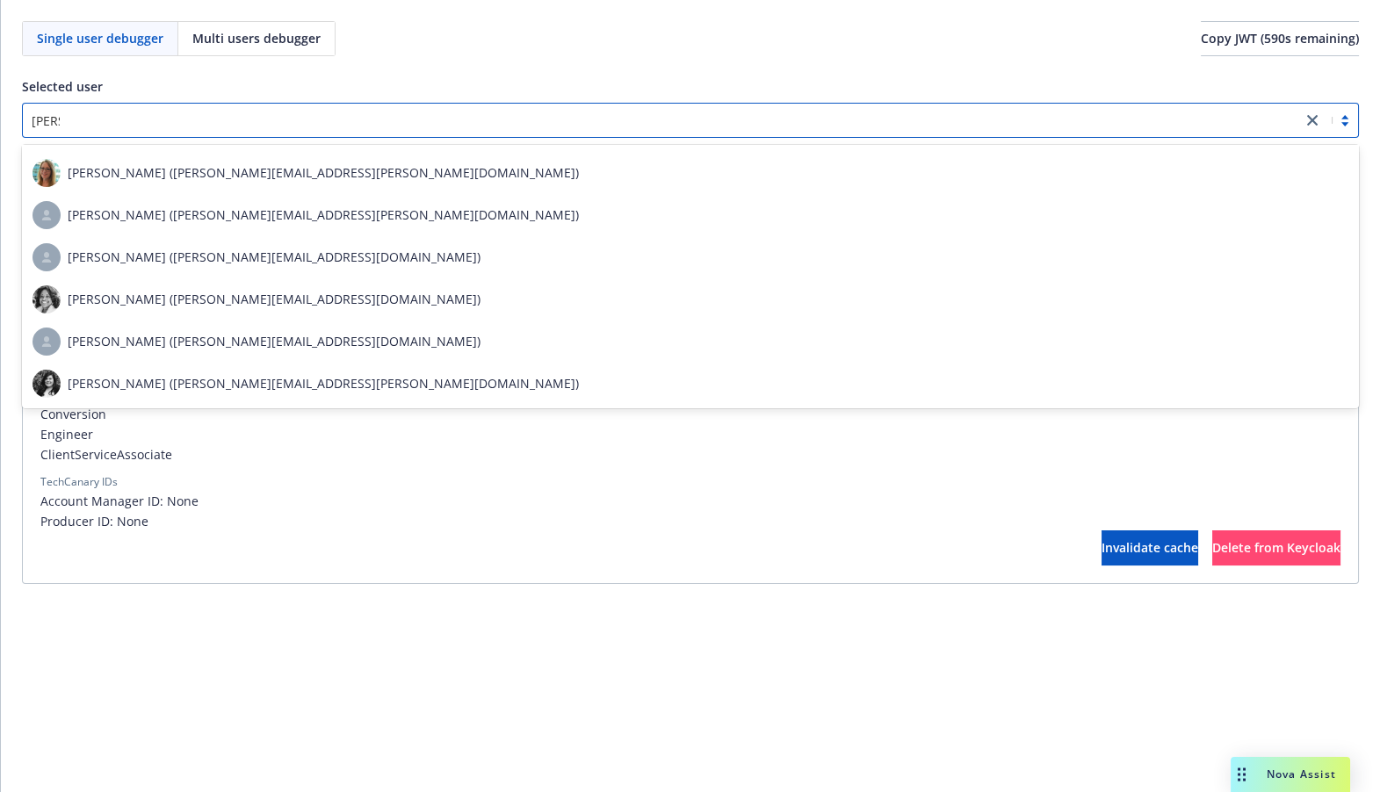
type input "nicole"
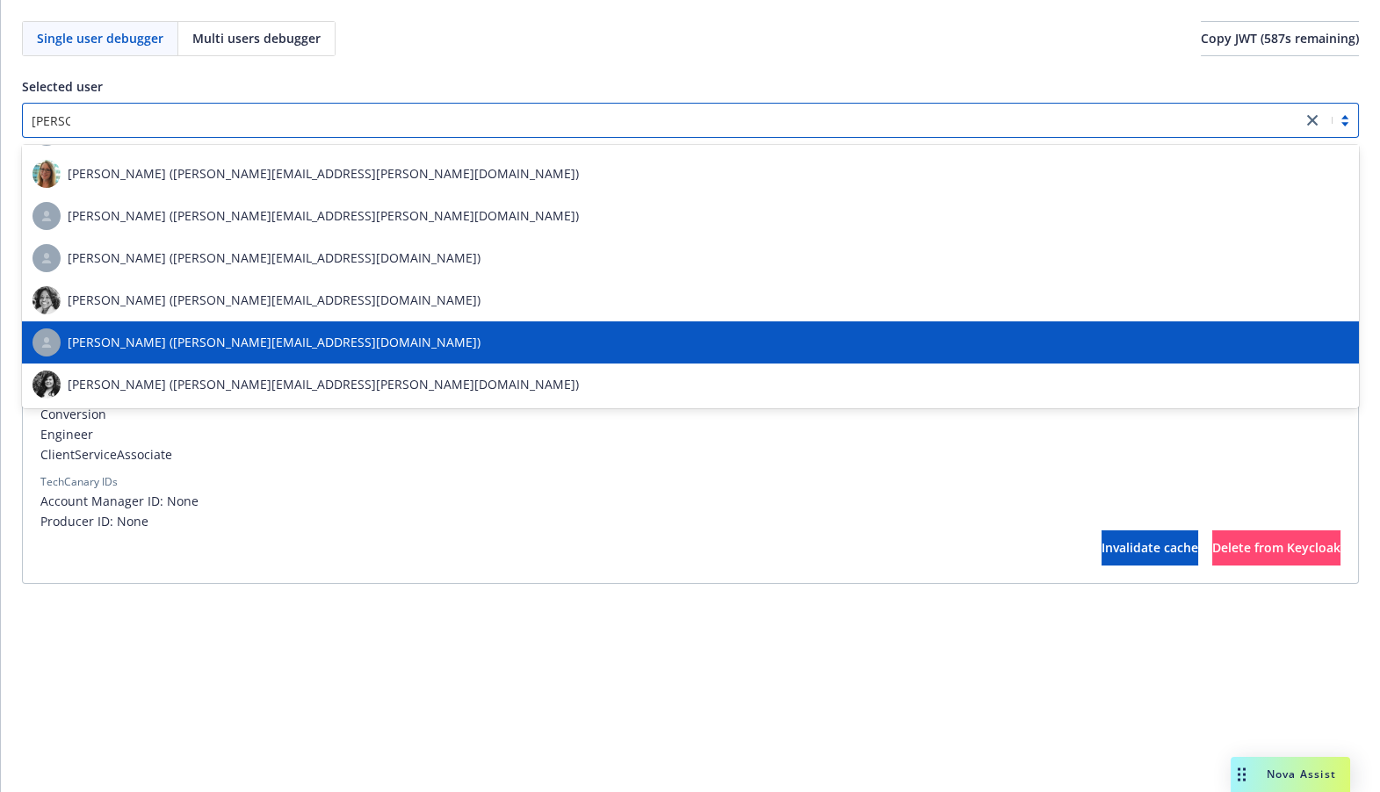
click at [290, 349] on span "[PERSON_NAME] ([PERSON_NAME][EMAIL_ADDRESS][DOMAIN_NAME])" at bounding box center [274, 342] width 413 height 18
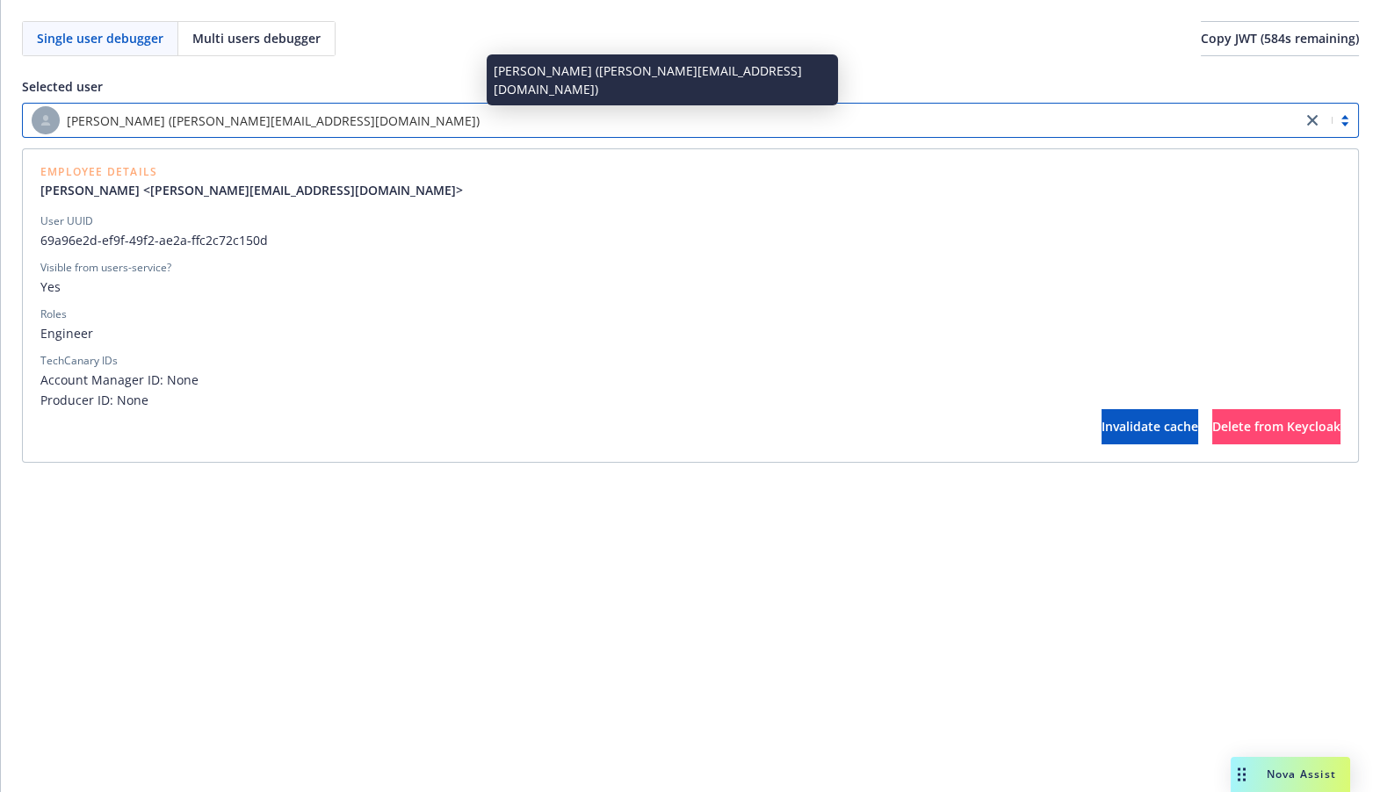
click at [231, 130] on div "[PERSON_NAME] ([PERSON_NAME][EMAIL_ADDRESS][DOMAIN_NAME])" at bounding box center [662, 120] width 1261 height 28
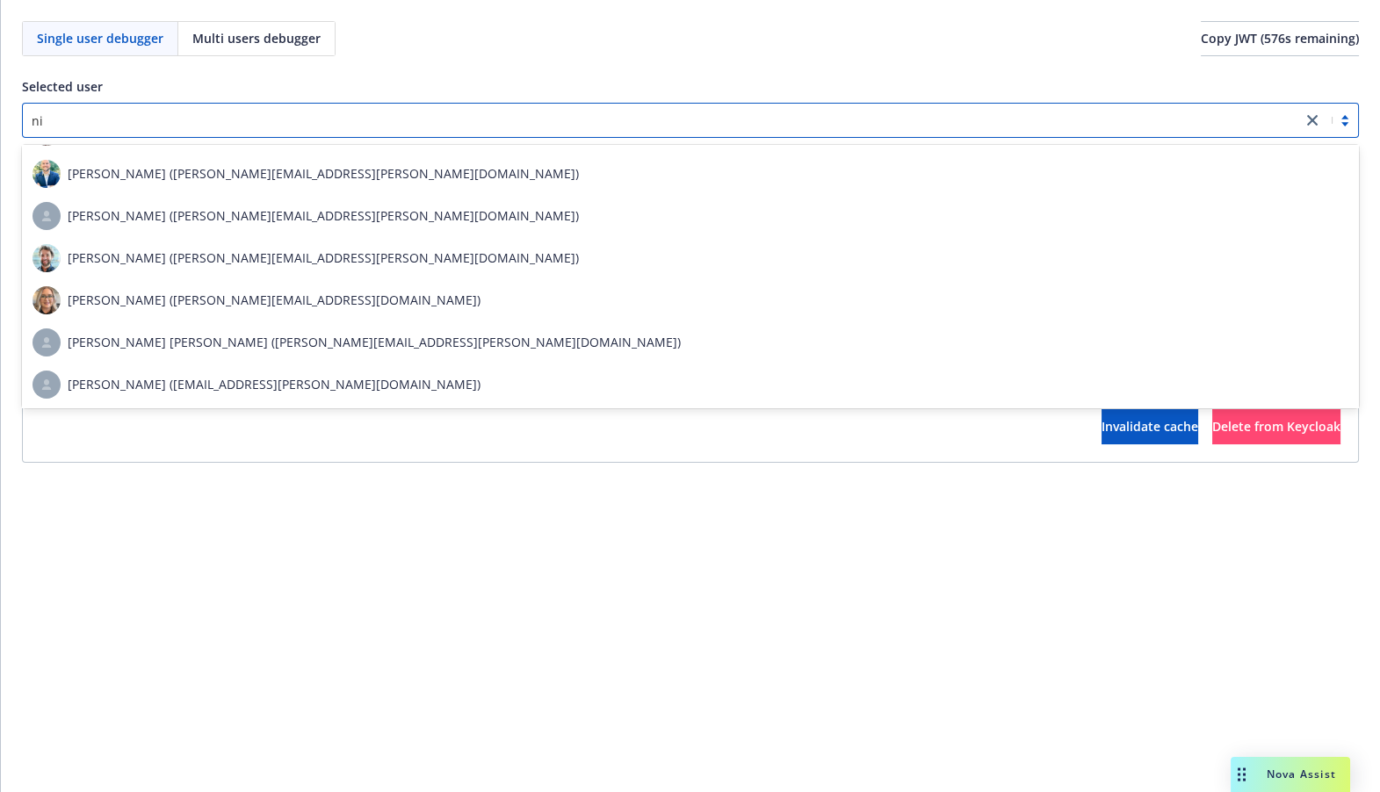
type input "n"
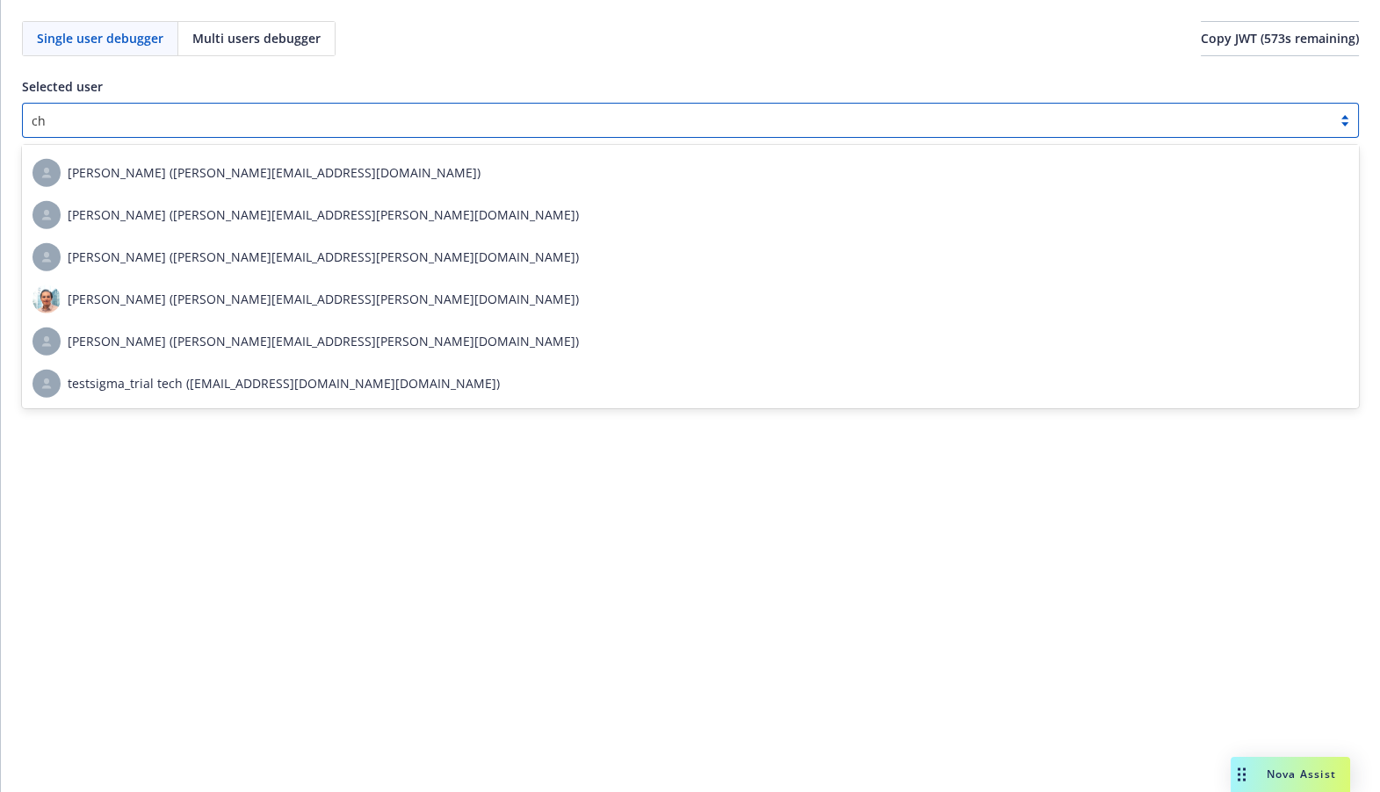
scroll to position [0, 0]
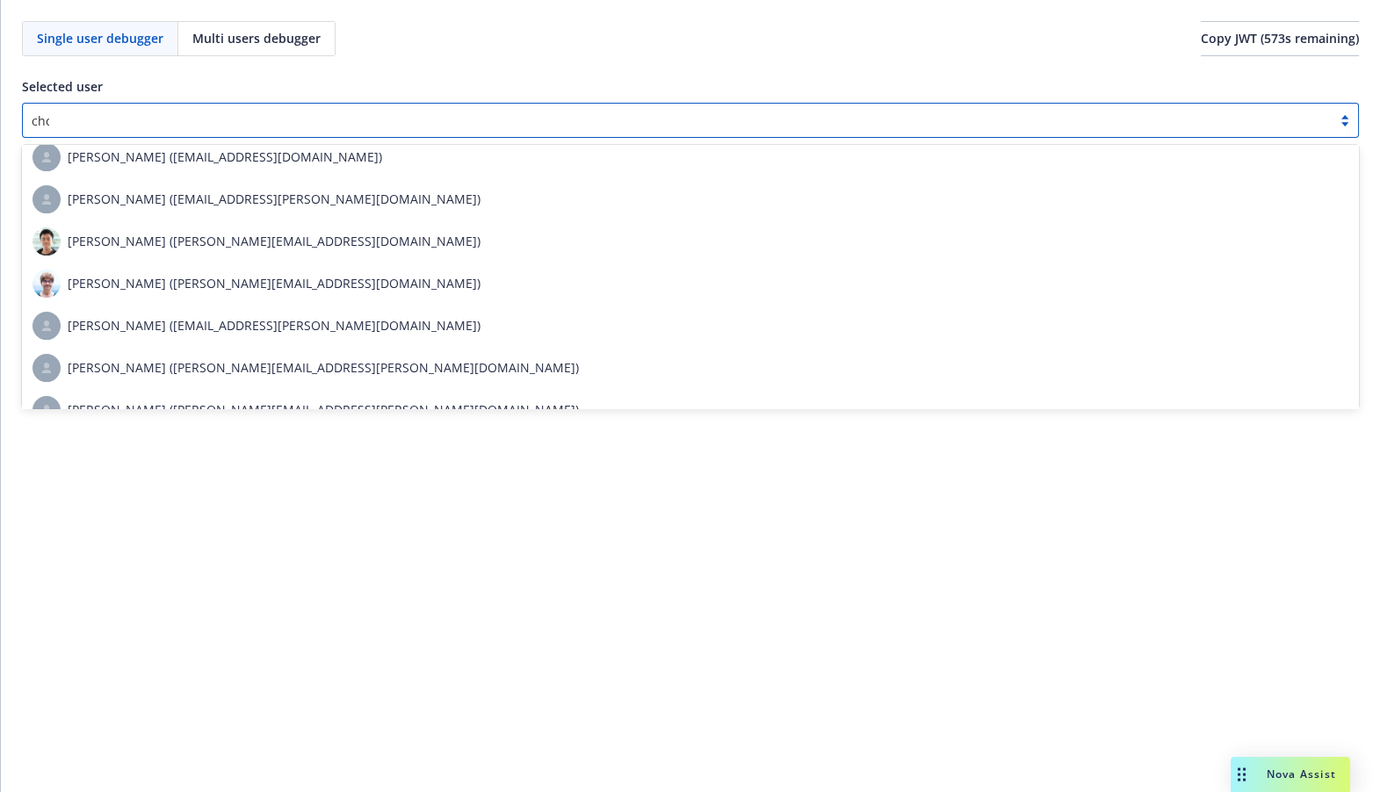
type input "chow"
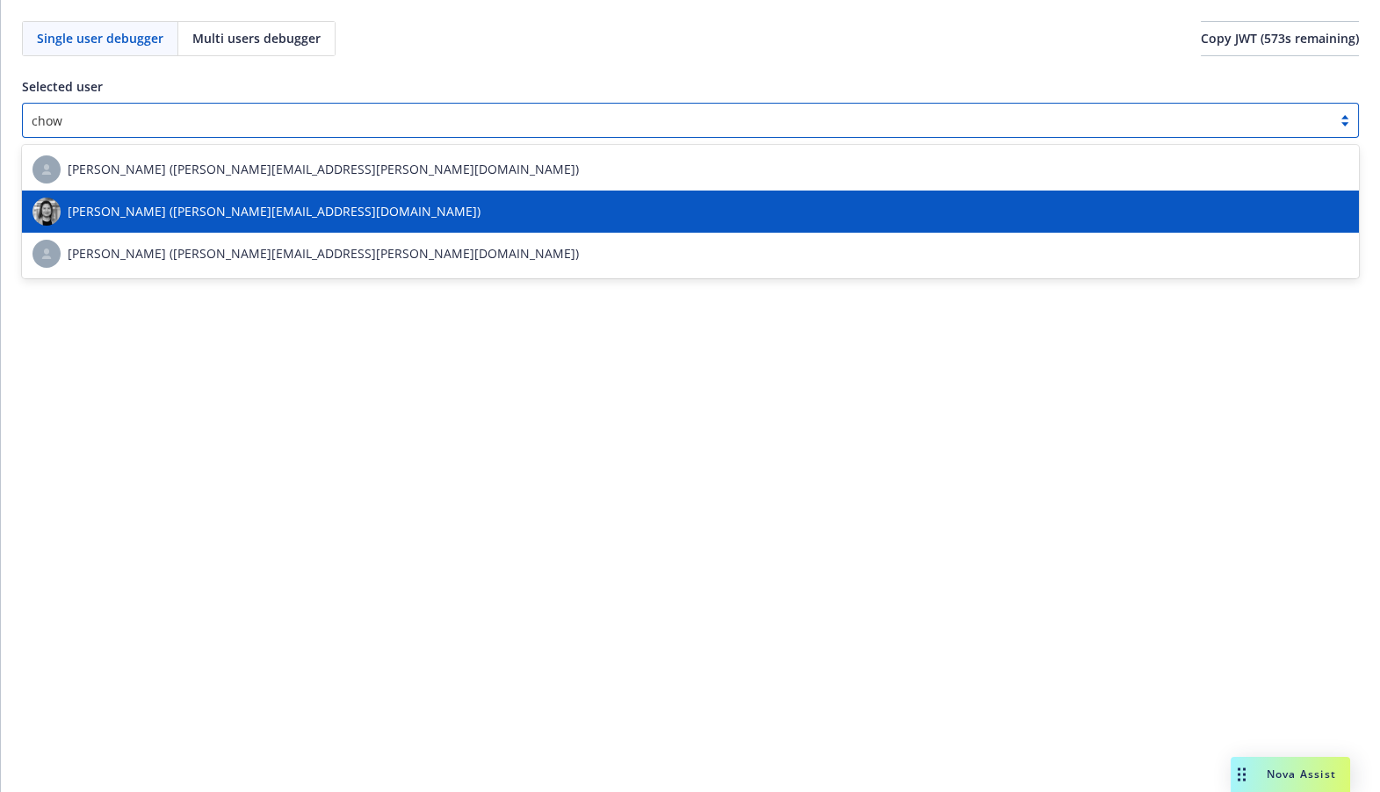
click at [234, 210] on span "[PERSON_NAME] ([PERSON_NAME][EMAIL_ADDRESS][DOMAIN_NAME])" at bounding box center [274, 211] width 413 height 18
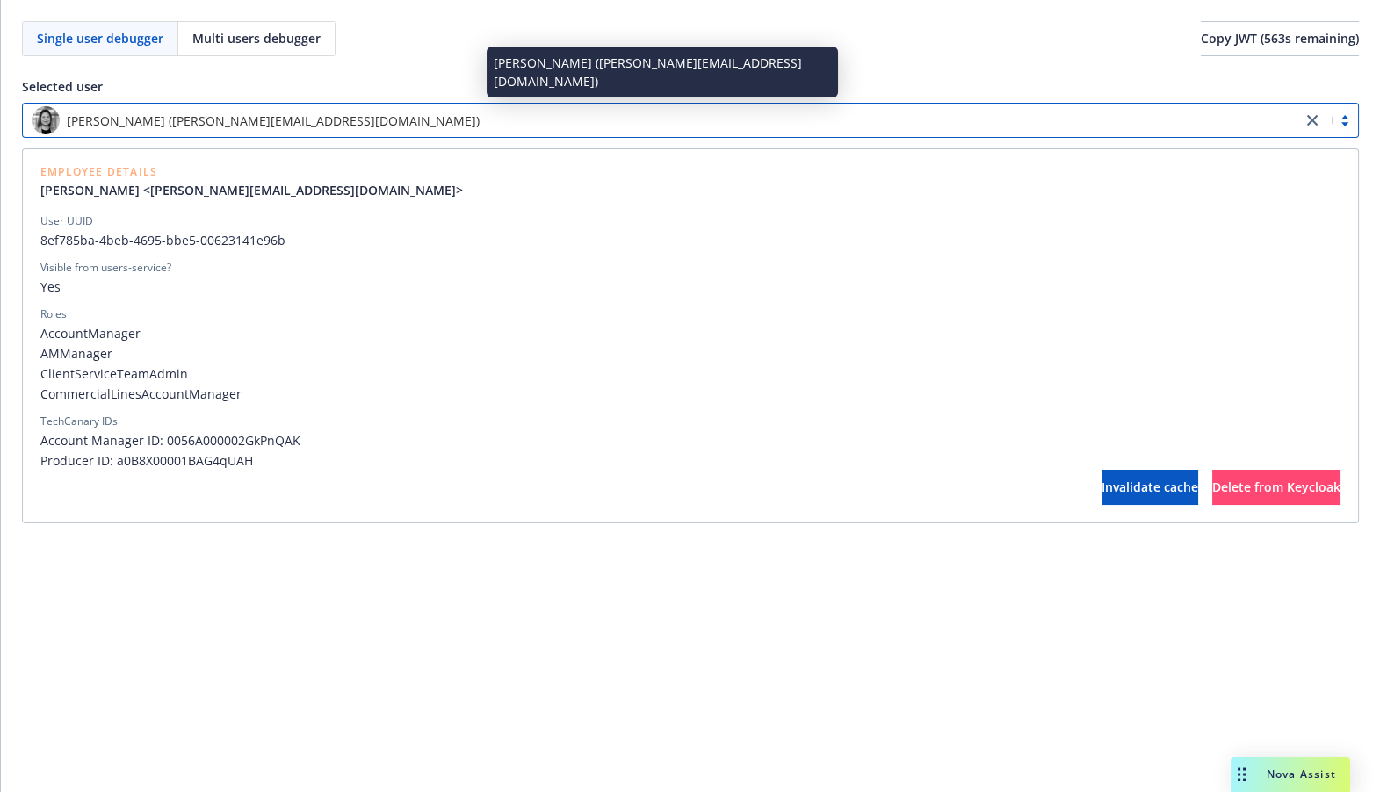
click at [257, 119] on span "[PERSON_NAME] ([PERSON_NAME][EMAIL_ADDRESS][DOMAIN_NAME])" at bounding box center [273, 121] width 413 height 18
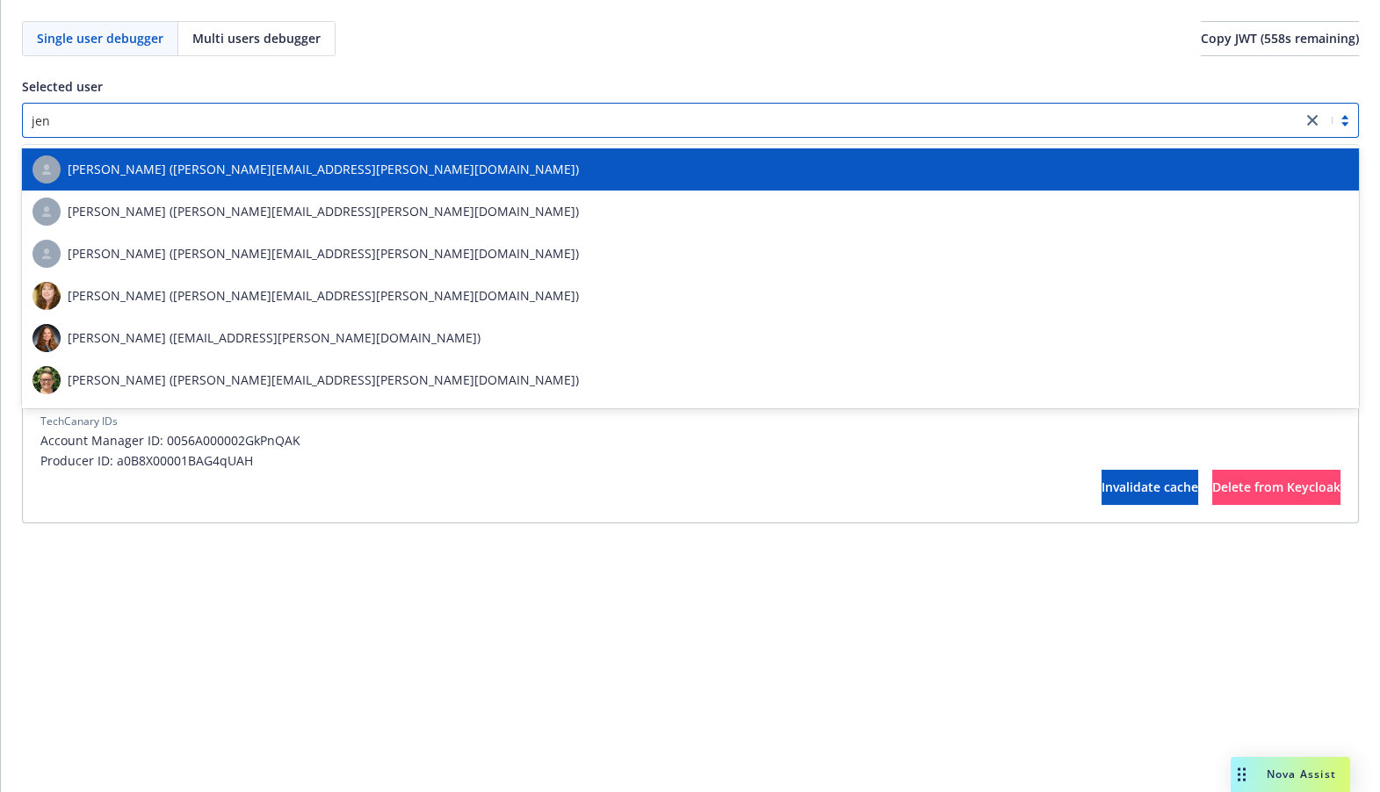
type input "jenn"
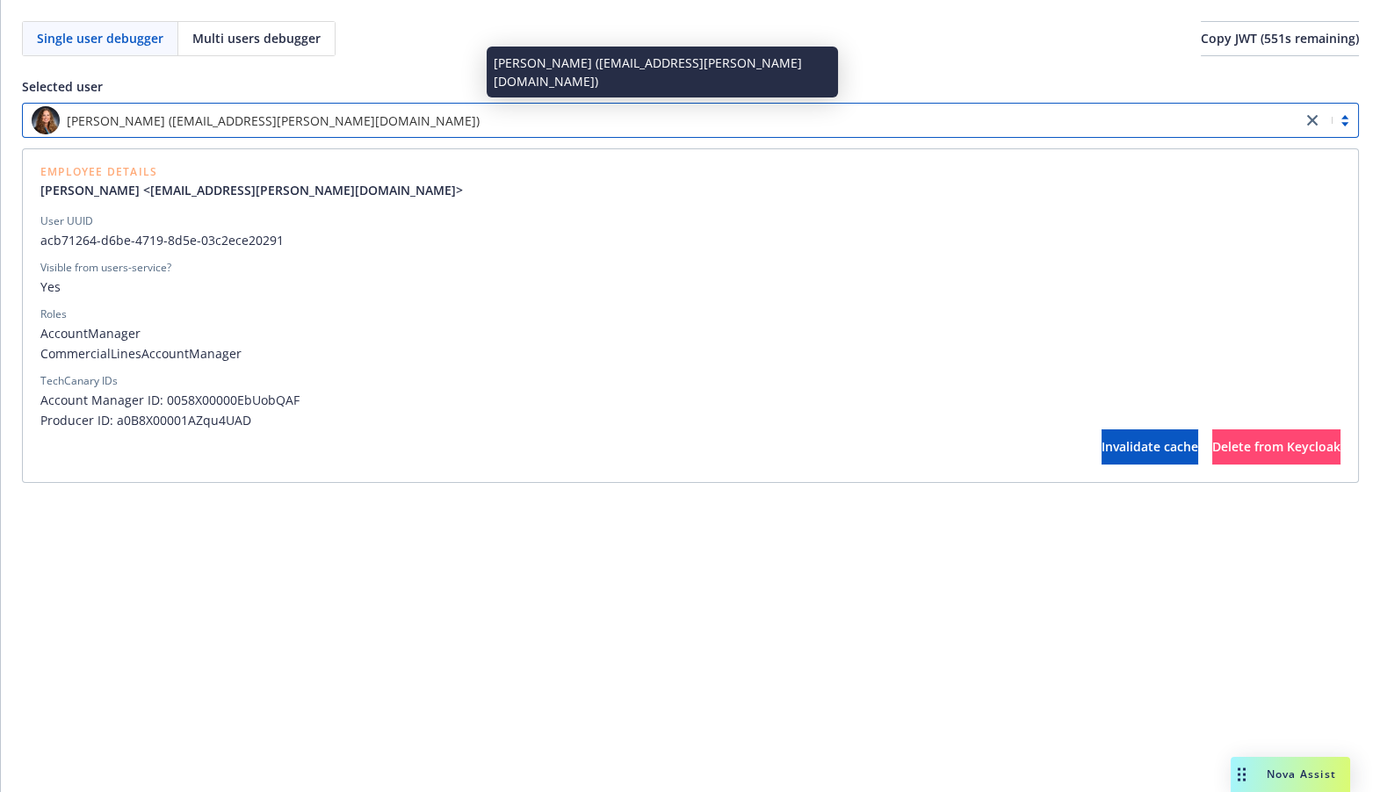
click at [249, 124] on span "[PERSON_NAME] ([EMAIL_ADDRESS][PERSON_NAME][DOMAIN_NAME])" at bounding box center [273, 121] width 413 height 18
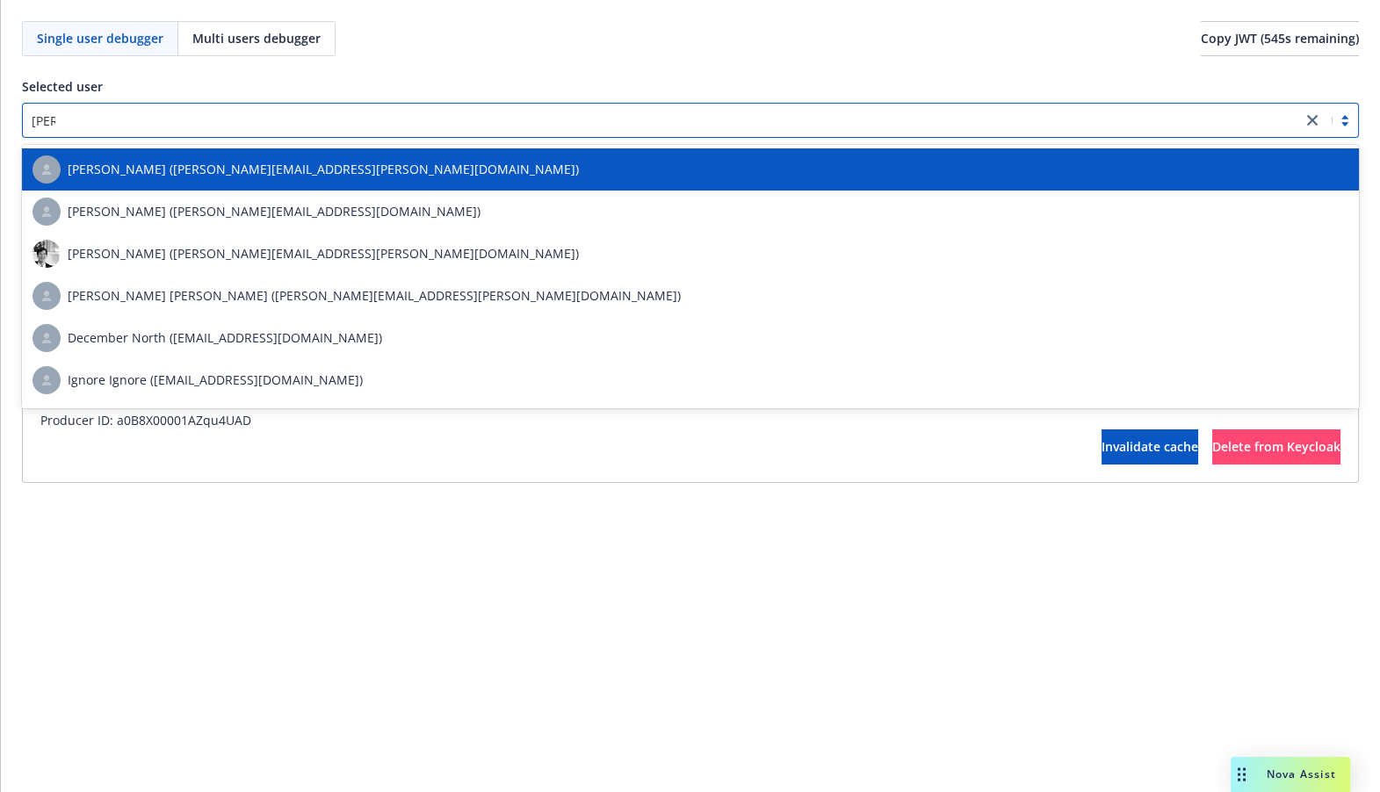
type input "norah"
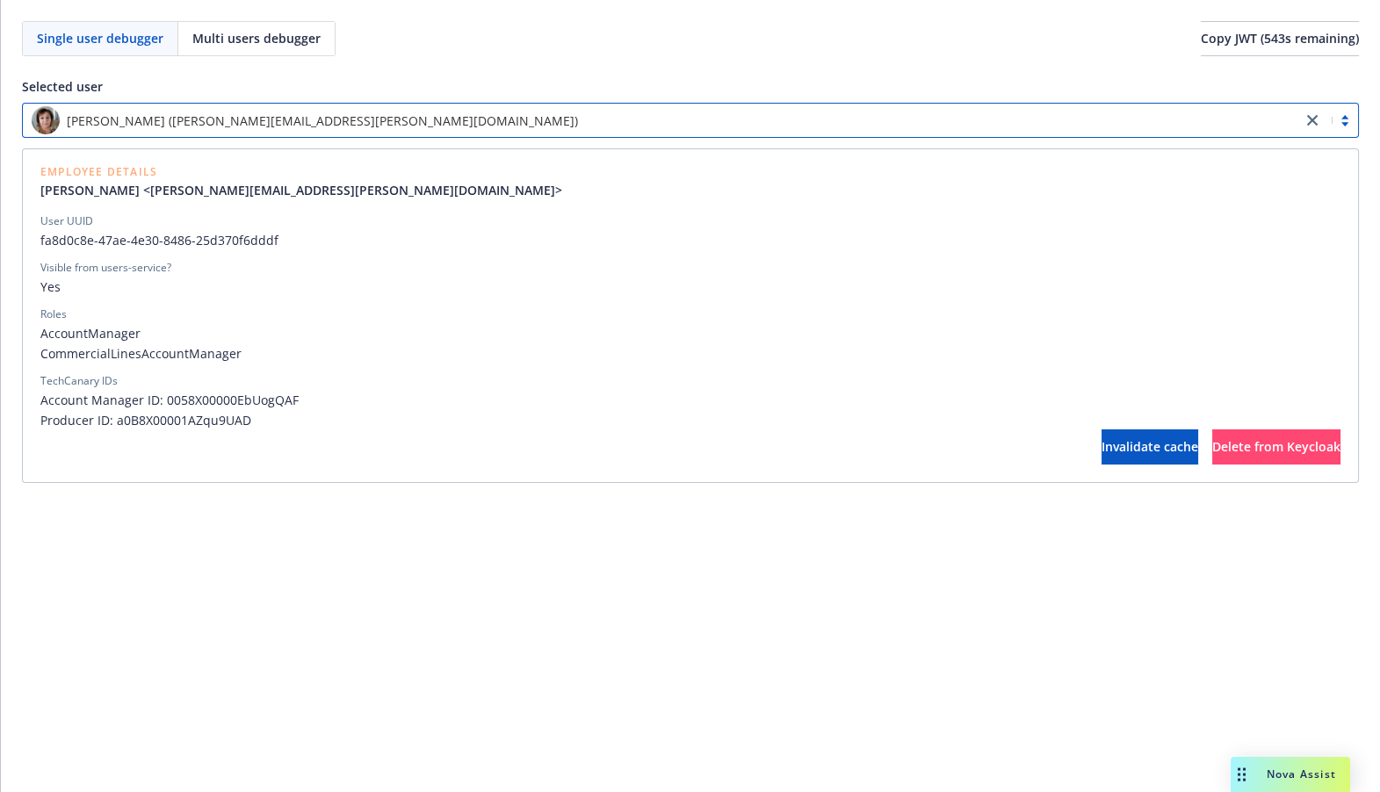
click at [202, 354] on span "CommercialLinesAccountManager" at bounding box center [690, 353] width 1300 height 18
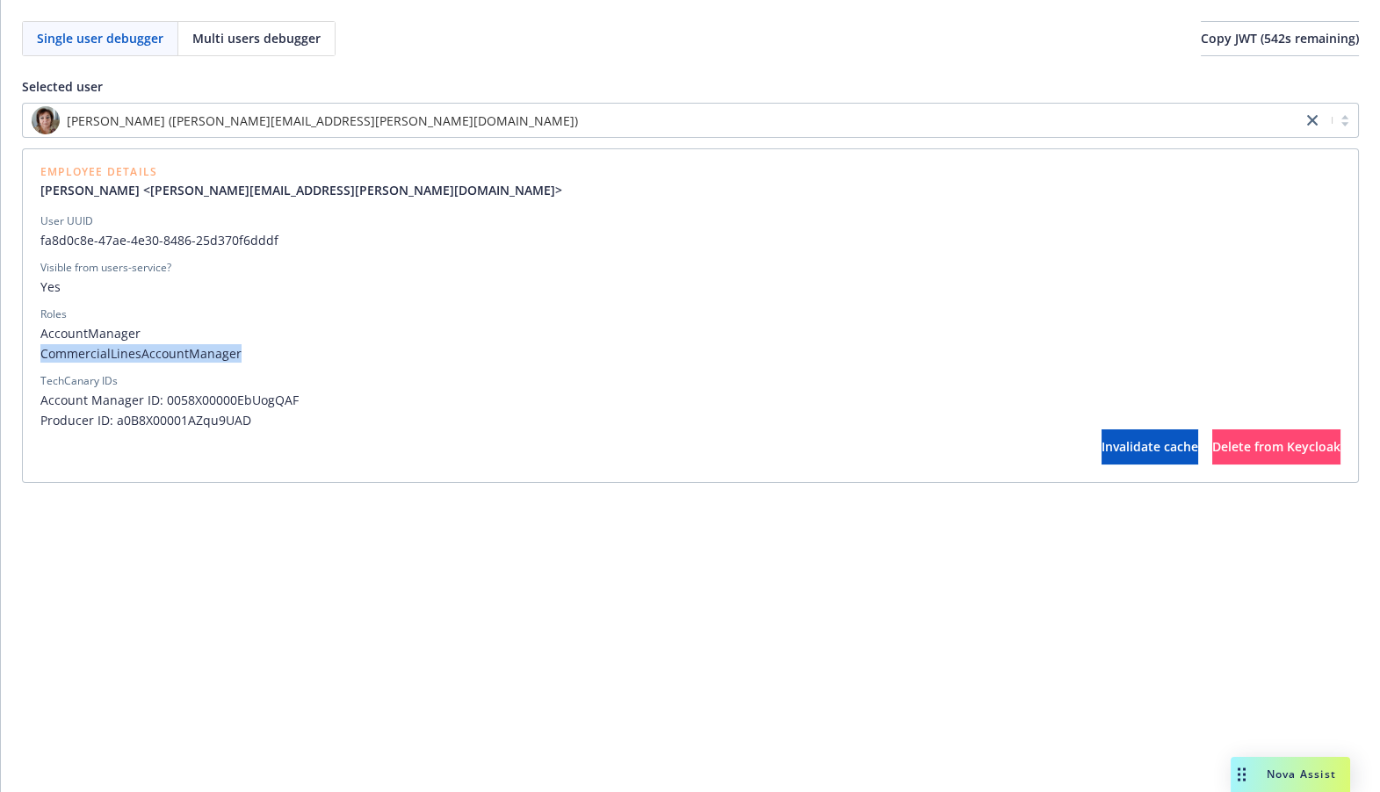
click at [202, 354] on span "CommercialLinesAccountManager" at bounding box center [690, 353] width 1300 height 18
copy span "CommercialLinesAccountManager"
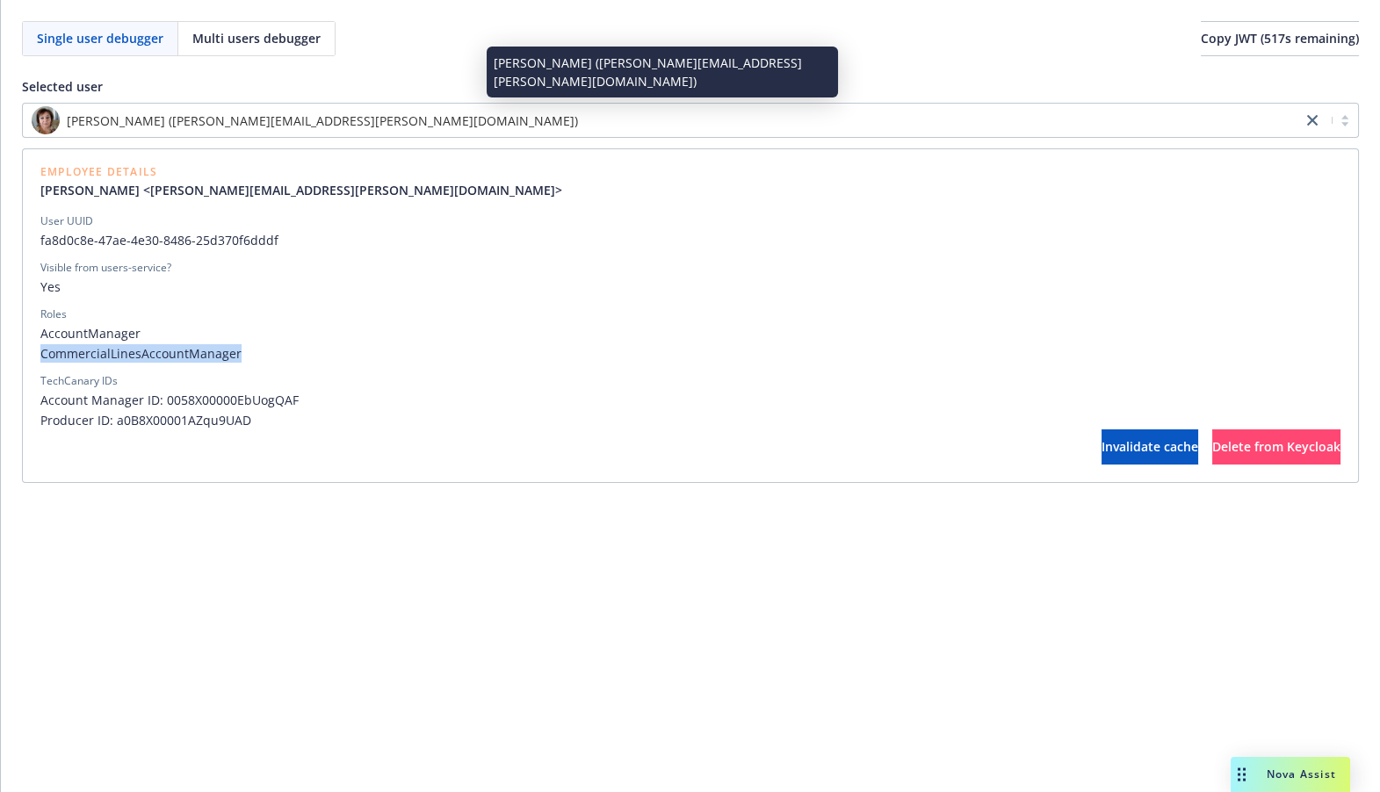
click at [303, 122] on span "[PERSON_NAME] ([PERSON_NAME][EMAIL_ADDRESS][PERSON_NAME][DOMAIN_NAME])" at bounding box center [322, 121] width 511 height 18
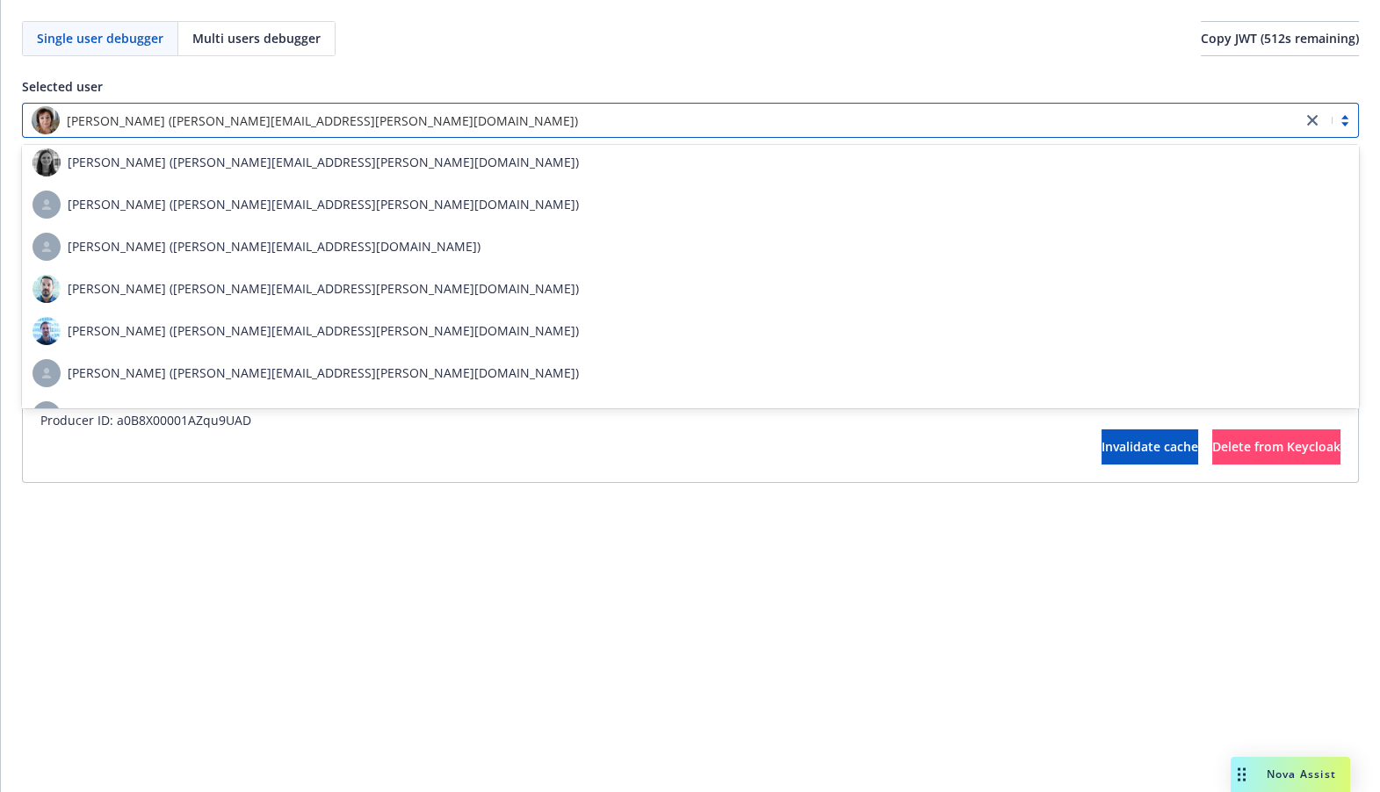
scroll to position [2567, 0]
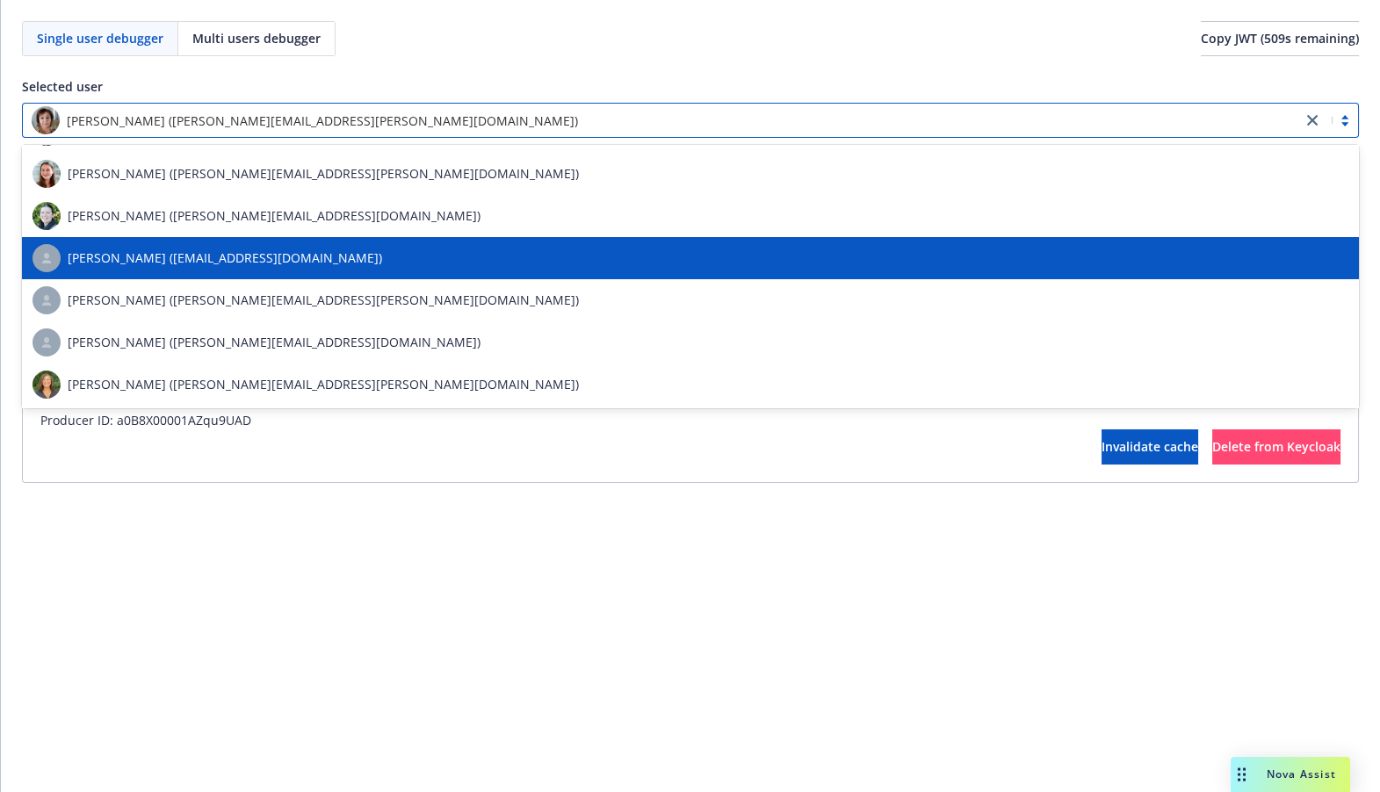
click at [313, 271] on div "[PERSON_NAME] ([EMAIL_ADDRESS][DOMAIN_NAME])" at bounding box center [690, 258] width 1316 height 28
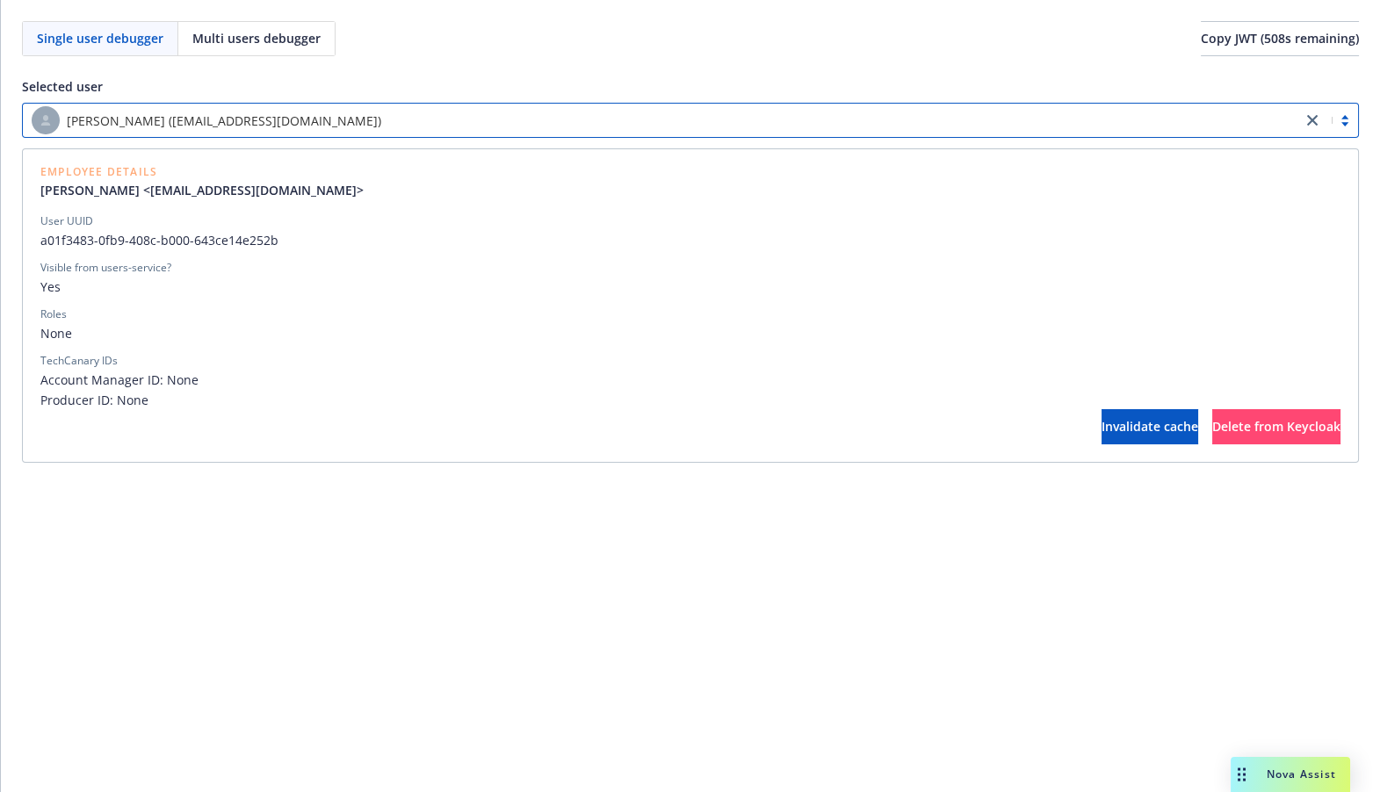
click at [343, 117] on div "[PERSON_NAME] ([EMAIL_ADDRESS][DOMAIN_NAME])" at bounding box center [662, 120] width 1261 height 28
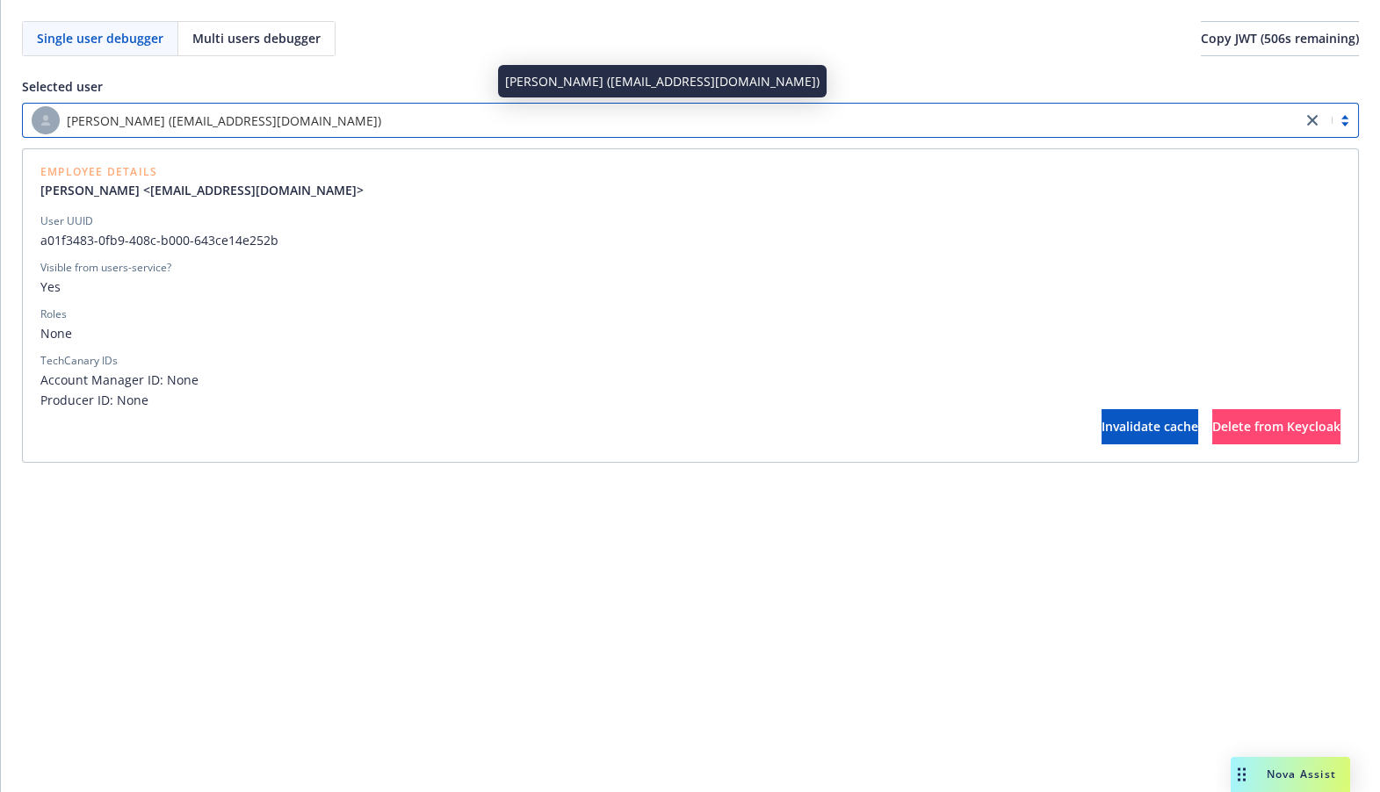
click at [335, 126] on div "[PERSON_NAME] ([EMAIL_ADDRESS][DOMAIN_NAME])" at bounding box center [662, 120] width 1261 height 28
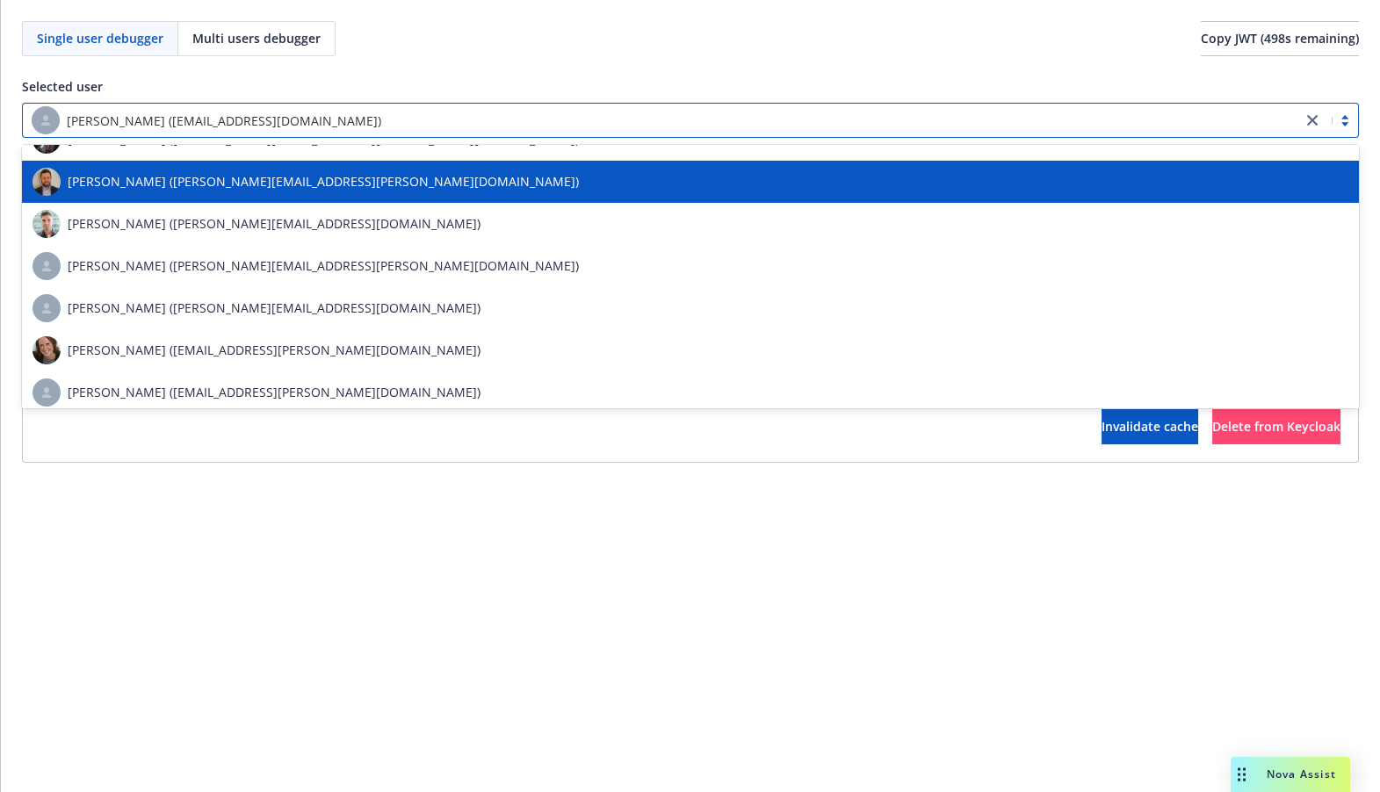
scroll to position [6188, 0]
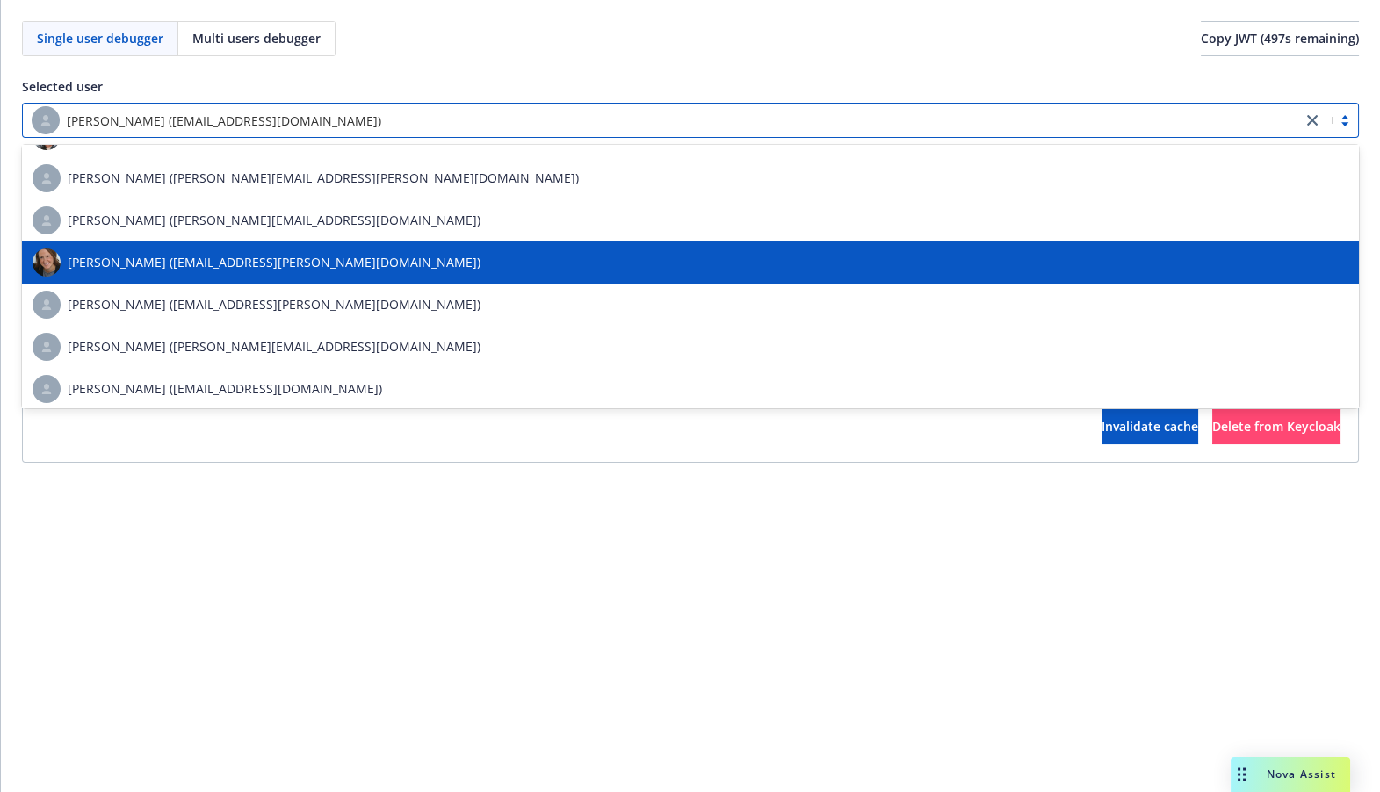
click at [313, 262] on div "[PERSON_NAME] ([EMAIL_ADDRESS][PERSON_NAME][DOMAIN_NAME])" at bounding box center [690, 263] width 1316 height 28
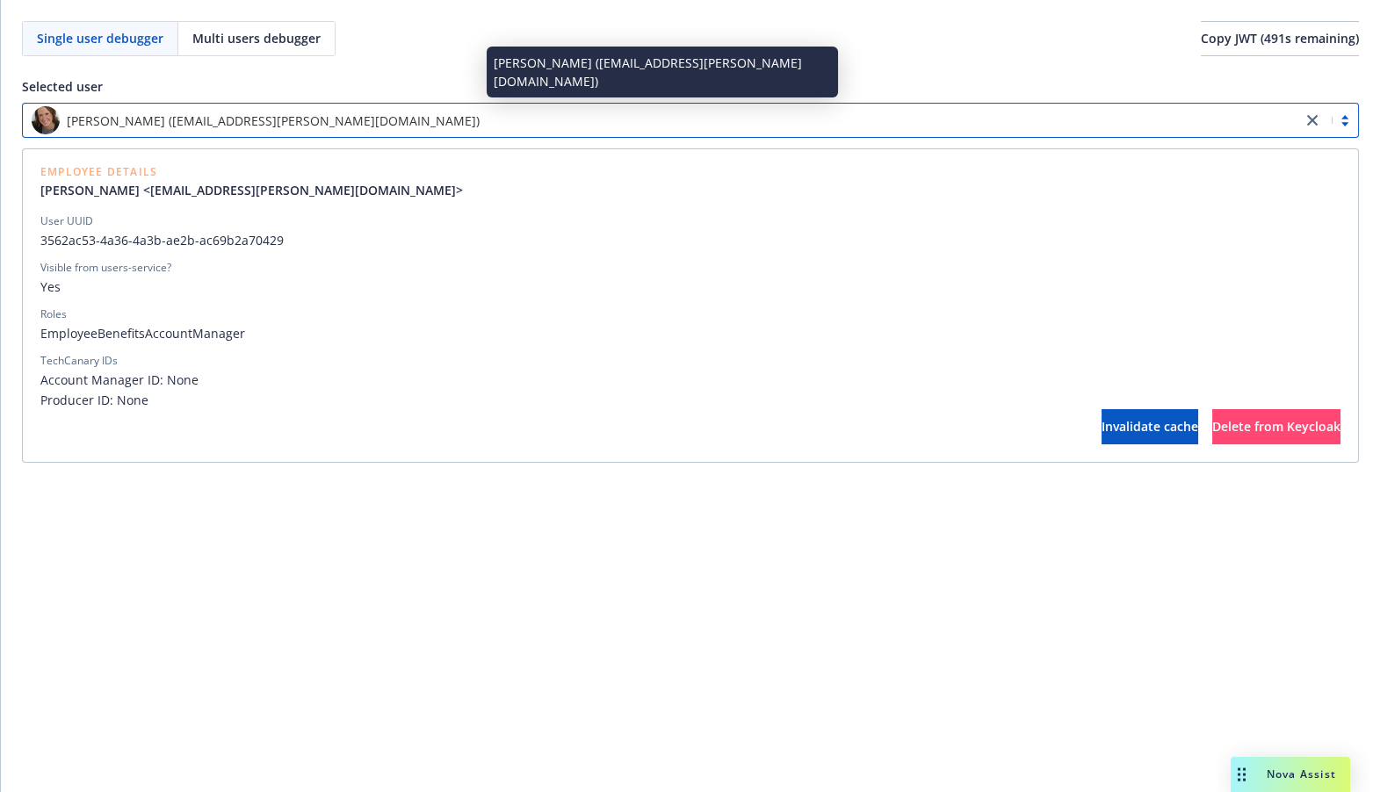
click at [326, 119] on div "[PERSON_NAME] ([EMAIL_ADDRESS][PERSON_NAME][DOMAIN_NAME])" at bounding box center [662, 120] width 1261 height 28
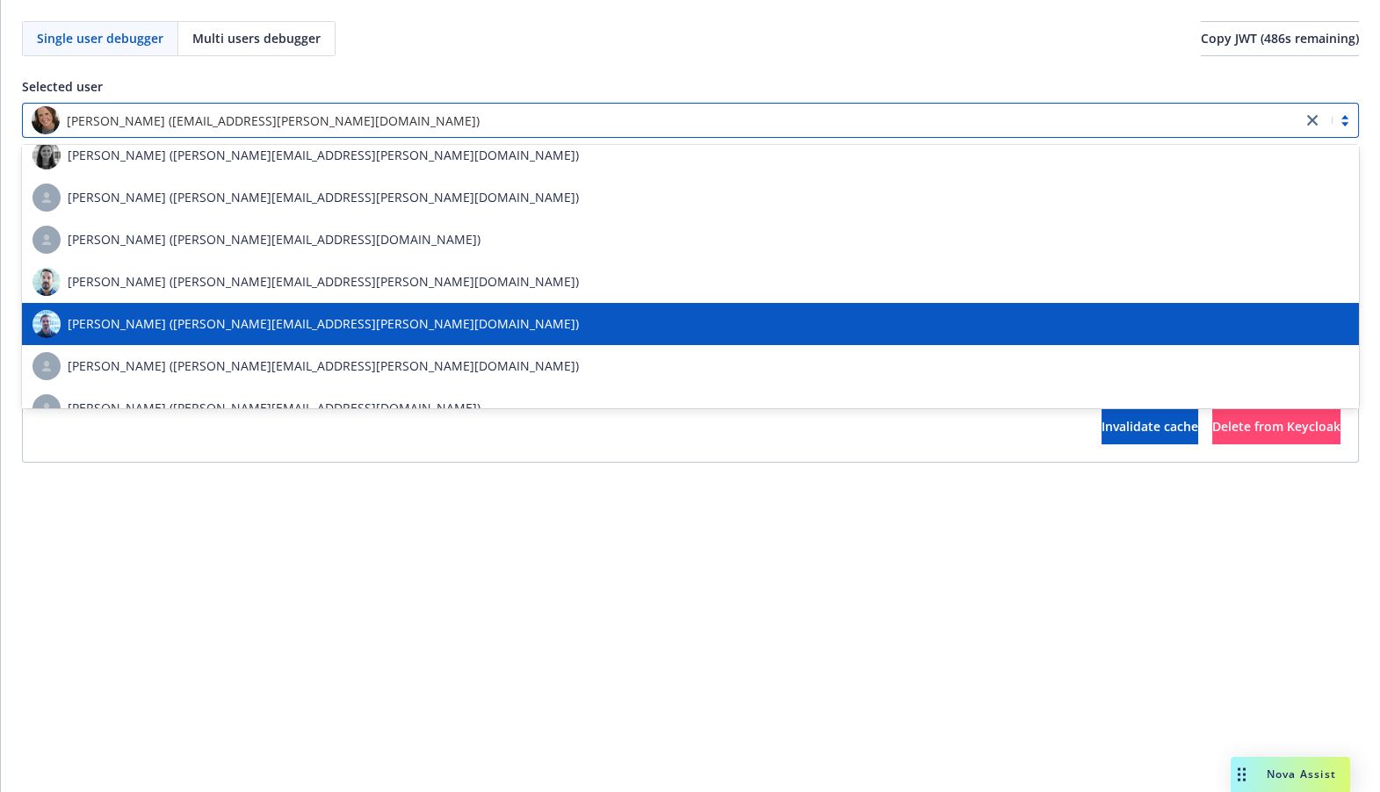
scroll to position [2506, 0]
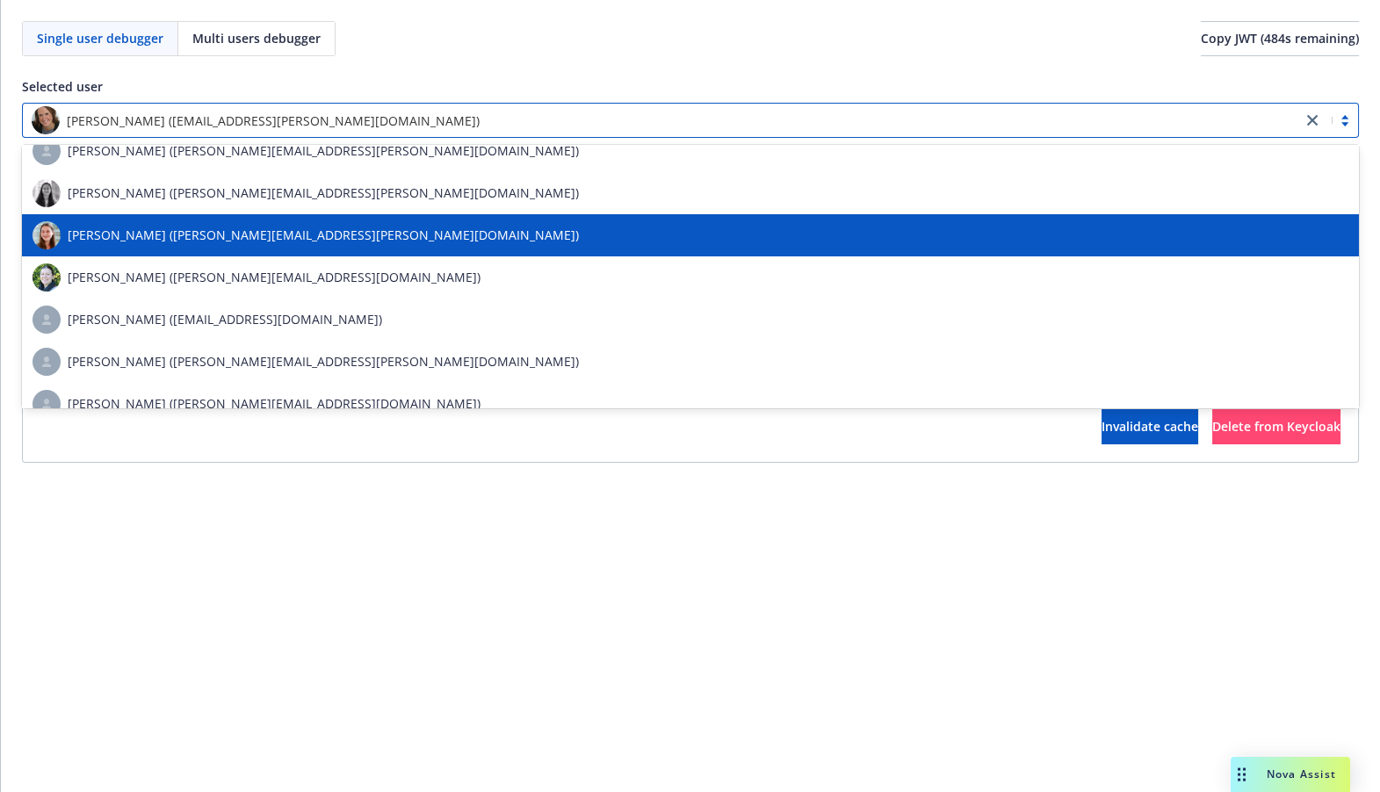
click at [364, 253] on div "[PERSON_NAME] ([PERSON_NAME][EMAIL_ADDRESS][PERSON_NAME][DOMAIN_NAME])" at bounding box center [690, 235] width 1337 height 42
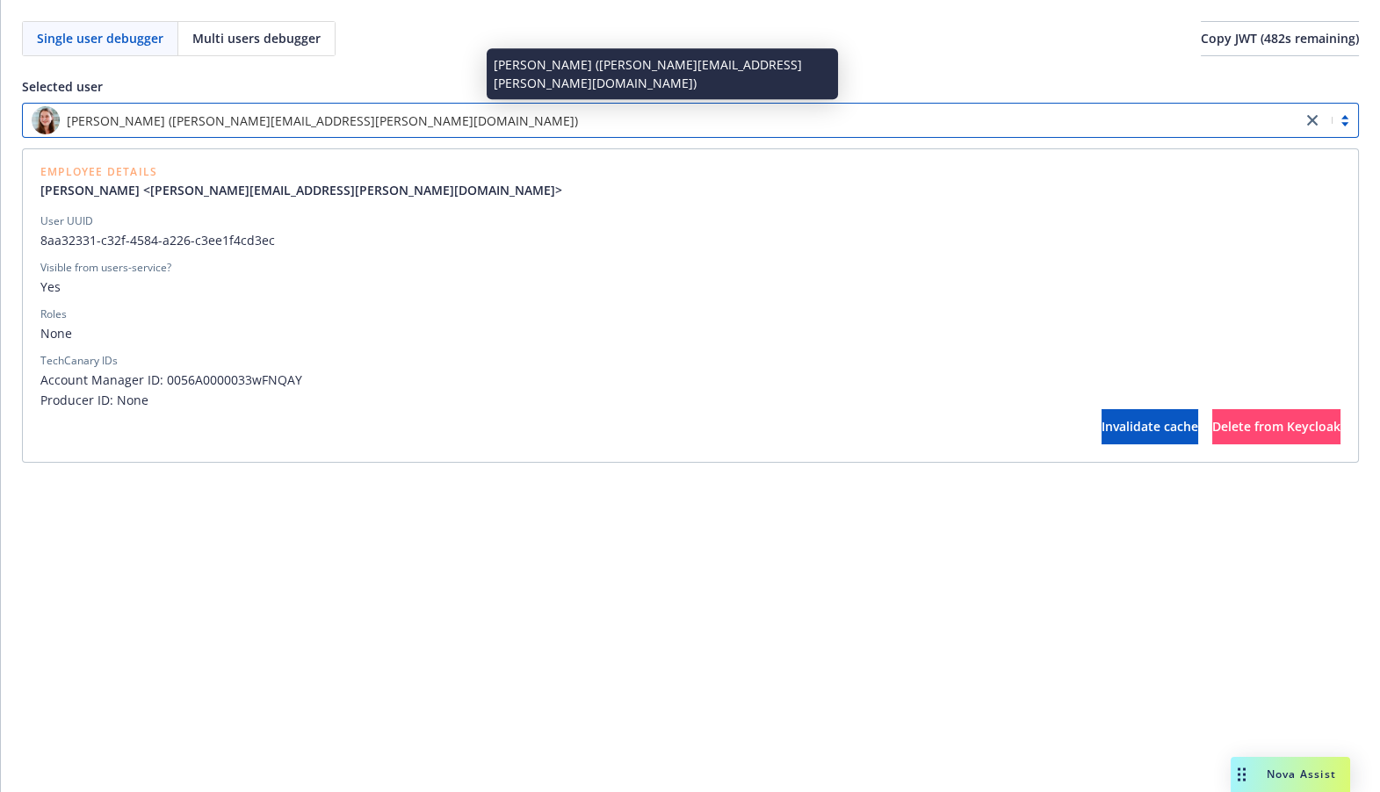
click at [386, 119] on div "[PERSON_NAME] ([PERSON_NAME][EMAIL_ADDRESS][PERSON_NAME][DOMAIN_NAME])" at bounding box center [662, 120] width 1261 height 28
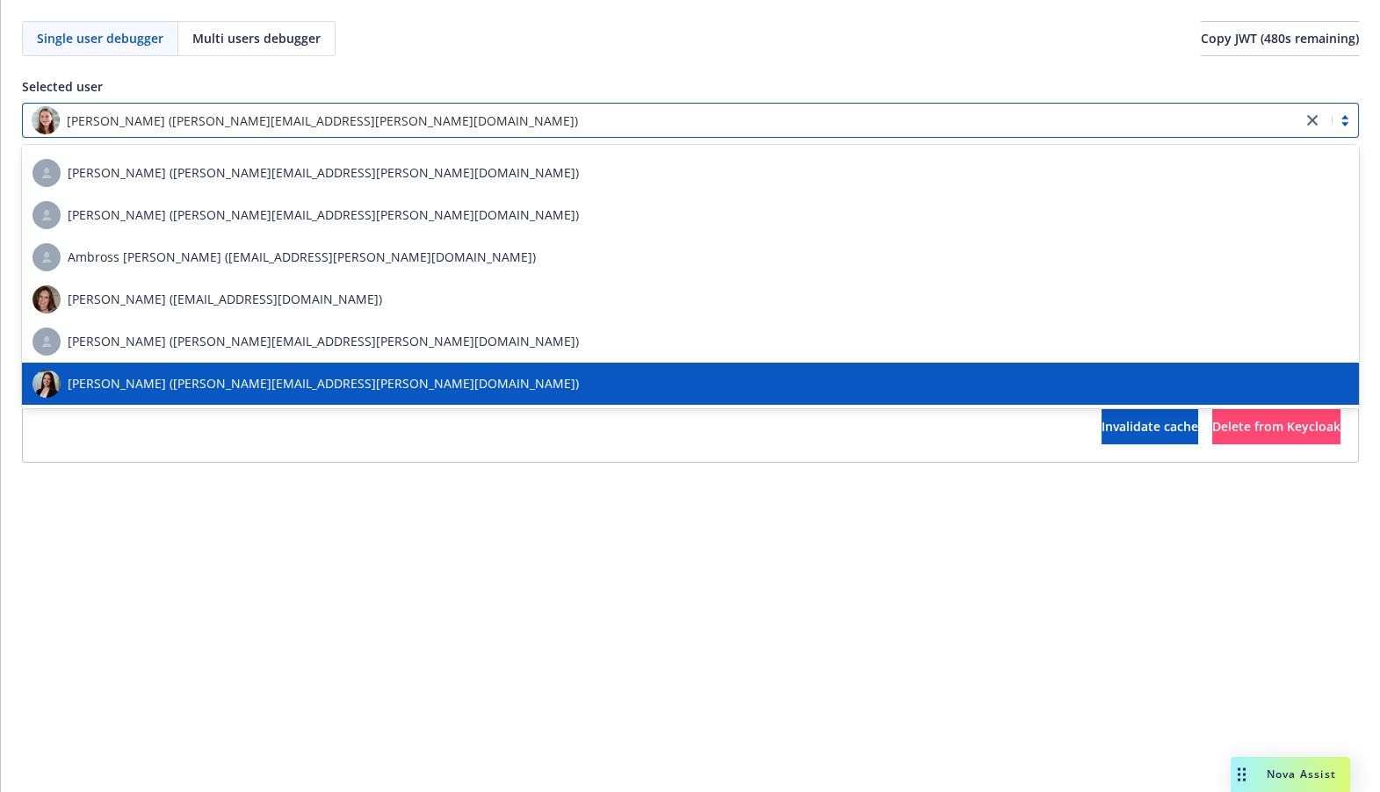
scroll to position [3602, 0]
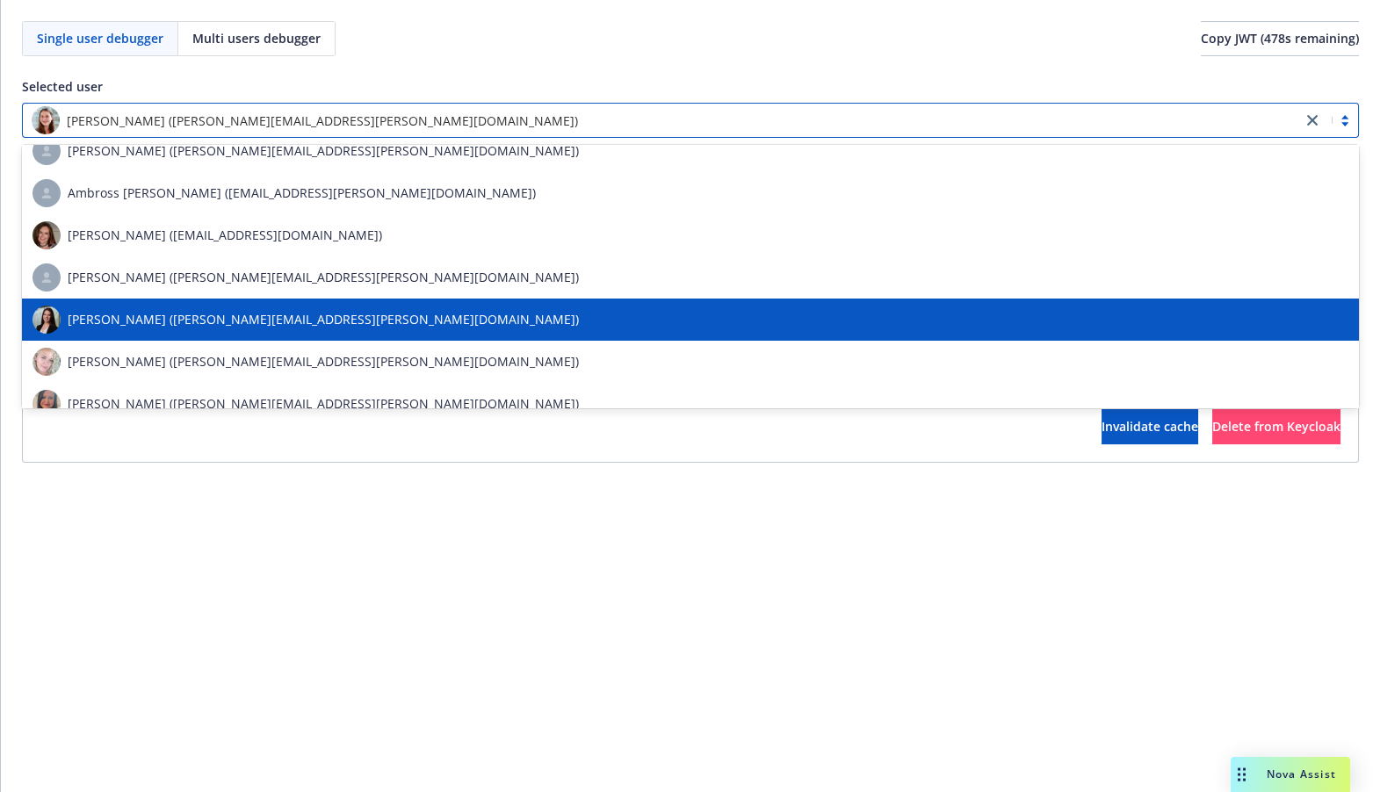
click at [347, 328] on div "[PERSON_NAME] ([PERSON_NAME][EMAIL_ADDRESS][PERSON_NAME][DOMAIN_NAME])" at bounding box center [690, 320] width 1316 height 28
